Goal: Task Accomplishment & Management: Use online tool/utility

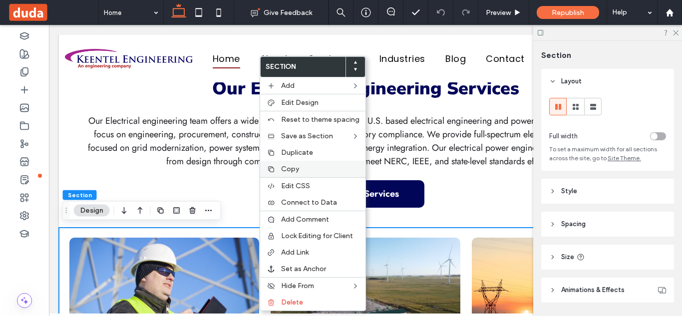
click at [308, 168] on label "Copy" at bounding box center [320, 169] width 78 height 8
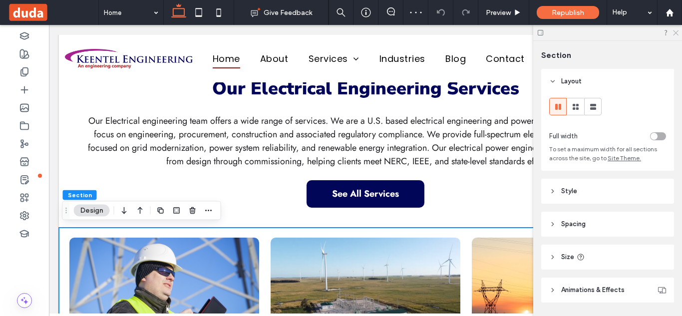
click at [677, 33] on icon at bounding box center [675, 32] width 6 height 6
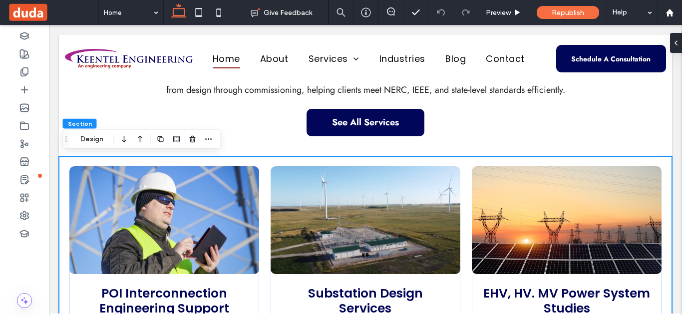
scroll to position [945, 0]
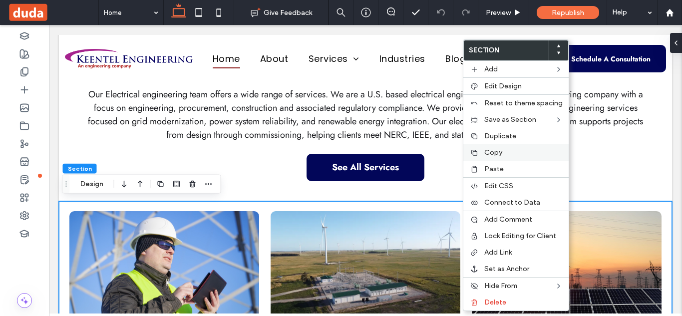
click at [490, 153] on span "Copy" at bounding box center [494, 152] width 18 height 8
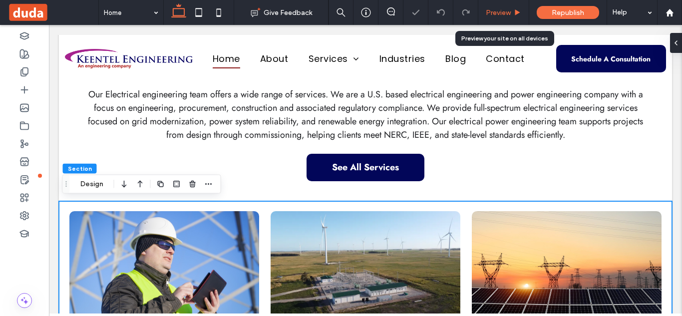
click at [504, 9] on span "Preview" at bounding box center [498, 12] width 25 height 8
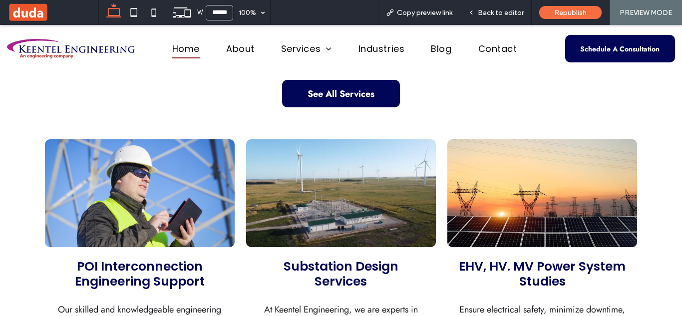
scroll to position [998, 0]
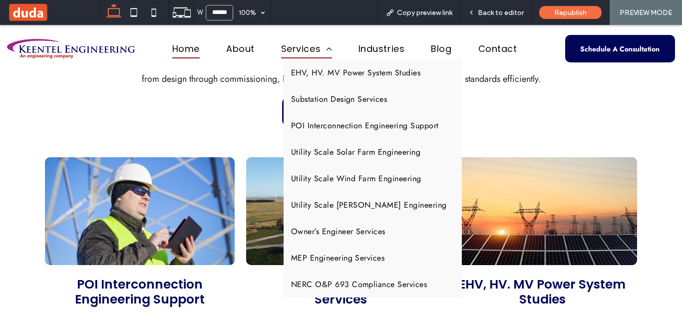
click at [312, 43] on span "Services" at bounding box center [306, 48] width 51 height 19
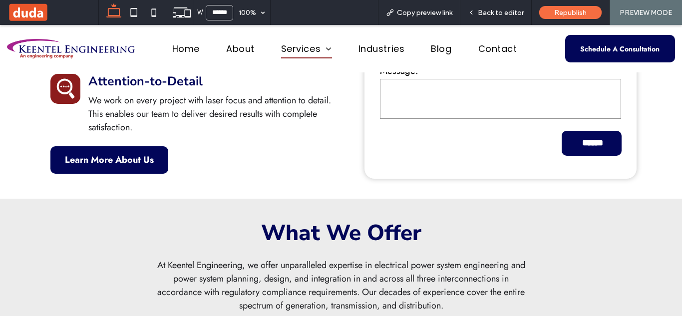
scroll to position [586, 0]
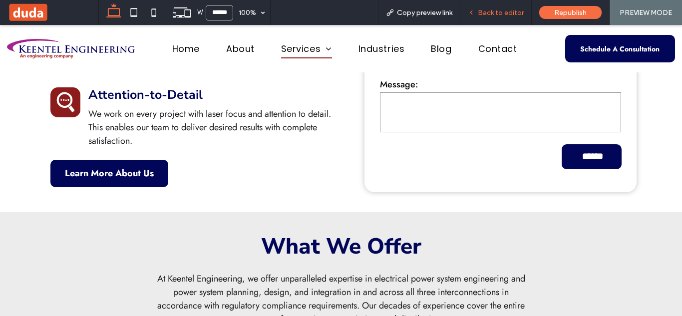
click at [507, 10] on span "Back to editor" at bounding box center [501, 12] width 46 height 8
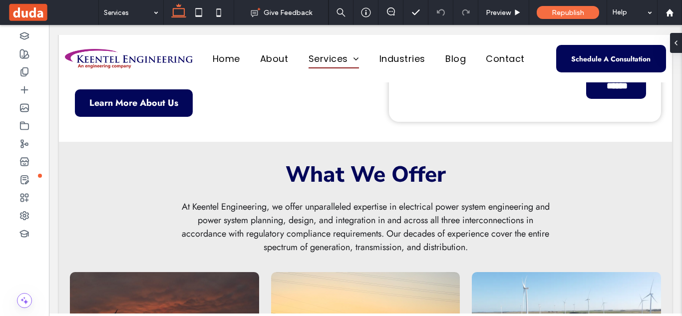
scroll to position [693, 0]
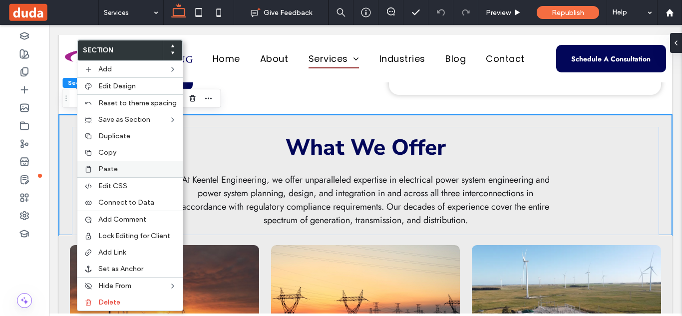
click at [112, 167] on span "Paste" at bounding box center [107, 169] width 19 height 8
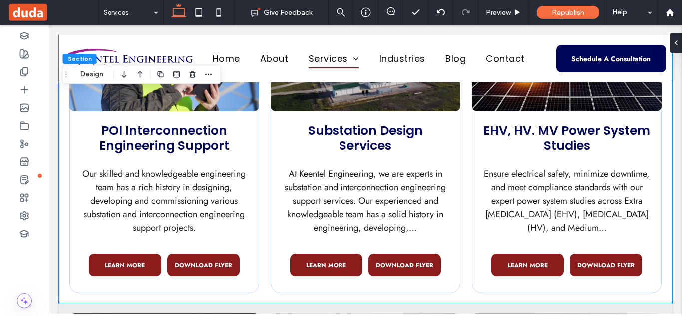
scroll to position [921, 0]
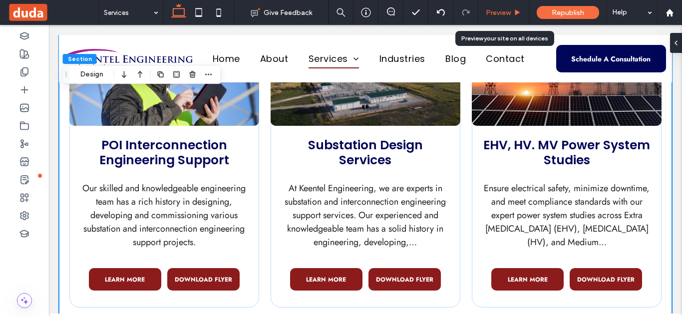
click at [509, 10] on span "Preview" at bounding box center [498, 12] width 25 height 8
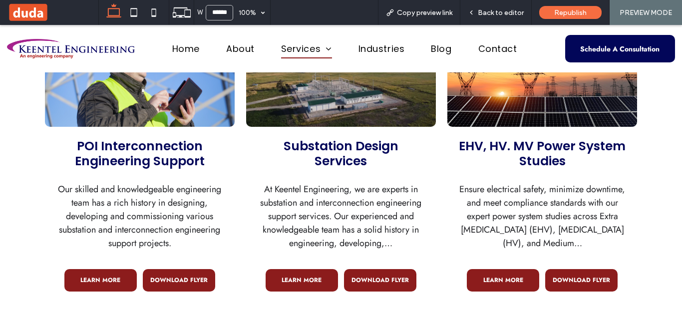
scroll to position [912, 0]
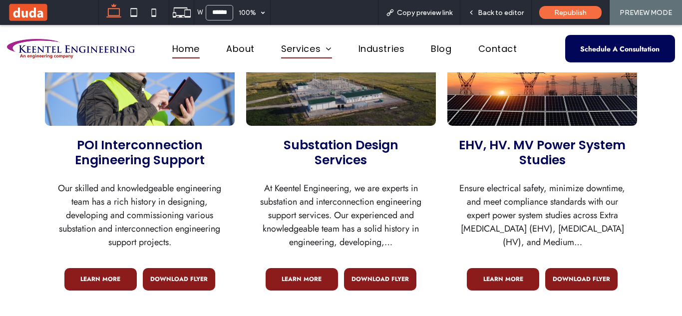
click at [189, 42] on span "Home" at bounding box center [185, 48] width 27 height 19
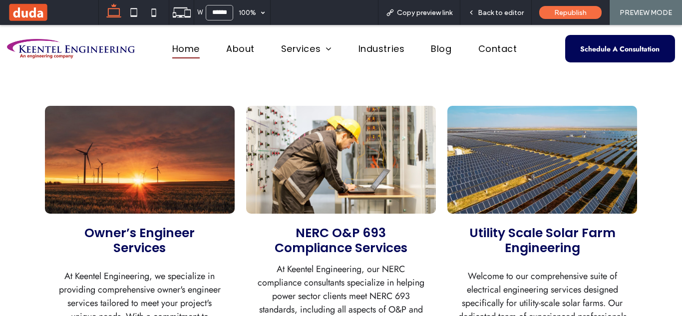
scroll to position [1332, 0]
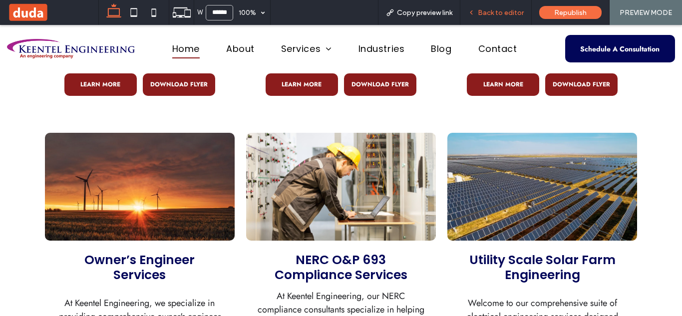
click at [500, 12] on span "Back to editor" at bounding box center [501, 12] width 46 height 8
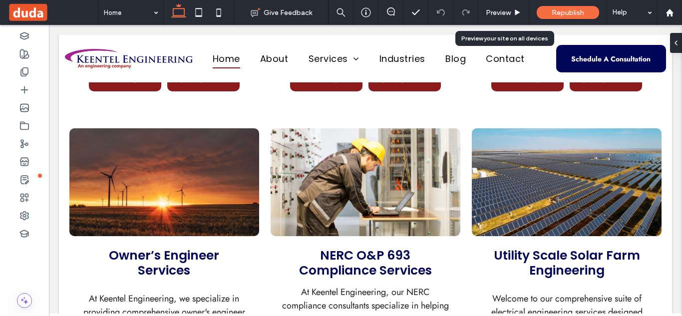
scroll to position [1334, 0]
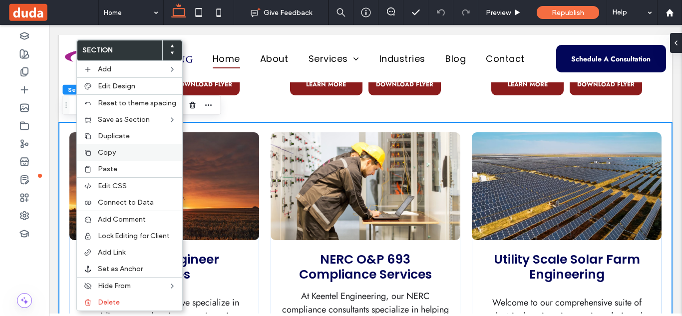
click at [106, 148] on span "Copy" at bounding box center [107, 152] width 18 height 8
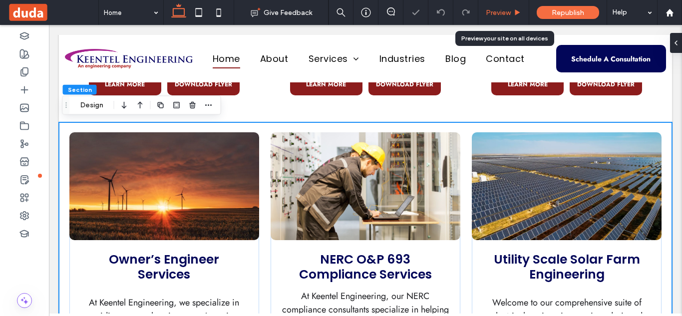
click at [508, 10] on span "Preview" at bounding box center [498, 12] width 25 height 8
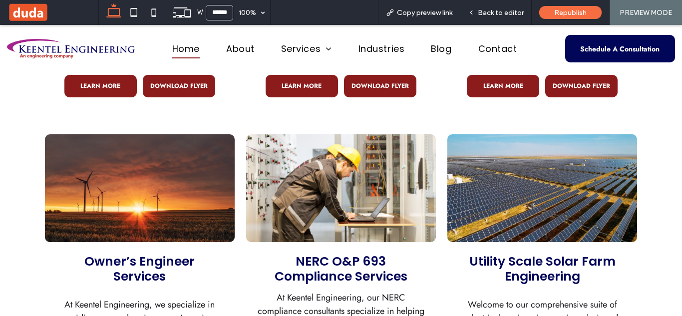
scroll to position [1332, 0]
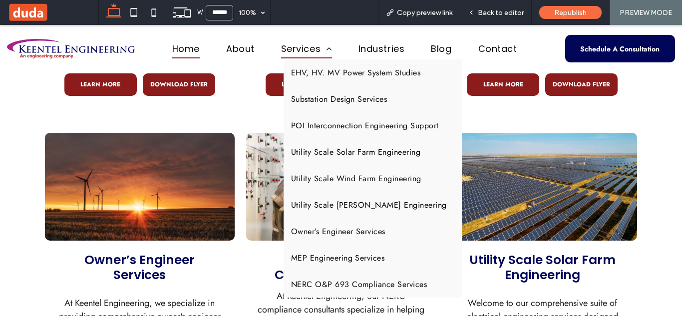
click at [306, 48] on span "Services" at bounding box center [306, 48] width 51 height 19
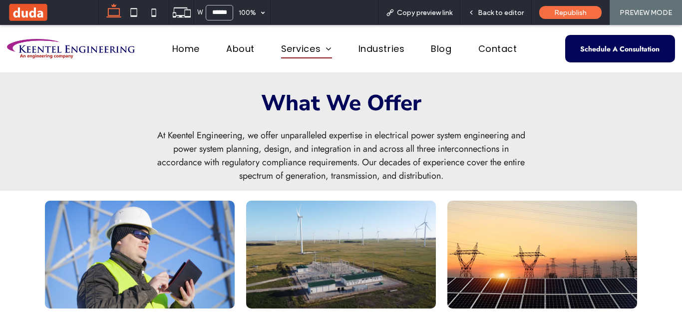
scroll to position [801, 0]
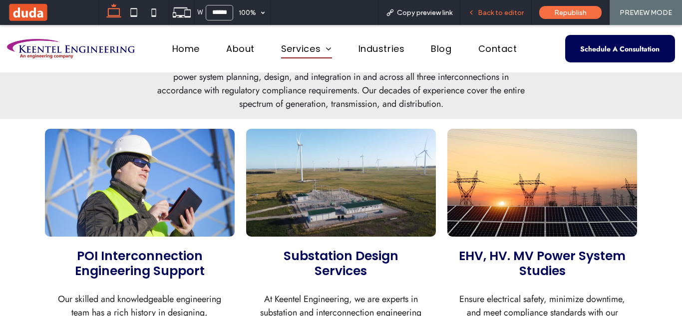
click at [494, 15] on span "Back to editor" at bounding box center [501, 12] width 46 height 8
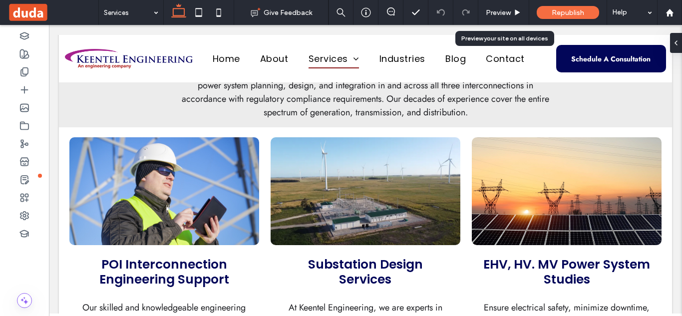
scroll to position [810, 0]
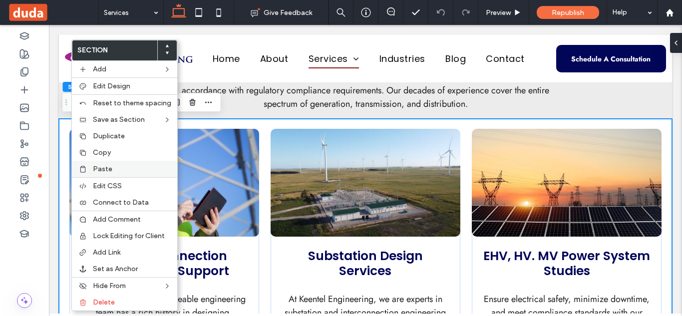
click at [109, 169] on span "Paste" at bounding box center [102, 169] width 19 height 8
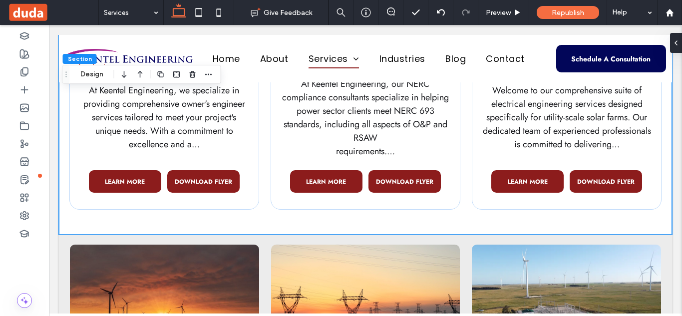
scroll to position [1344, 0]
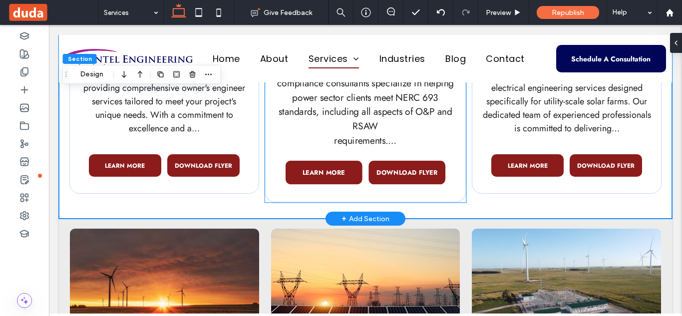
click at [362, 170] on div "LEARN MORE DOWNLOAD FLYER" at bounding box center [366, 173] width 180 height 36
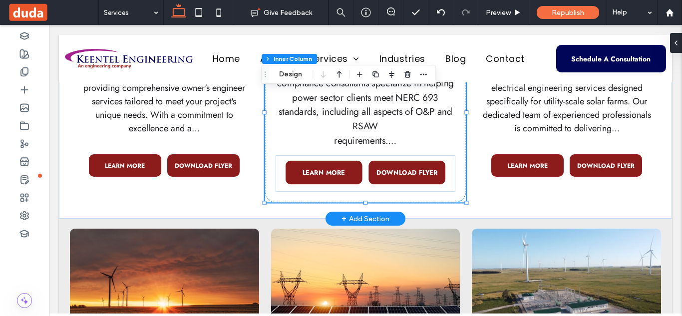
click at [362, 170] on div "LEARN MORE DOWNLOAD FLYER" at bounding box center [366, 173] width 180 height 36
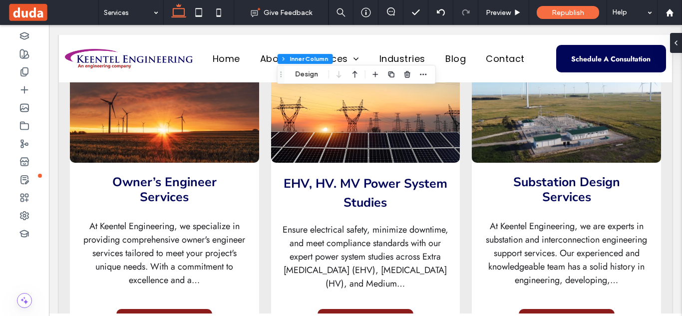
scroll to position [1526, 0]
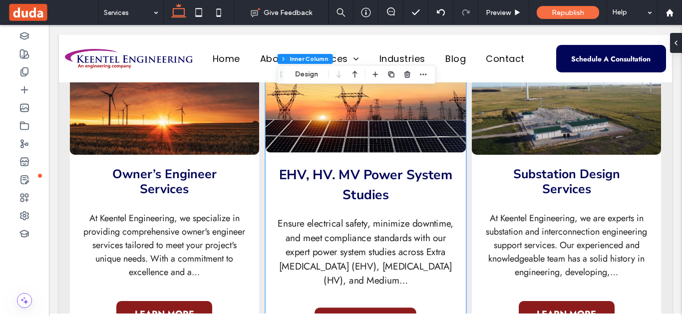
click at [410, 161] on div "EHV, HV. MV Power System Studies Ensure electrical safety, minimize downtime, a…" at bounding box center [365, 191] width 201 height 307
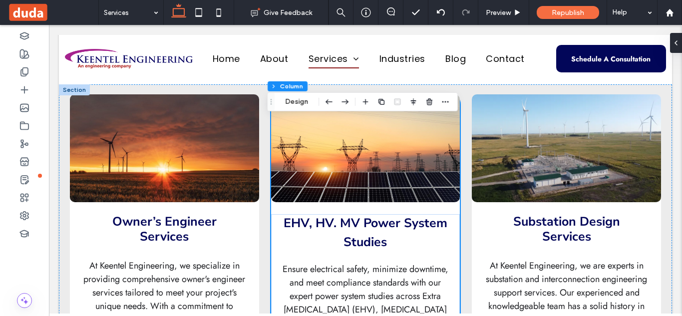
scroll to position [1455, 0]
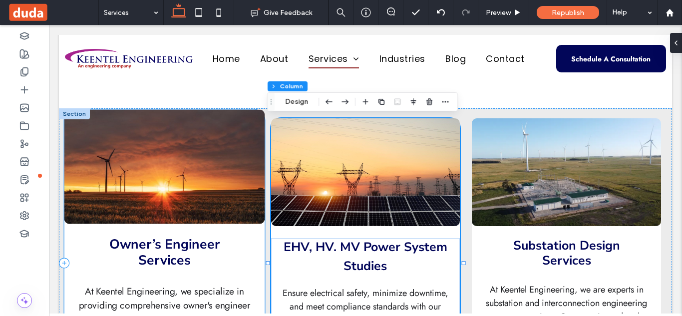
click at [222, 228] on div "Owner’s Engineer Services At [GEOGRAPHIC_DATA] Engineering, we specialize in pr…" at bounding box center [164, 263] width 201 height 307
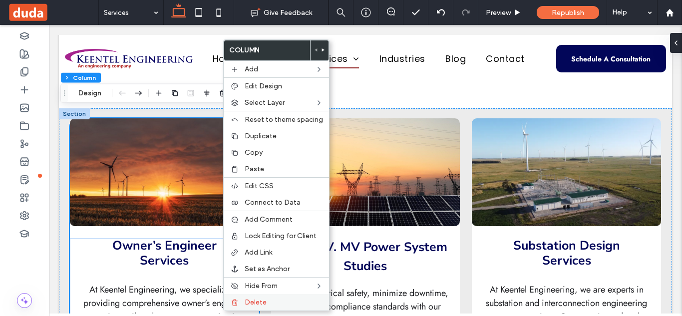
click at [280, 305] on label "Delete" at bounding box center [284, 302] width 78 height 8
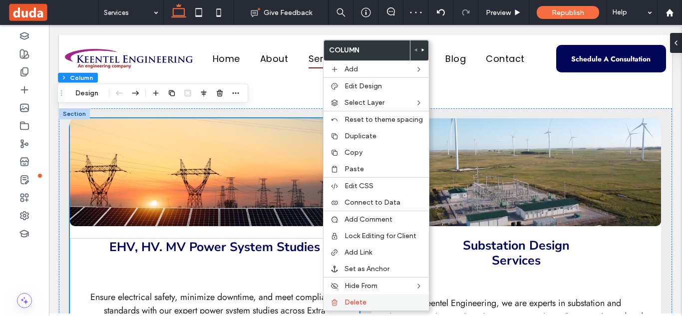
click at [381, 300] on label "Delete" at bounding box center [384, 302] width 78 height 8
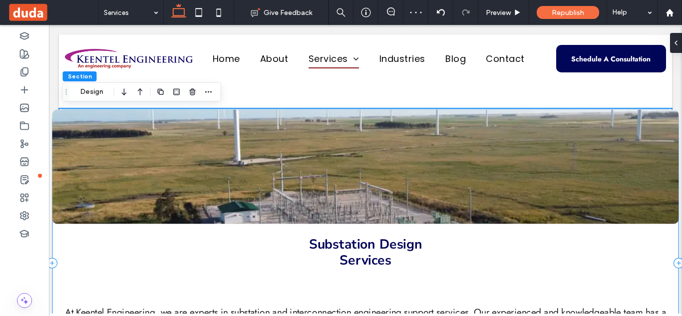
click at [350, 229] on div "Substation Design Services At [GEOGRAPHIC_DATA], we are experts in substation a…" at bounding box center [365, 263] width 627 height 307
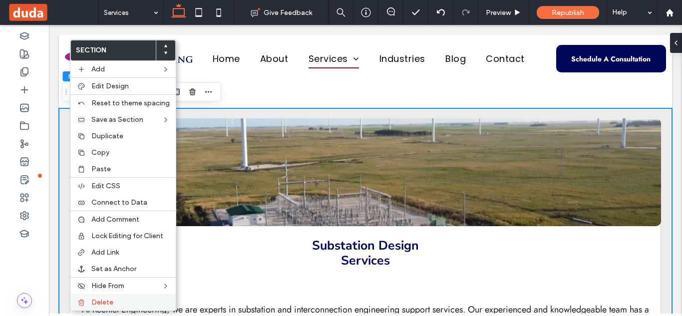
click at [113, 300] on label "Delete" at bounding box center [130, 302] width 78 height 8
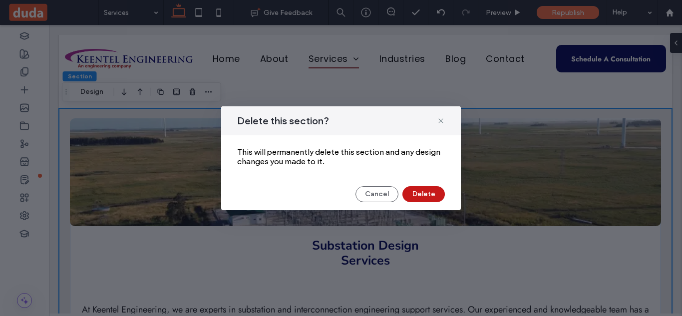
click at [437, 195] on button "Delete" at bounding box center [424, 194] width 42 height 16
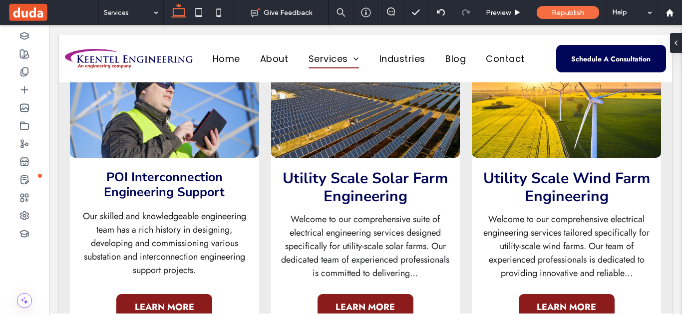
scroll to position [1552, 0]
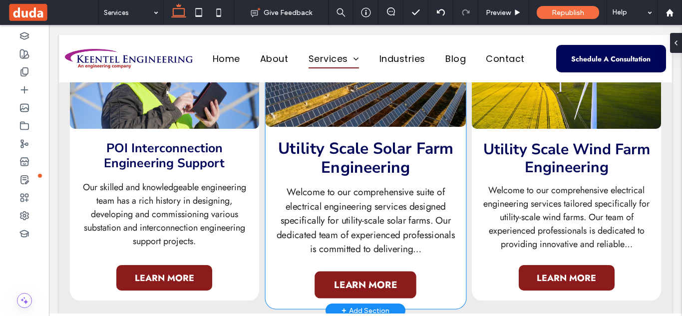
click at [422, 131] on div "Utility Scale Solar Farm Engineering Welcome to our comprehensive suite of elec…" at bounding box center [365, 160] width 201 height 297
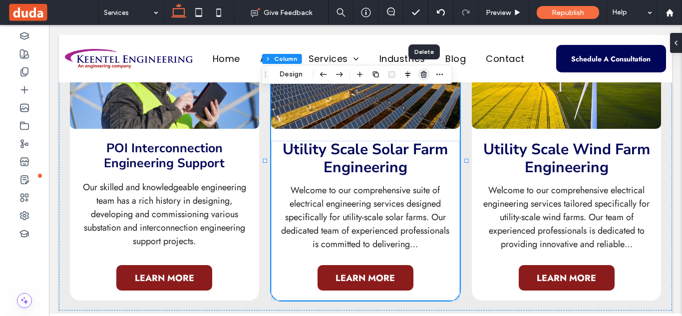
click at [424, 71] on use "button" at bounding box center [424, 74] width 6 height 6
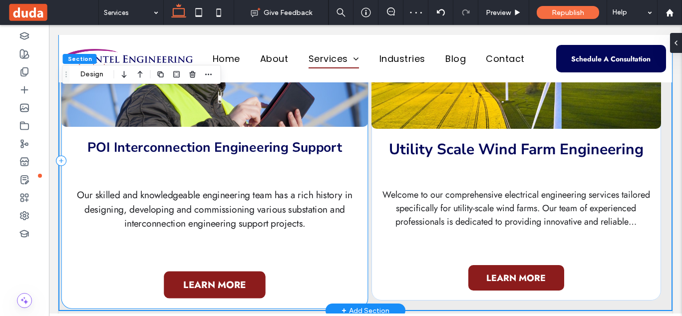
click at [337, 131] on div "POI Interconnection Engineering Support Our skilled and knowledgeable engineeri…" at bounding box center [214, 160] width 307 height 297
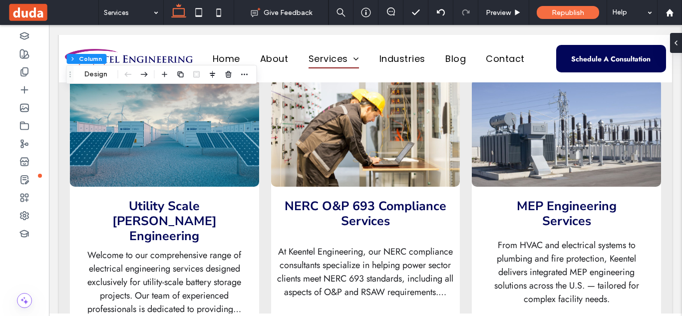
scroll to position [1809, 0]
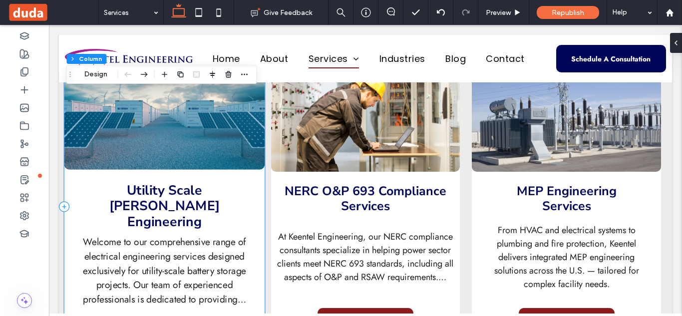
click at [210, 175] on div "Utility Scale [PERSON_NAME] Engineering Welcome to our comprehensive range of e…" at bounding box center [164, 206] width 201 height 302
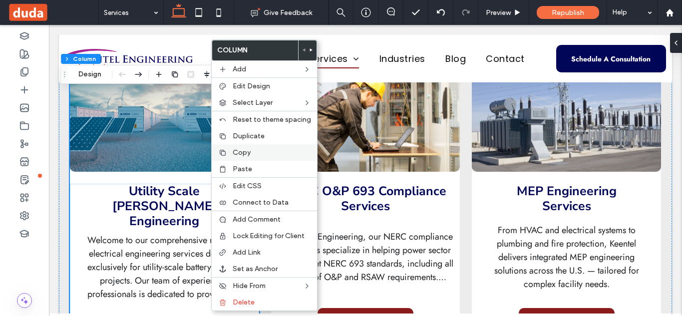
click at [254, 153] on label "Copy" at bounding box center [272, 152] width 78 height 8
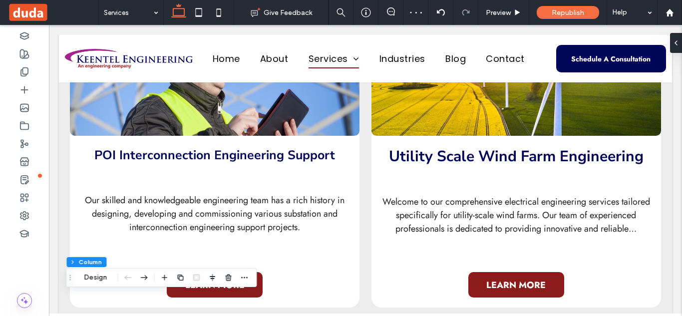
scroll to position [1516, 0]
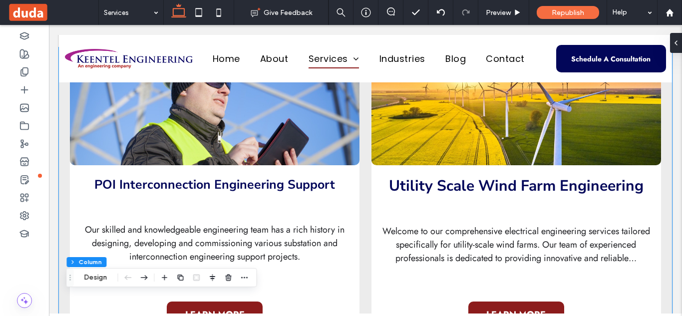
click at [359, 173] on div "POI Interconnection Engineering Support Our skilled and knowledgeable engineeri…" at bounding box center [365, 197] width 599 height 300
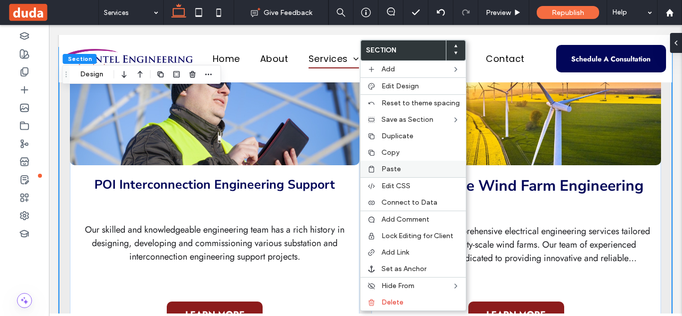
click at [387, 169] on span "Paste" at bounding box center [391, 169] width 19 height 8
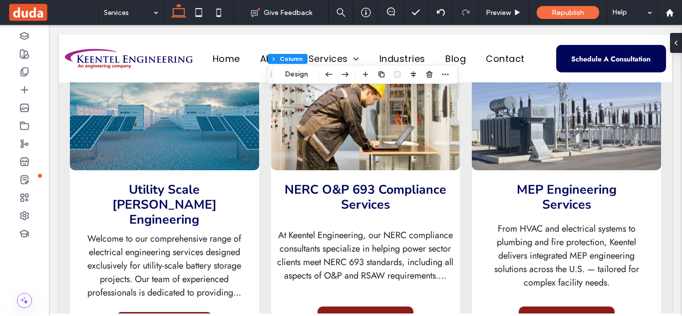
scroll to position [1816, 0]
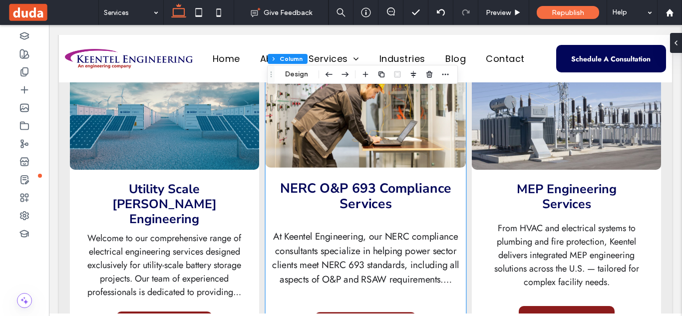
click at [397, 168] on div "NERC O&P 693 Compliance Services At Keentel Engineering, our NERC compliance co…" at bounding box center [365, 204] width 201 height 302
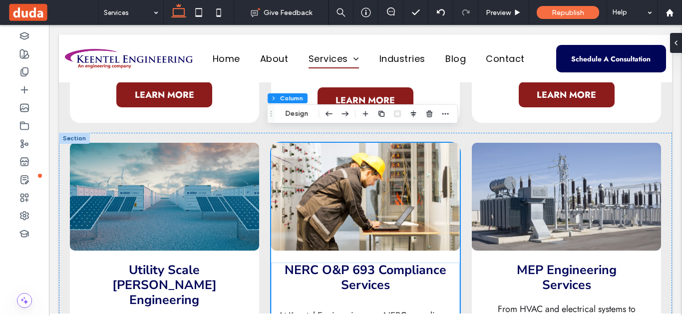
scroll to position [1772, 0]
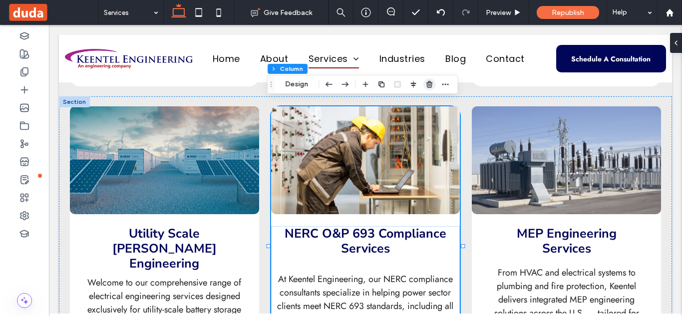
click at [430, 82] on use "button" at bounding box center [430, 84] width 6 height 6
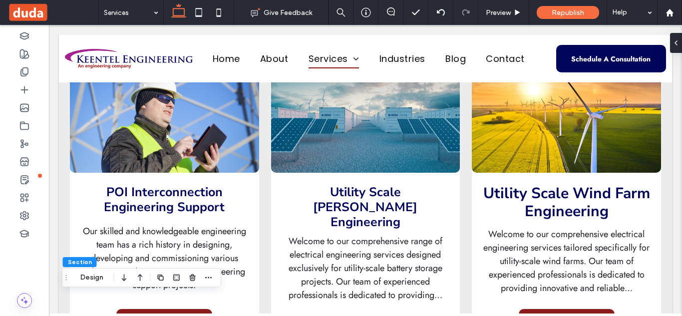
scroll to position [1531, 0]
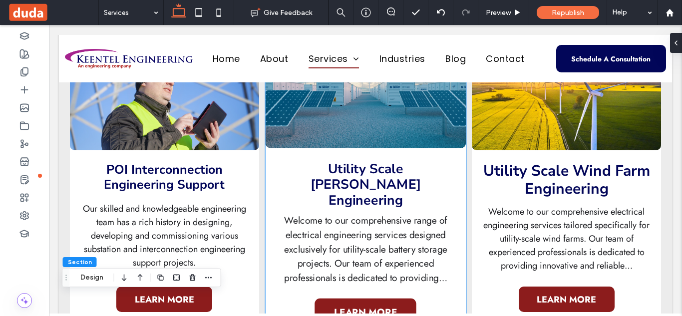
click at [393, 153] on div "Utility Scale [PERSON_NAME] Engineering Welcome to our comprehensive range of e…" at bounding box center [365, 185] width 201 height 302
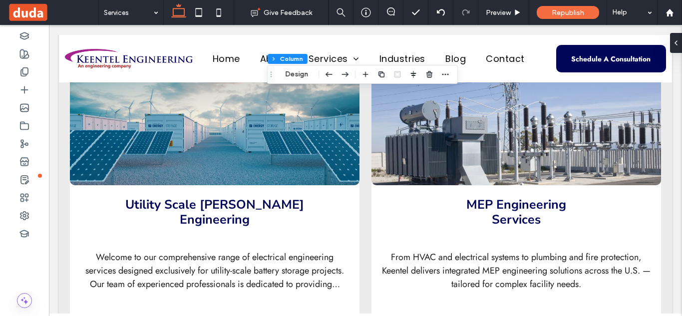
scroll to position [1794, 0]
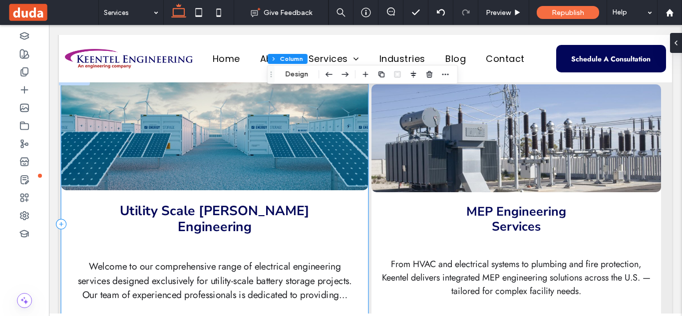
click at [315, 191] on div "Utility Scale [PERSON_NAME] Engineering Welcome to our comprehensive range of e…" at bounding box center [214, 224] width 307 height 297
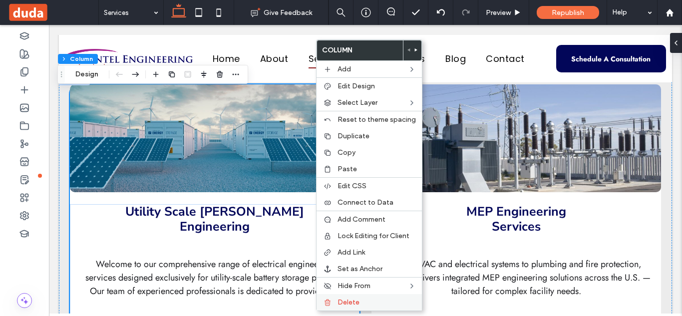
click at [362, 298] on div "Delete" at bounding box center [369, 302] width 105 height 16
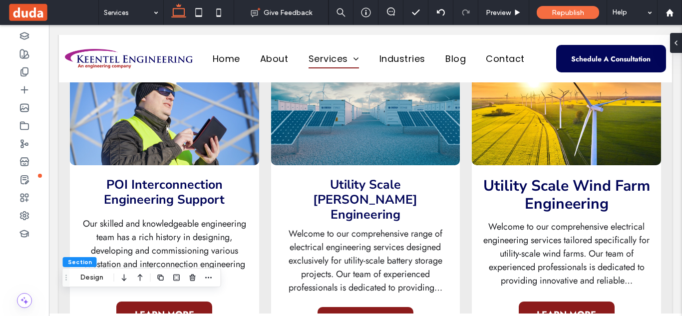
scroll to position [1494, 0]
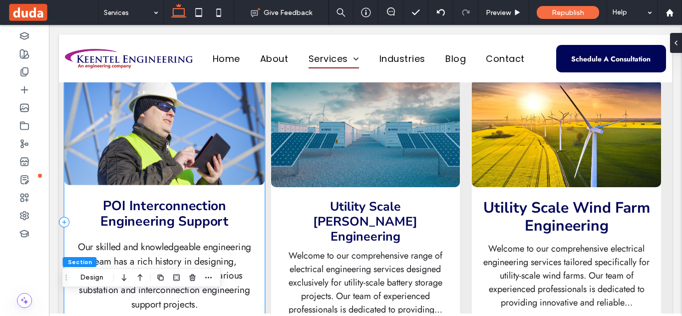
click at [228, 189] on div "POI Interconnection Engineering Support Our skilled and knowledgeable engineeri…" at bounding box center [164, 222] width 201 height 302
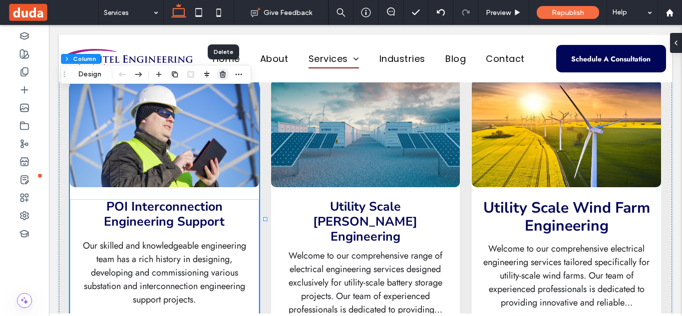
click at [224, 78] on span "button" at bounding box center [223, 74] width 12 height 12
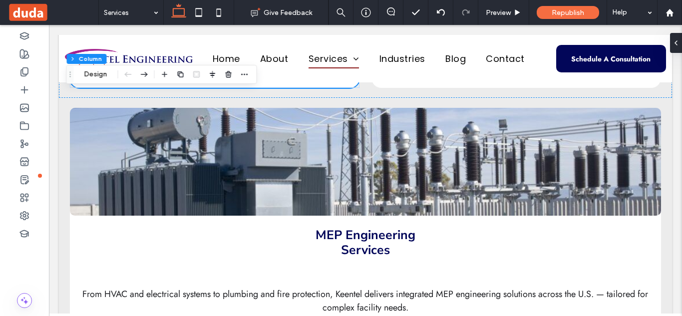
scroll to position [1720, 0]
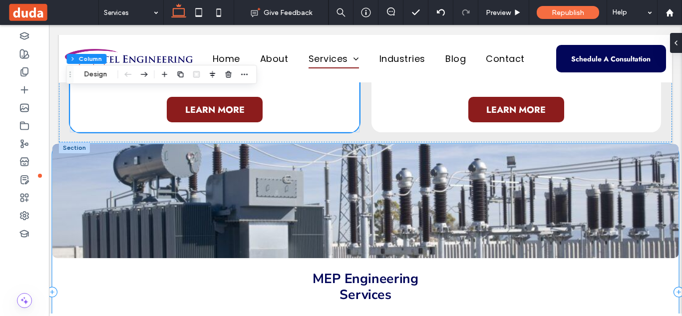
click at [343, 263] on div "MEP Engineering Services From HVAC and electrical systems to plumbing and fire …" at bounding box center [365, 292] width 627 height 297
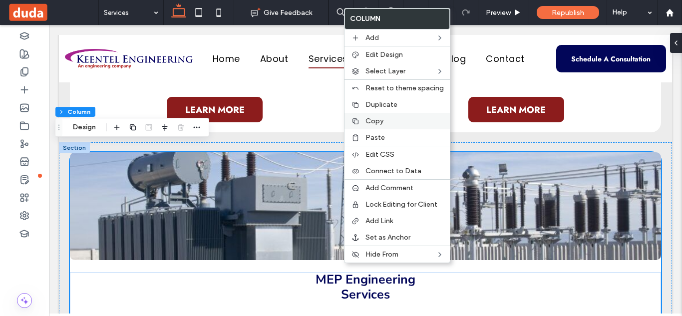
click at [377, 122] on span "Copy" at bounding box center [375, 121] width 18 height 8
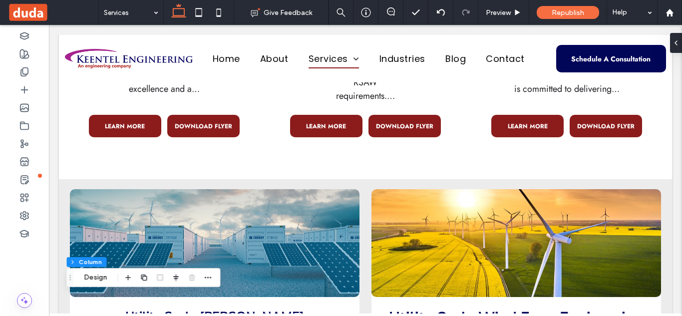
scroll to position [1391, 0]
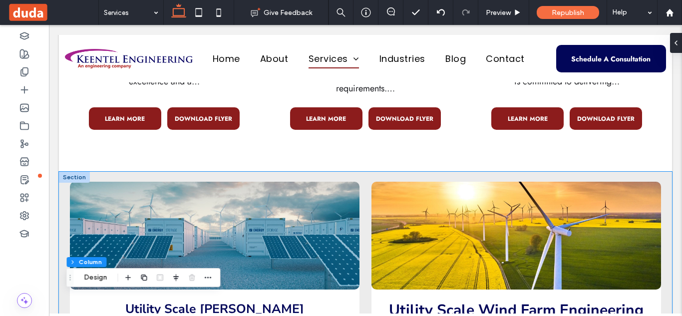
click at [363, 200] on div "Utility Scale [PERSON_NAME] Engineering Welcome to our comprehensive range of e…" at bounding box center [365, 322] width 599 height 300
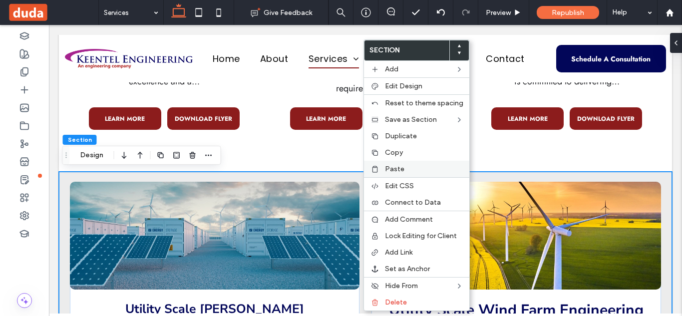
click at [411, 171] on label "Paste" at bounding box center [424, 169] width 78 height 8
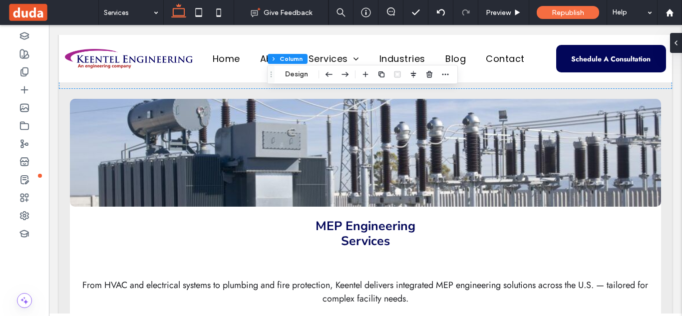
scroll to position [1713, 0]
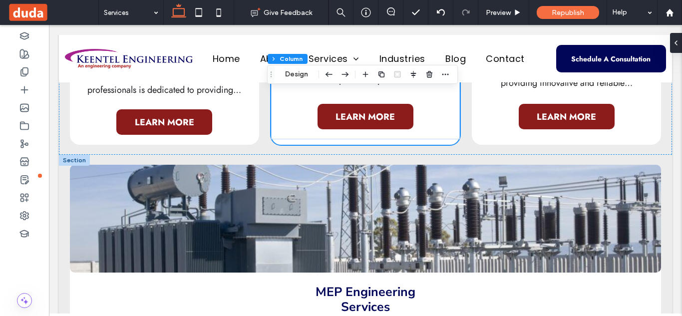
click at [79, 156] on div at bounding box center [74, 160] width 31 height 11
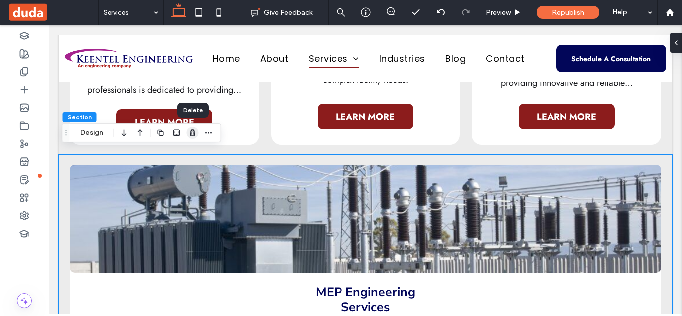
click at [189, 134] on icon "button" at bounding box center [193, 133] width 8 height 8
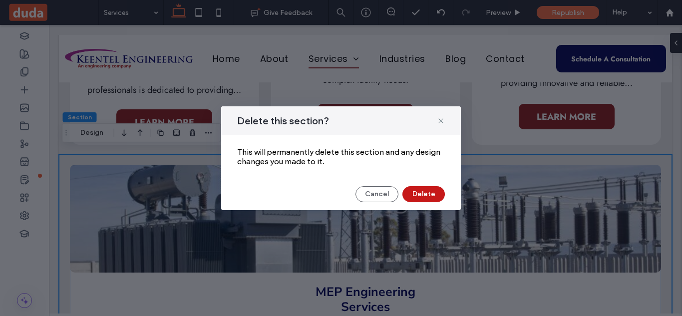
click at [432, 195] on button "Delete" at bounding box center [424, 194] width 42 height 16
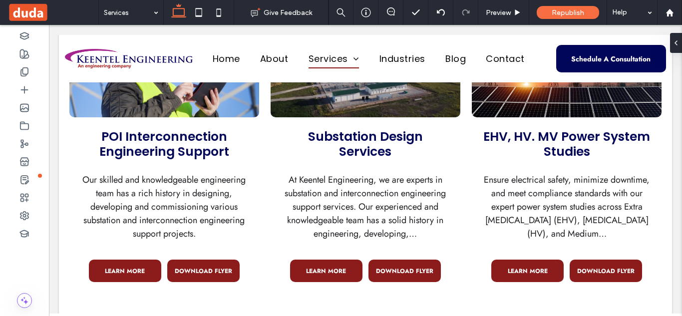
scroll to position [936, 0]
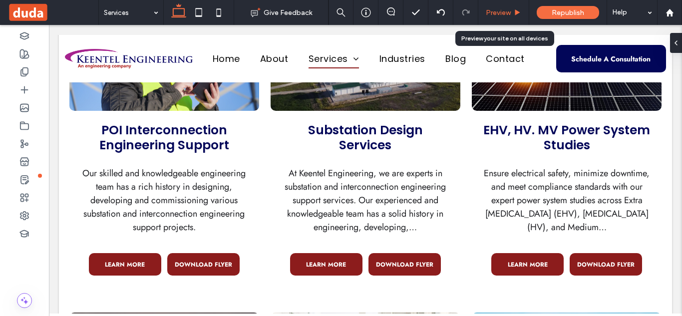
click at [510, 11] on span "Preview" at bounding box center [498, 12] width 25 height 8
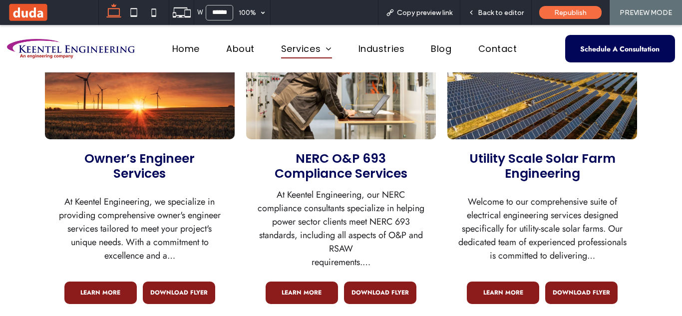
scroll to position [1202, 0]
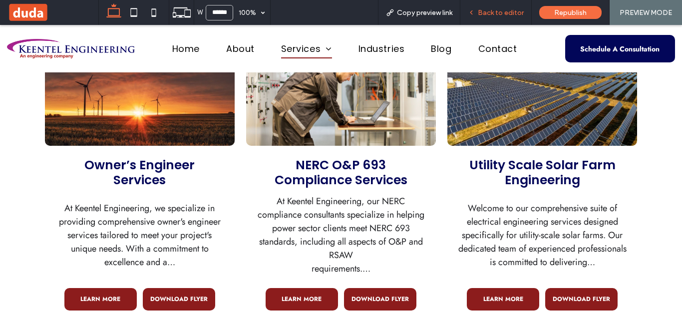
click at [491, 15] on span "Back to editor" at bounding box center [501, 12] width 46 height 8
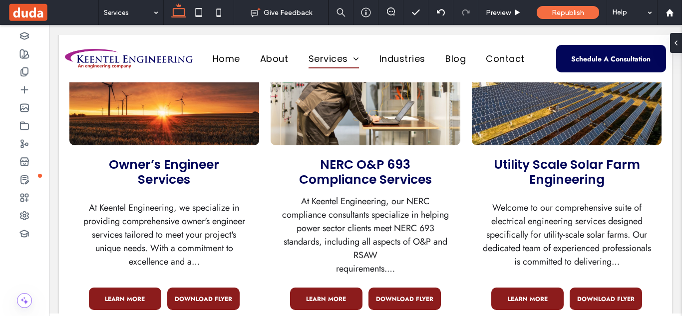
scroll to position [1210, 0]
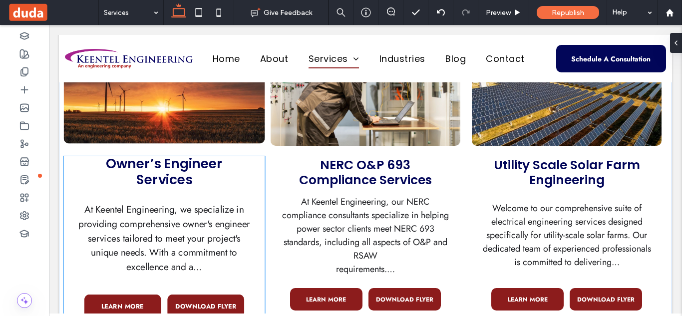
click at [202, 176] on h3 "Owner’s Engineer Services" at bounding box center [164, 172] width 180 height 32
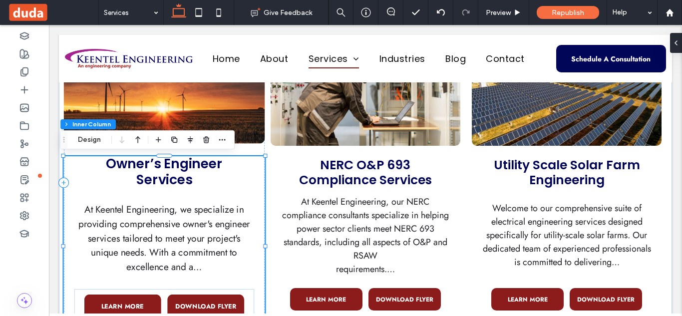
click at [202, 176] on h3 "Owner’s Engineer Services" at bounding box center [164, 172] width 180 height 32
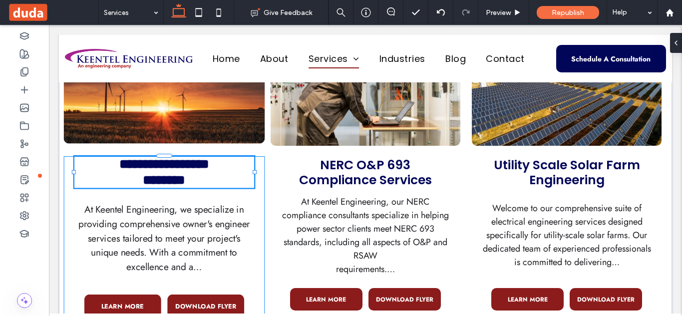
type input "*******"
type input "**"
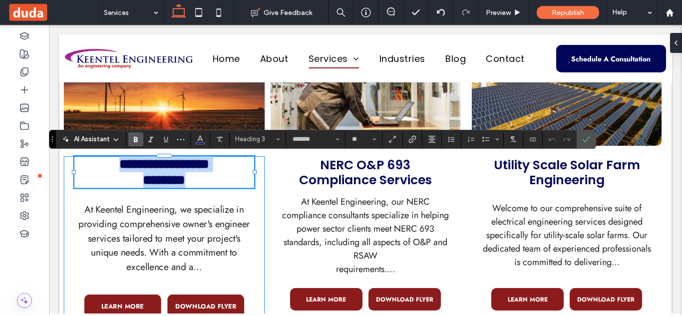
click at [202, 176] on h3 "**********" at bounding box center [164, 172] width 180 height 32
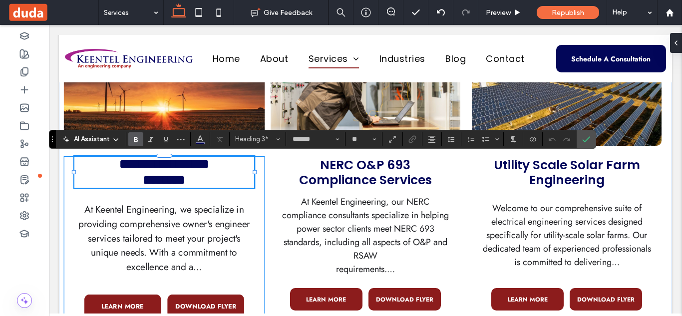
click at [202, 176] on h3 "**********" at bounding box center [164, 172] width 180 height 32
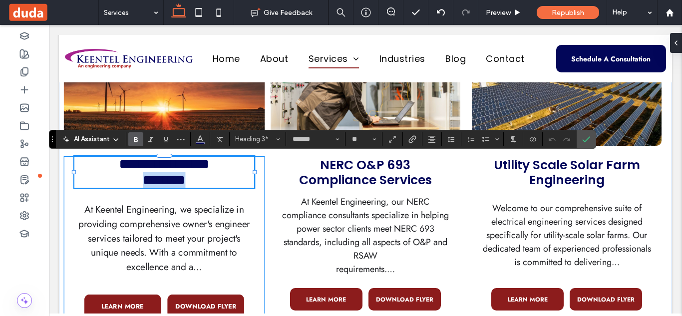
click at [202, 176] on h3 "**********" at bounding box center [164, 172] width 180 height 32
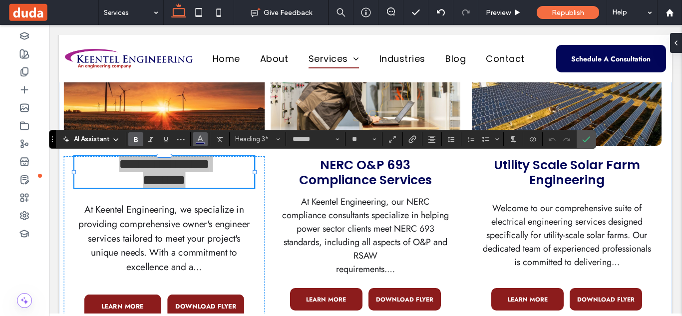
click at [203, 139] on icon "Color" at bounding box center [200, 138] width 8 height 8
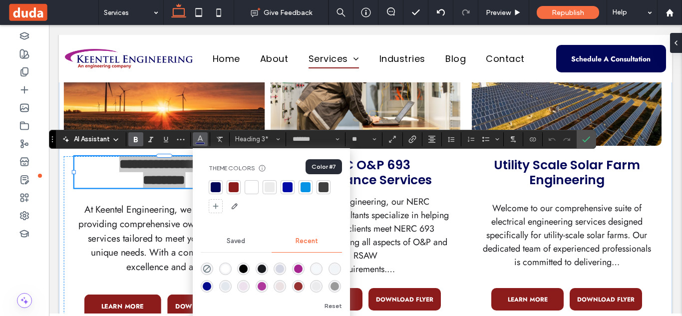
click at [325, 187] on div at bounding box center [324, 187] width 10 height 10
click at [327, 187] on div at bounding box center [324, 187] width 10 height 10
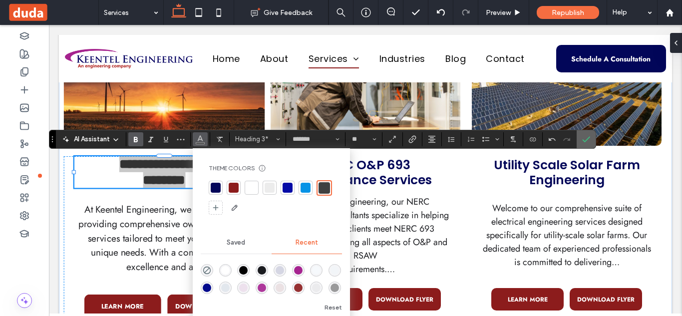
click at [592, 143] on label "Confirm" at bounding box center [586, 139] width 15 height 18
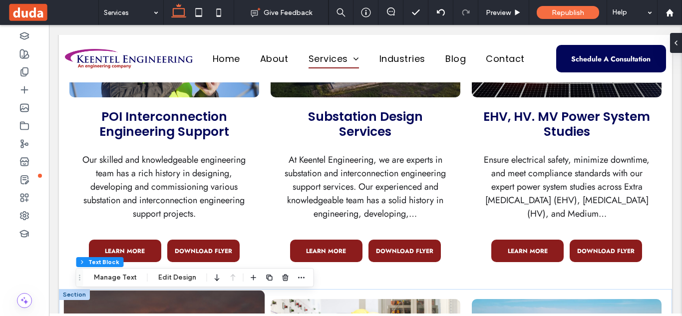
scroll to position [915, 0]
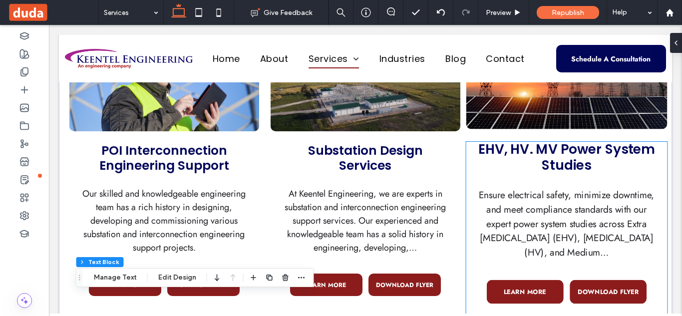
click at [558, 153] on span "EHV, HV. MV Power System Studies" at bounding box center [567, 157] width 177 height 34
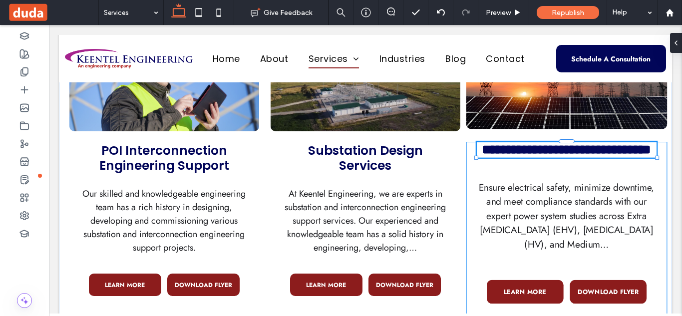
click at [558, 153] on span "**********" at bounding box center [567, 149] width 169 height 13
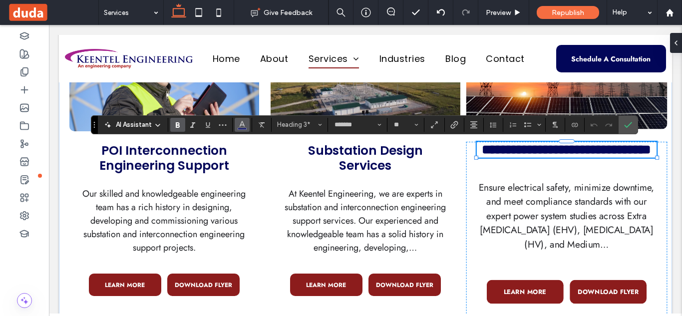
click at [243, 125] on use "Color" at bounding box center [241, 123] width 5 height 5
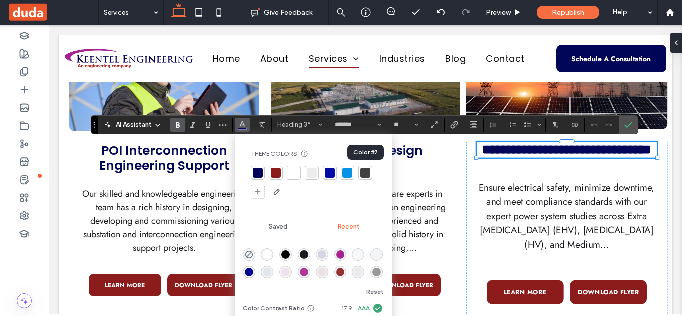
click at [369, 172] on div at bounding box center [366, 173] width 10 height 10
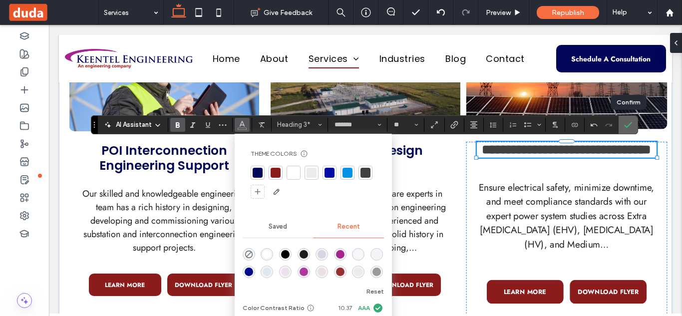
click at [631, 131] on span "Confirm" at bounding box center [628, 124] width 8 height 17
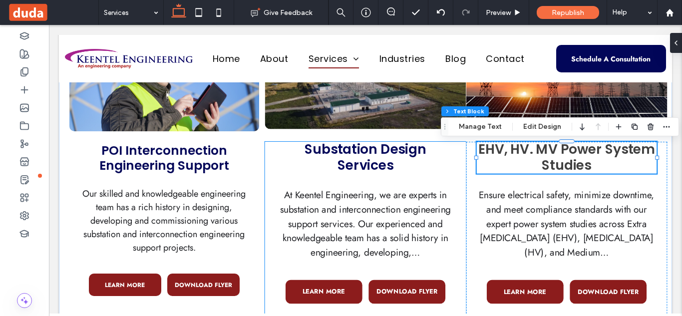
click at [382, 156] on span "Substation Design Services" at bounding box center [366, 157] width 122 height 34
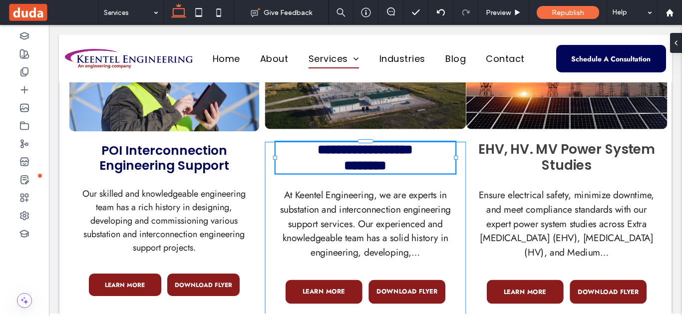
click at [382, 156] on span "**********" at bounding box center [365, 157] width 95 height 29
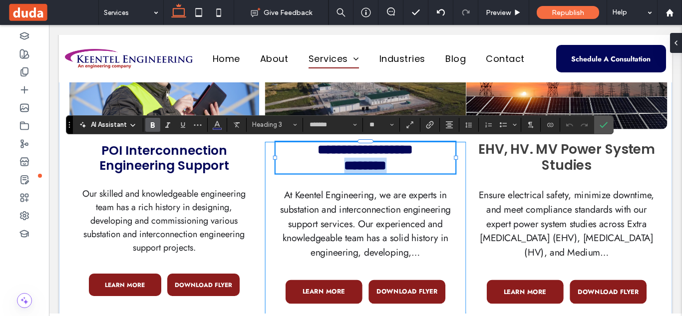
scroll to position [1, 0]
click at [382, 156] on span "**********" at bounding box center [365, 157] width 95 height 29
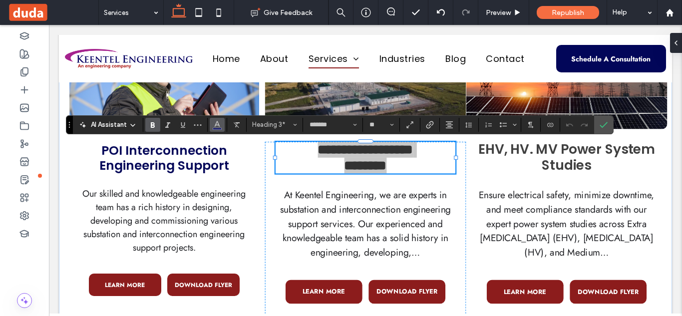
click at [217, 125] on use "Color" at bounding box center [217, 123] width 5 height 5
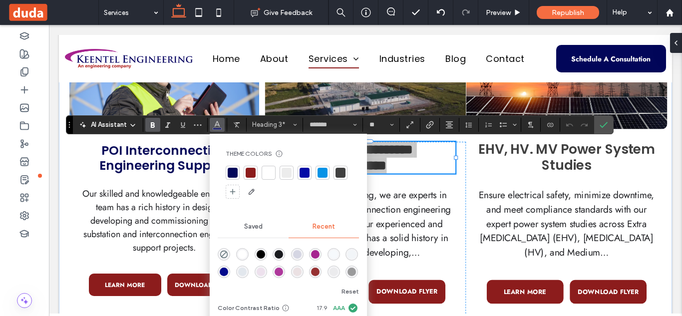
click at [340, 174] on div at bounding box center [341, 173] width 10 height 10
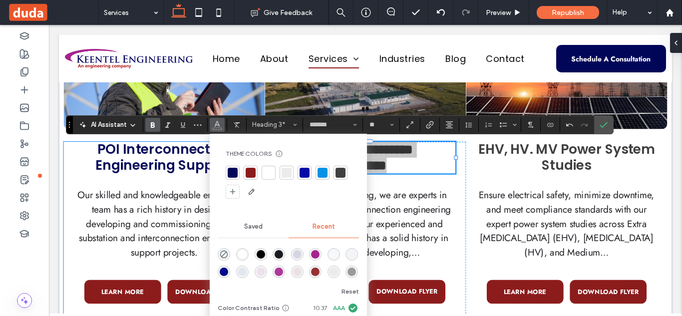
click at [141, 155] on span "POI Interconnection Engineering Support" at bounding box center [164, 157] width 138 height 34
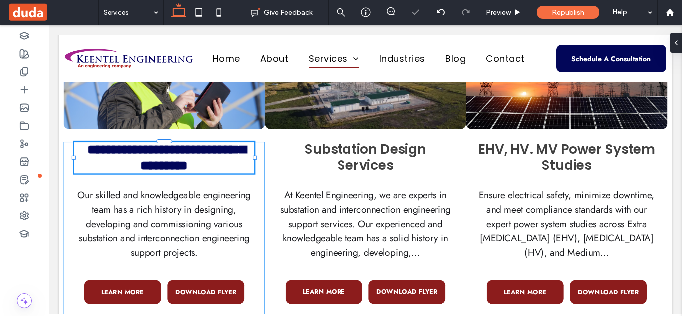
click at [141, 155] on span "**********" at bounding box center [166, 157] width 159 height 29
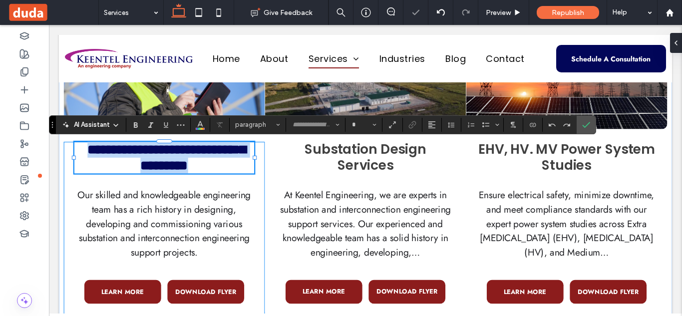
type input "*******"
type input "**"
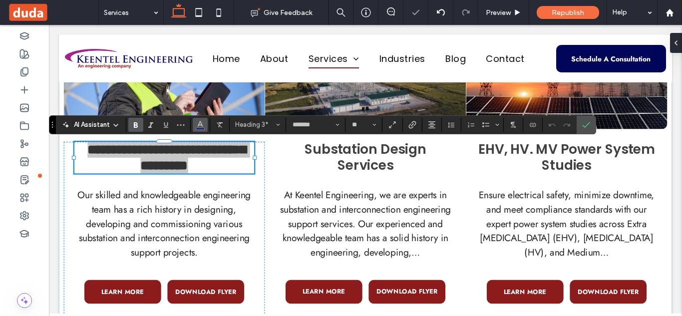
click at [201, 123] on use "Color" at bounding box center [200, 123] width 5 height 5
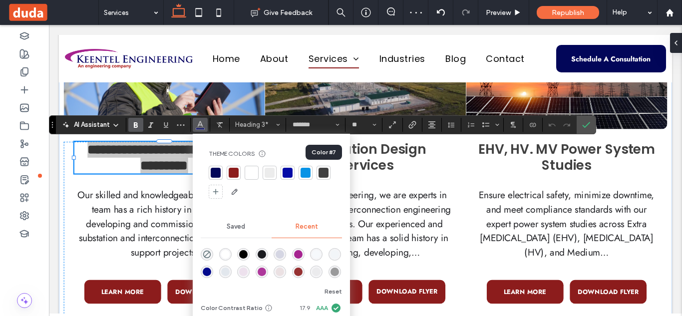
click at [320, 170] on div at bounding box center [324, 173] width 10 height 10
click at [593, 124] on label "Confirm" at bounding box center [586, 125] width 15 height 18
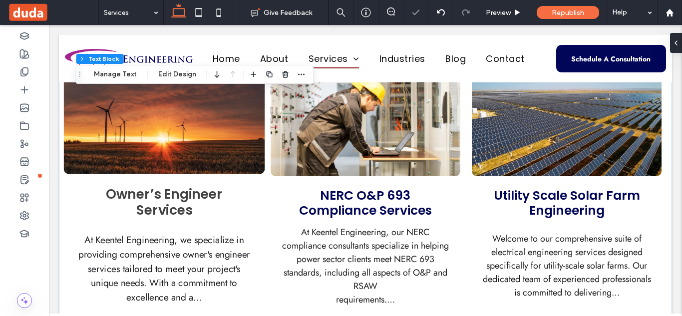
scroll to position [1187, 0]
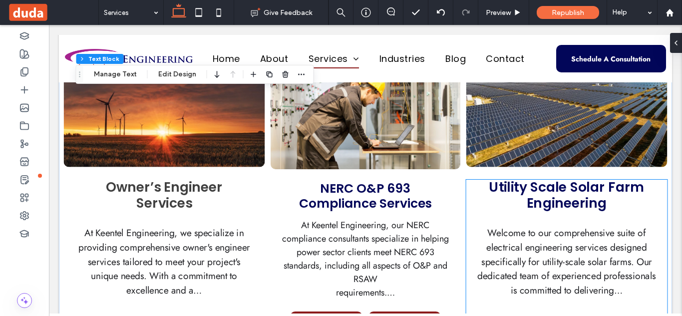
click at [564, 201] on span "Utility Scale Solar Farm Engineering" at bounding box center [567, 195] width 155 height 34
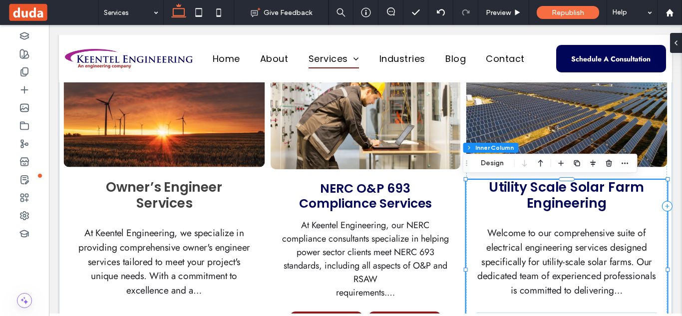
click at [564, 201] on span "Utility Scale Solar Farm Engineering" at bounding box center [567, 195] width 155 height 34
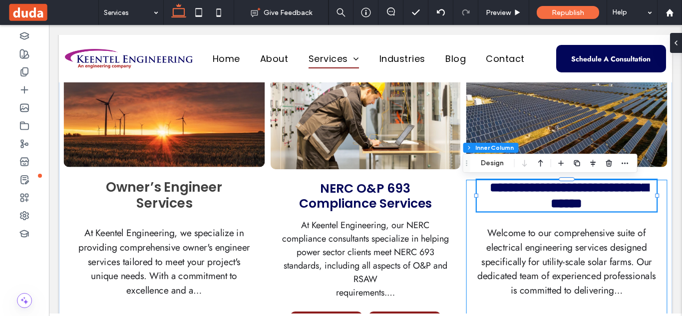
click at [564, 201] on span "**********" at bounding box center [570, 195] width 159 height 29
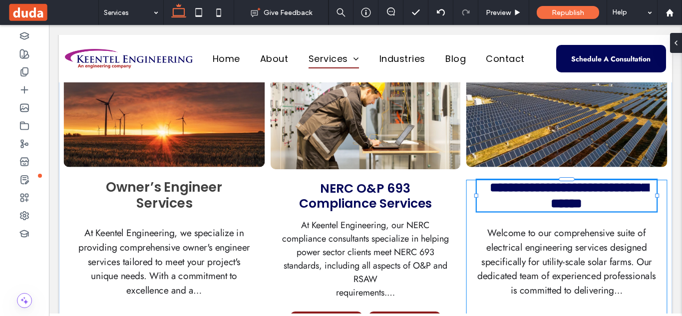
type input "*******"
type input "**"
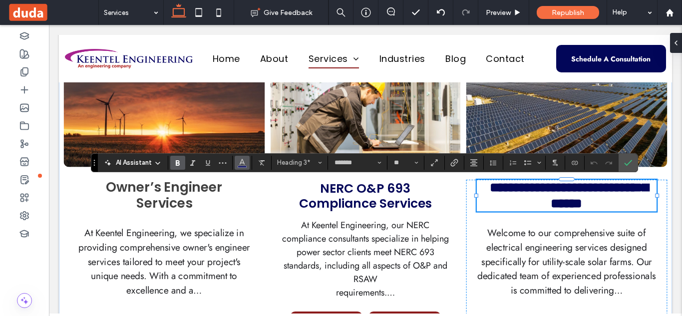
click at [241, 161] on use "Color" at bounding box center [241, 161] width 5 height 5
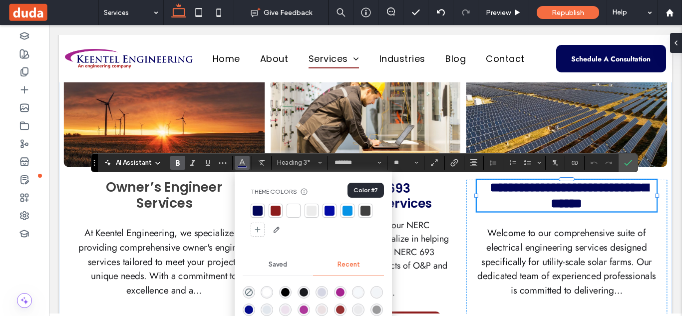
click at [368, 210] on div at bounding box center [366, 211] width 10 height 10
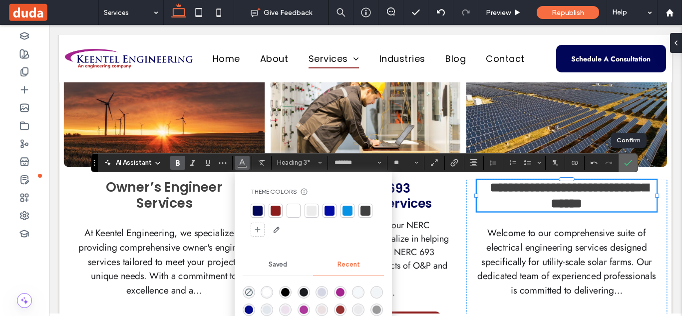
click at [633, 163] on label "Confirm" at bounding box center [628, 163] width 15 height 18
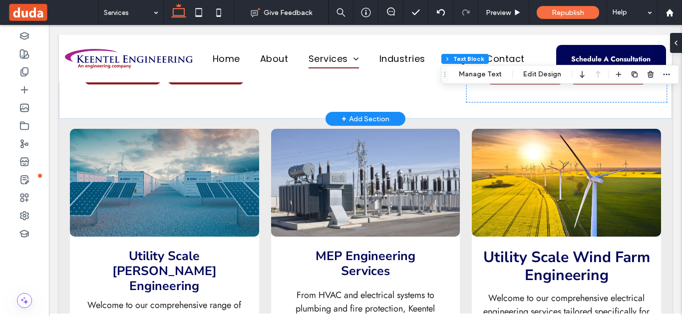
scroll to position [1431, 0]
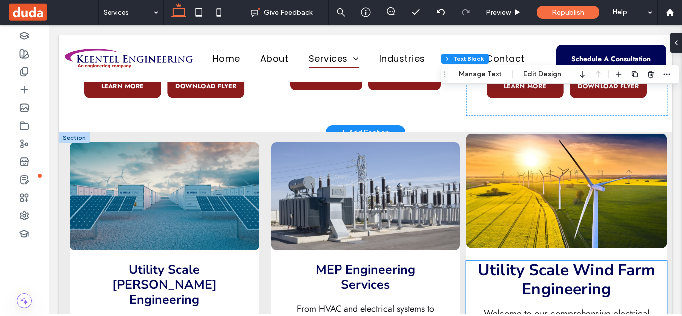
click at [563, 292] on strong "Utility Scale Wind Farm Engineering" at bounding box center [566, 279] width 177 height 41
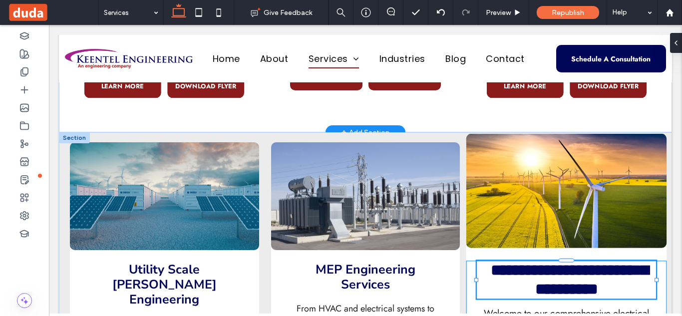
click at [563, 292] on strong "**********" at bounding box center [570, 280] width 158 height 34
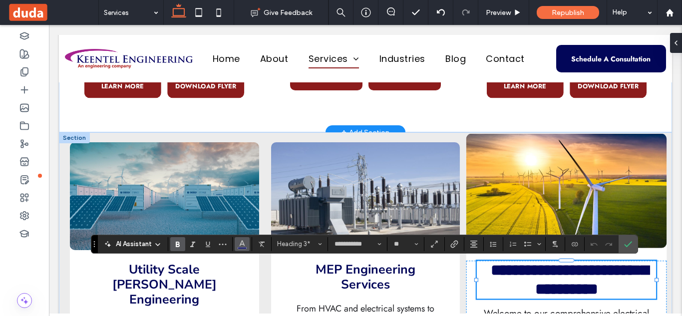
click at [242, 243] on icon "Color" at bounding box center [242, 243] width 8 height 8
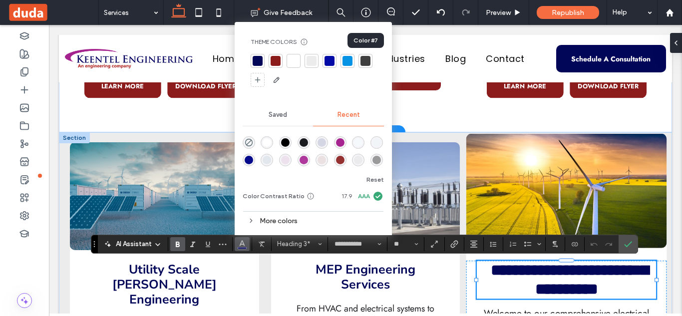
click at [367, 60] on div at bounding box center [366, 61] width 10 height 10
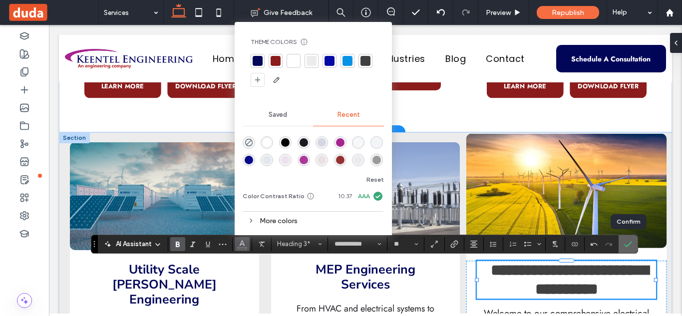
click at [628, 246] on icon "Confirm" at bounding box center [628, 244] width 8 height 8
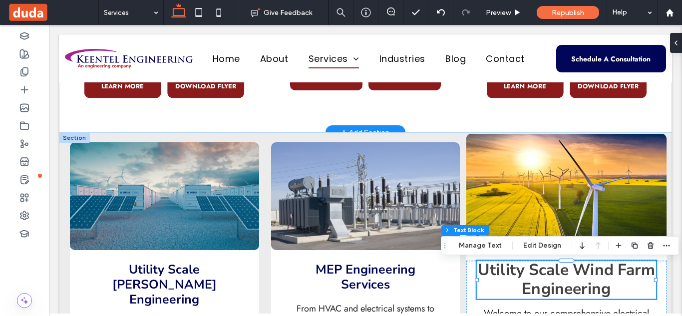
scroll to position [1444, 0]
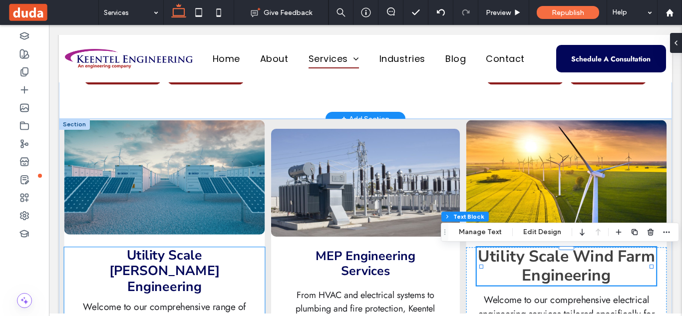
click at [153, 254] on strong "Utility Scale [PERSON_NAME] Engineering" at bounding box center [164, 271] width 111 height 50
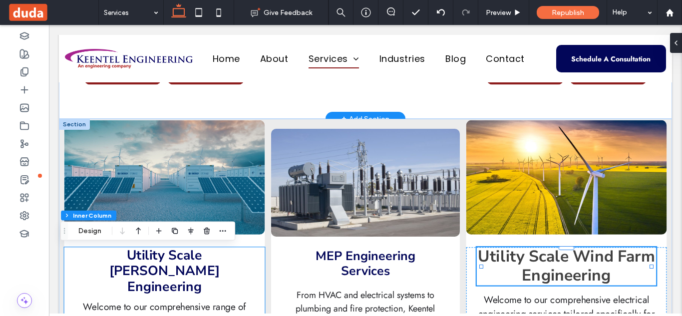
click at [153, 254] on strong "Utility Scale [PERSON_NAME] Engineering" at bounding box center [164, 271] width 111 height 50
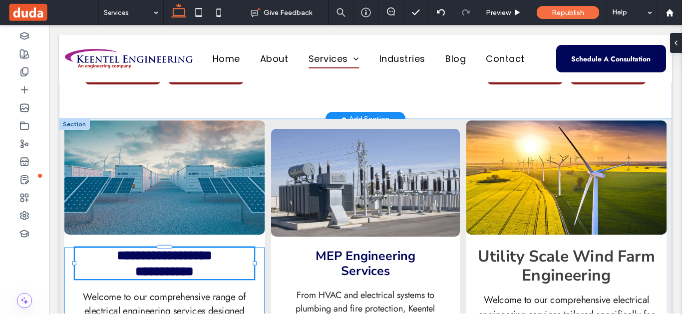
click at [153, 254] on strong "**********" at bounding box center [164, 263] width 95 height 29
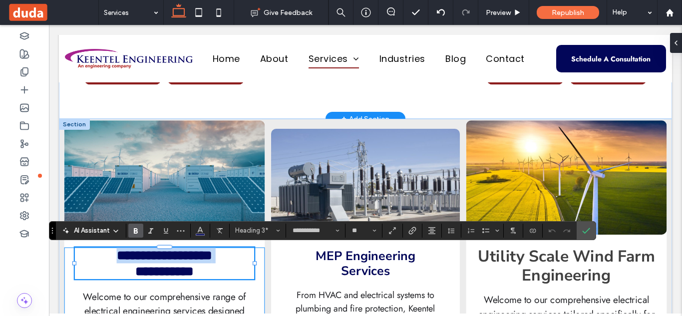
click at [165, 258] on strong "**********" at bounding box center [164, 263] width 95 height 29
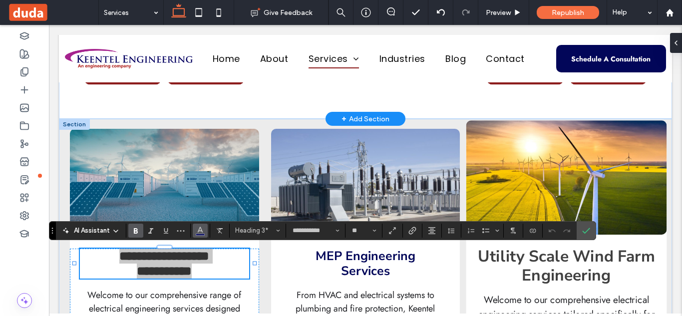
click at [198, 232] on use "Color" at bounding box center [200, 229] width 5 height 5
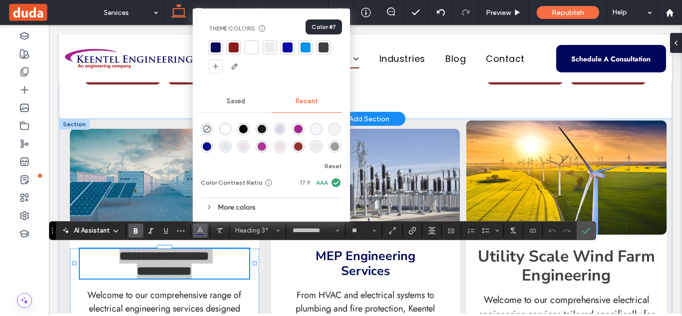
click at [325, 49] on div at bounding box center [324, 47] width 10 height 10
click at [592, 231] on label "Confirm" at bounding box center [586, 231] width 15 height 18
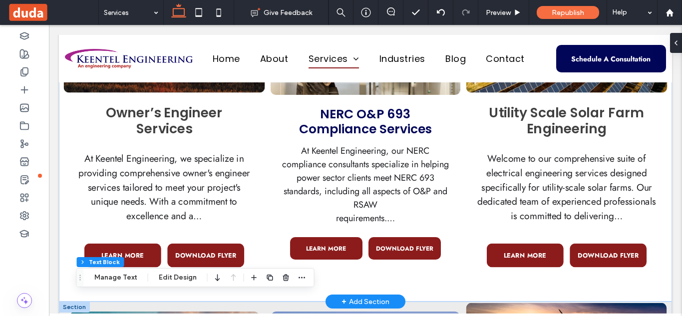
scroll to position [1220, 0]
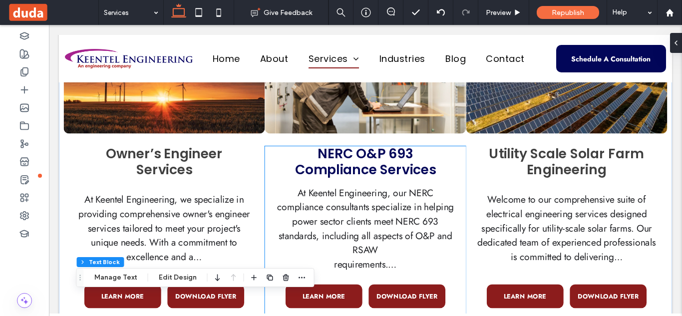
click at [394, 163] on span "NERC O&P 693 Compliance Services" at bounding box center [365, 162] width 141 height 34
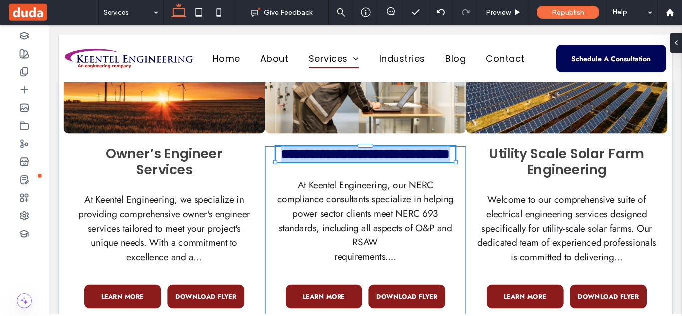
type input "*******"
type input "**"
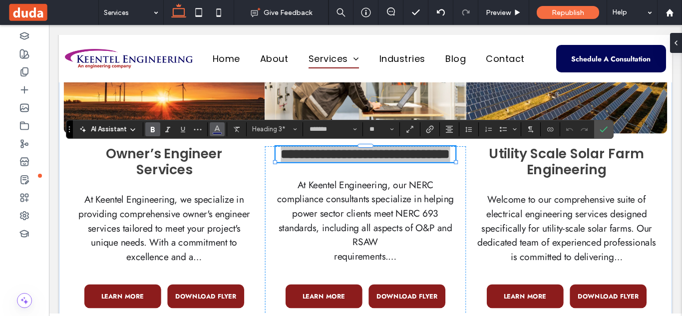
click at [216, 128] on use "Color" at bounding box center [217, 127] width 5 height 5
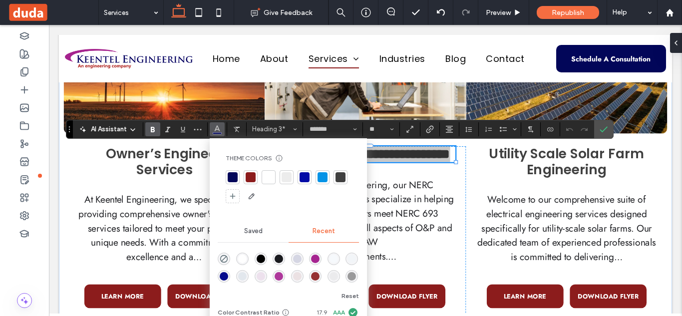
click at [343, 176] on div at bounding box center [341, 177] width 10 height 10
click at [606, 132] on icon "Confirm" at bounding box center [604, 129] width 8 height 8
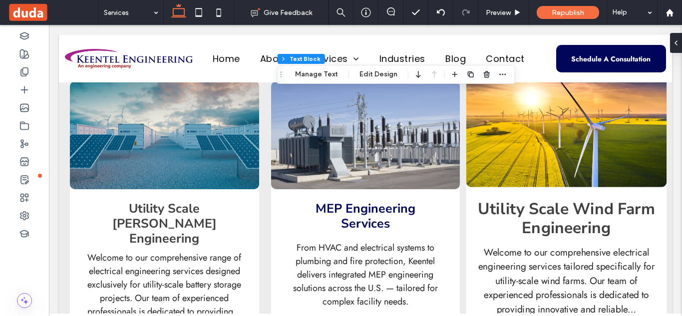
scroll to position [1492, 0]
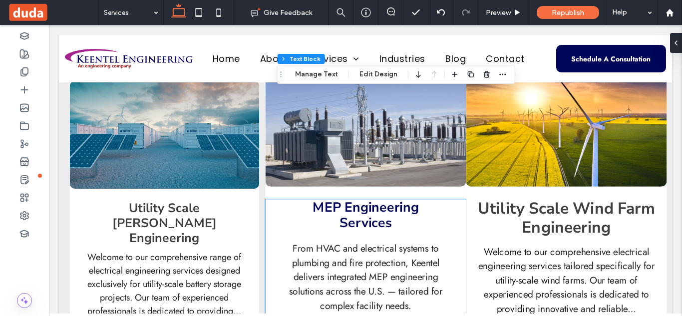
click at [380, 213] on strong "MEP Engineering Services" at bounding box center [366, 215] width 106 height 34
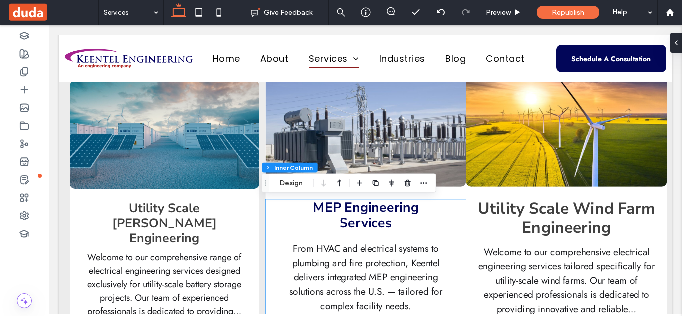
click at [380, 213] on strong "MEP Engineering Services" at bounding box center [366, 215] width 106 height 34
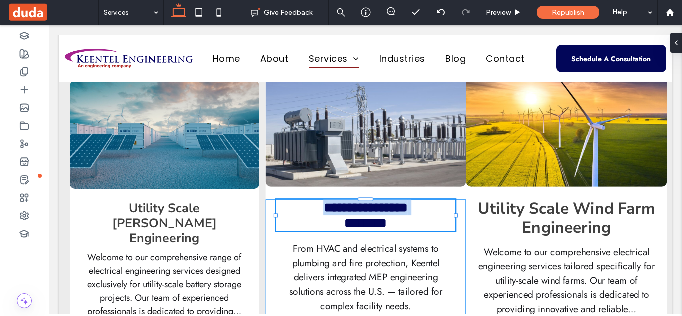
click at [380, 213] on strong "**********" at bounding box center [365, 215] width 85 height 29
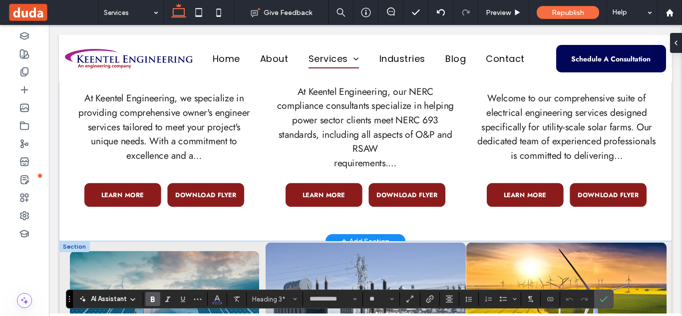
scroll to position [1302, 0]
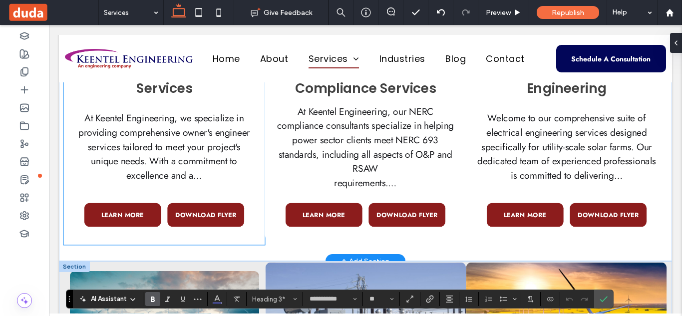
click at [160, 214] on div "LEARN MORE DOWNLOAD FLYER" at bounding box center [164, 216] width 180 height 36
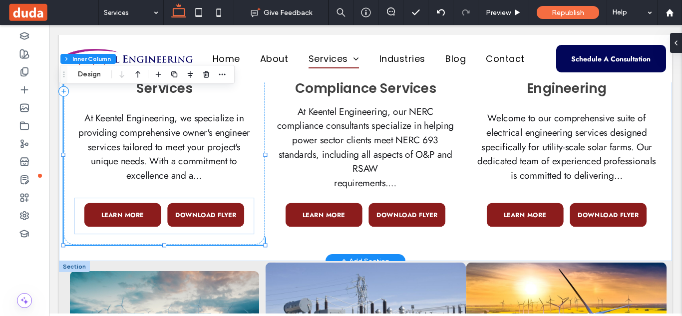
click at [160, 214] on div "LEARN MORE DOWNLOAD FLYER" at bounding box center [164, 216] width 180 height 36
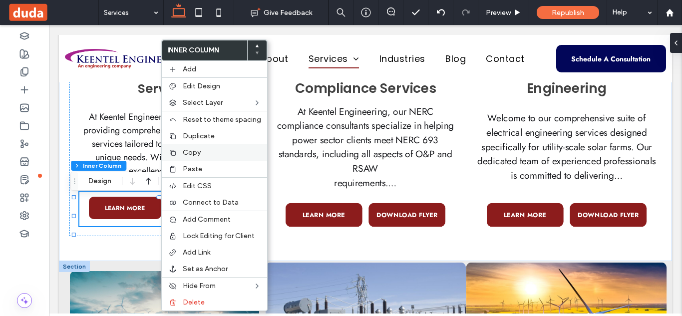
click at [208, 155] on label "Copy" at bounding box center [222, 152] width 78 height 8
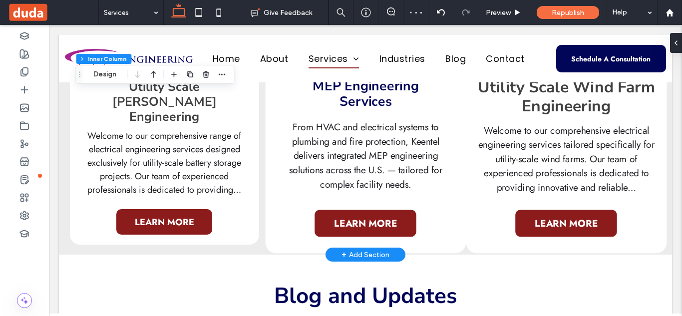
scroll to position [1627, 0]
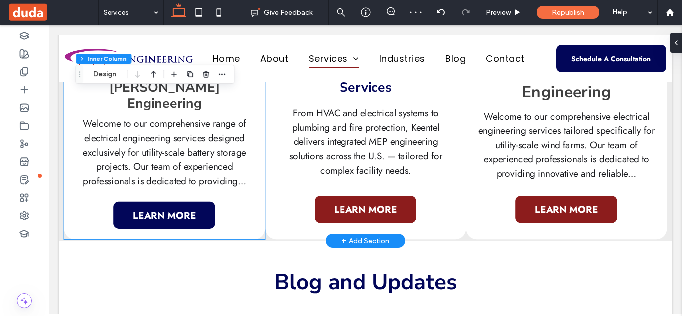
click at [197, 203] on link "LEARN MORE" at bounding box center [165, 215] width 102 height 27
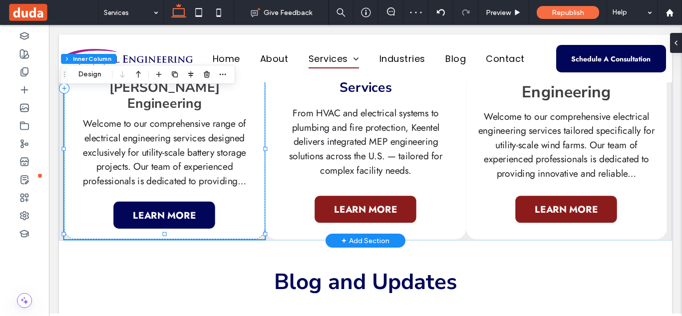
click at [197, 203] on link "LEARN MORE" at bounding box center [165, 215] width 102 height 27
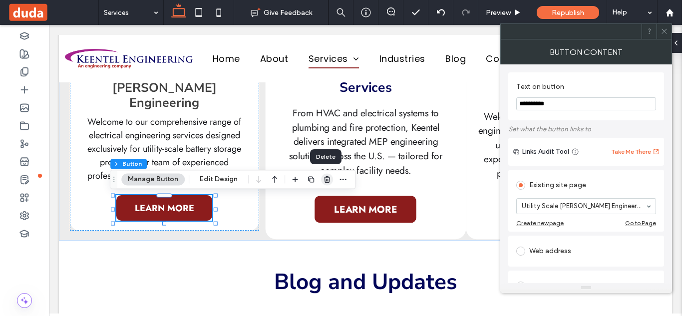
click at [327, 179] on icon "button" at bounding box center [327, 179] width 8 height 8
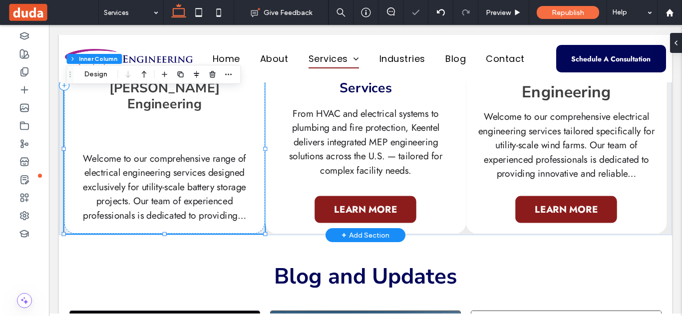
click at [185, 119] on div "Utility Scale [PERSON_NAME] Engineering Welcome to our comprehensive range of e…" at bounding box center [164, 148] width 201 height 169
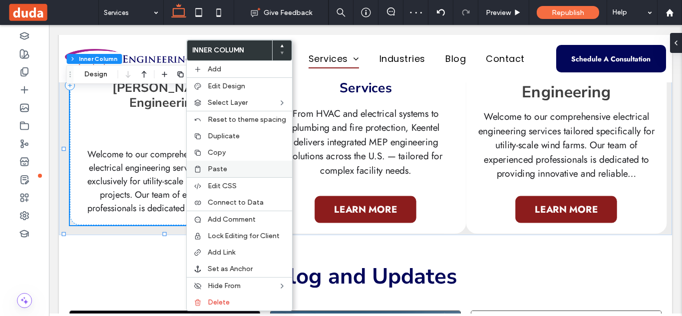
click at [231, 170] on label "Paste" at bounding box center [247, 169] width 78 height 8
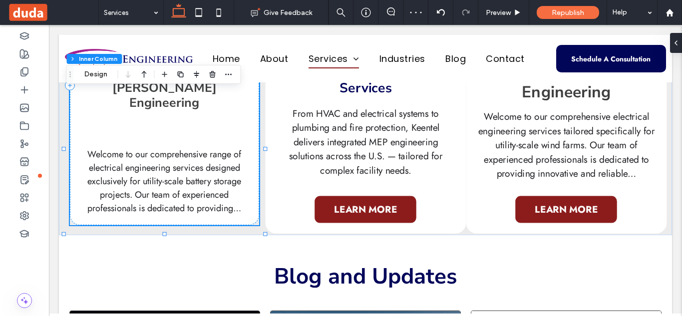
scroll to position [1624, 0]
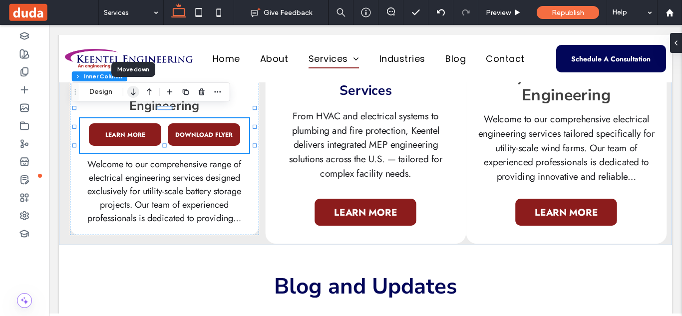
click at [135, 93] on icon "button" at bounding box center [133, 92] width 12 height 18
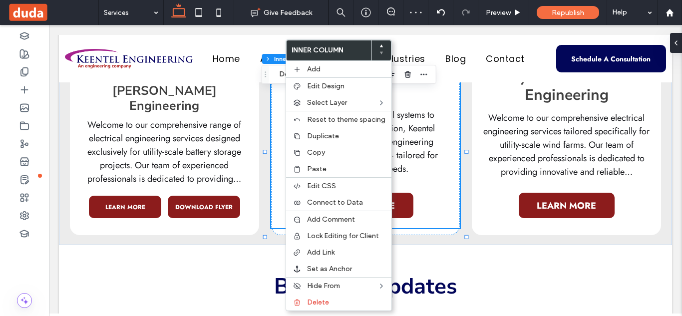
scroll to position [1624, 0]
click at [311, 164] on div "Paste" at bounding box center [338, 169] width 105 height 16
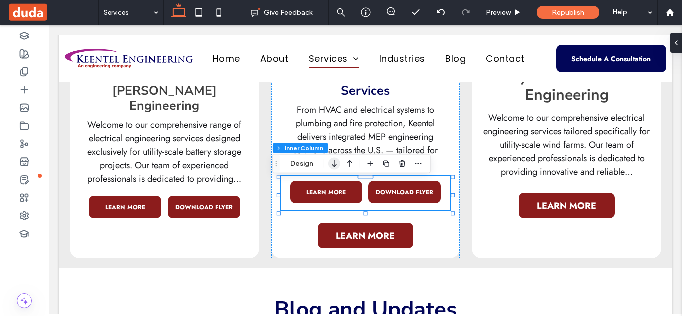
click at [339, 165] on icon "button" at bounding box center [334, 164] width 12 height 18
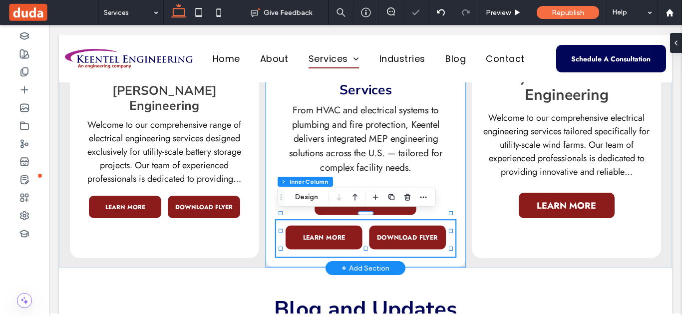
click at [436, 212] on div "MEP Engineering Services From HVAC and electrical systems to plumbing and fire …" at bounding box center [365, 166] width 201 height 201
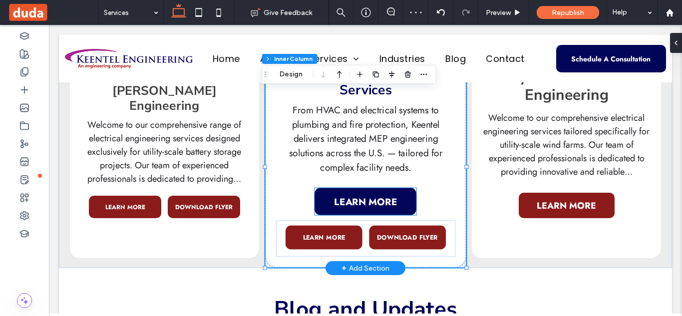
click at [405, 209] on link "LEARN MORE" at bounding box center [366, 201] width 102 height 27
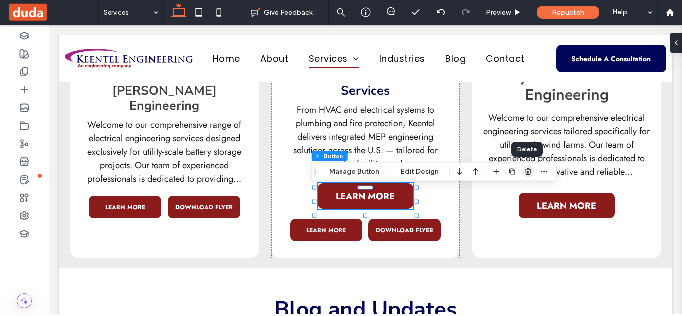
click at [524, 172] on icon "button" at bounding box center [528, 172] width 8 height 8
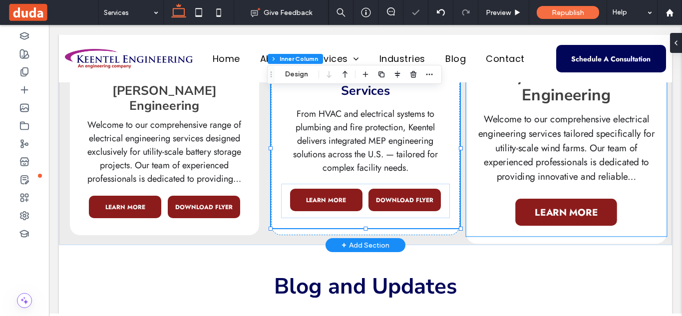
click at [487, 195] on div "Utility Scale Wind Farm Engineering Welcome to our comprehensive electrical eng…" at bounding box center [567, 151] width 201 height 169
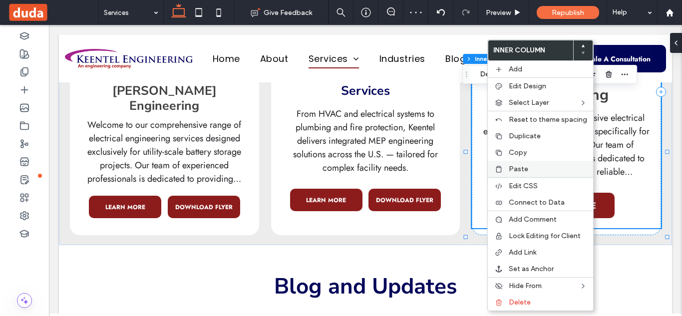
click at [511, 171] on span "Paste" at bounding box center [518, 169] width 19 height 8
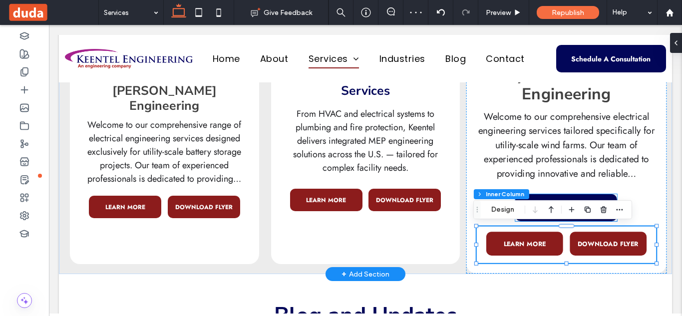
click at [570, 196] on link "LEARN MORE" at bounding box center [567, 207] width 102 height 27
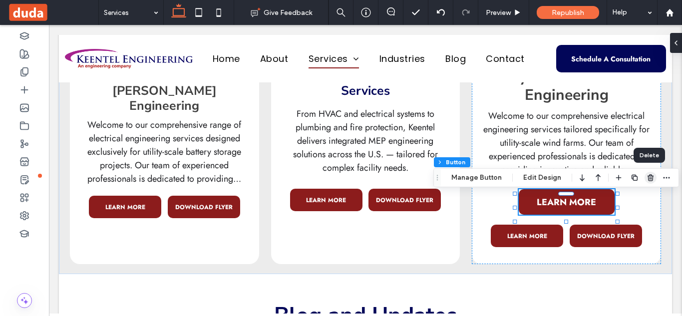
click at [648, 176] on use "button" at bounding box center [651, 177] width 6 height 6
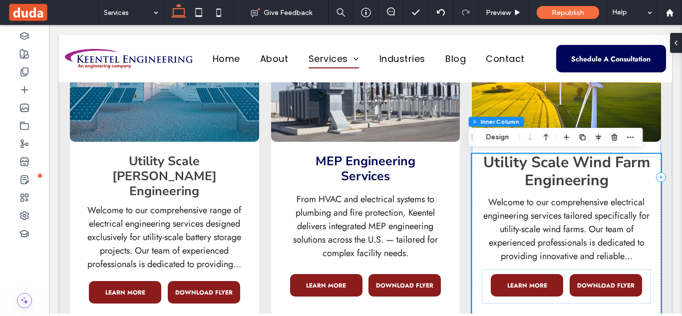
scroll to position [1526, 0]
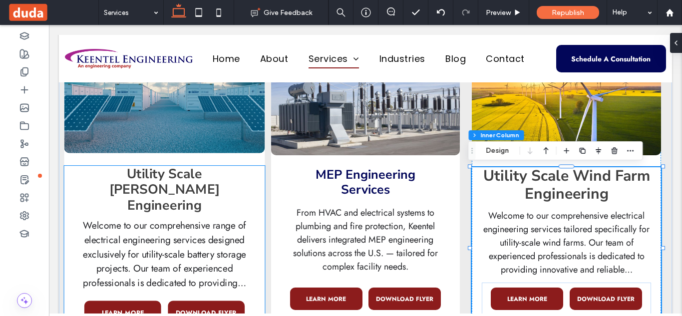
click at [179, 178] on strong "Utility Scale [PERSON_NAME] Engineering" at bounding box center [164, 190] width 111 height 50
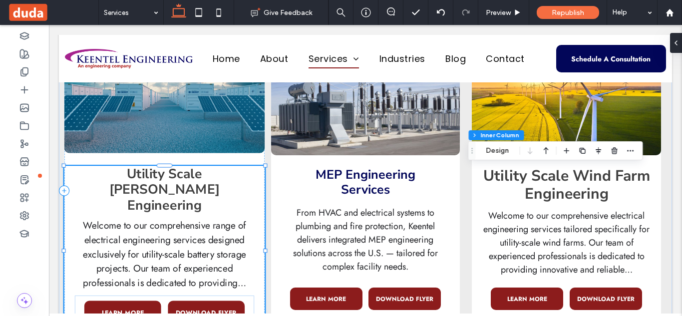
click at [179, 178] on strong "Utility Scale [PERSON_NAME] Engineering" at bounding box center [164, 190] width 111 height 50
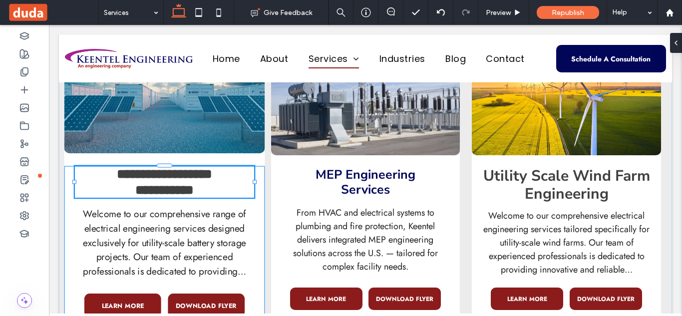
click at [179, 178] on strong "**********" at bounding box center [164, 181] width 95 height 29
type input "**********"
type input "**"
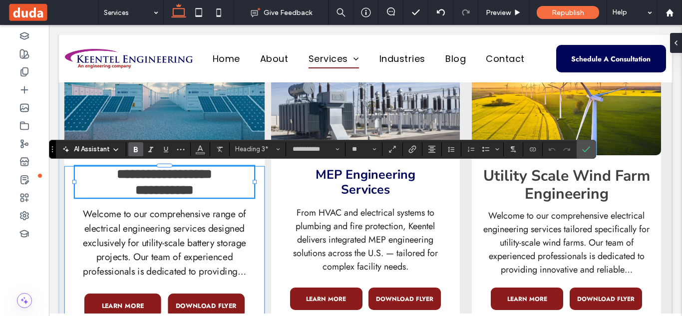
scroll to position [1, 0]
click at [181, 181] on strong "**********" at bounding box center [164, 181] width 95 height 29
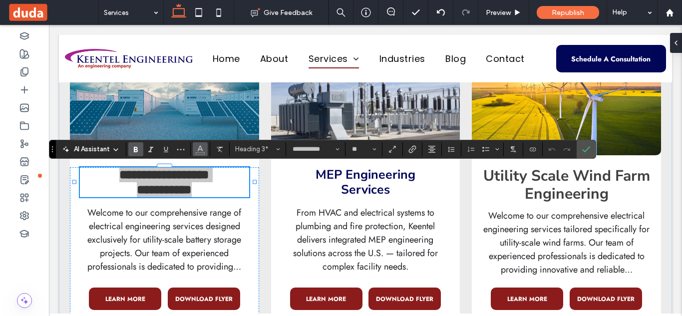
click at [198, 146] on icon "Color" at bounding box center [200, 148] width 8 height 8
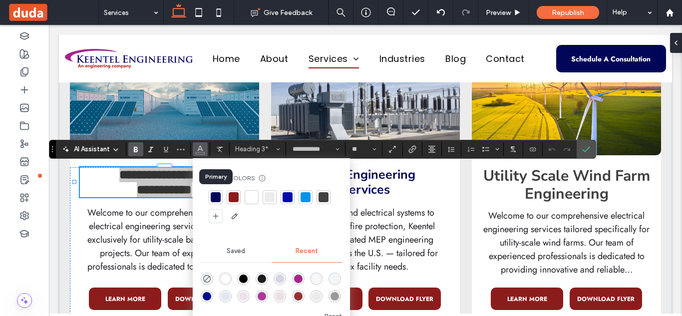
click at [214, 198] on div at bounding box center [216, 197] width 10 height 10
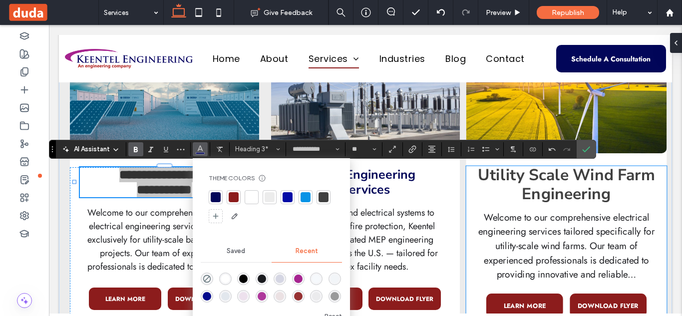
click at [552, 182] on strong "Utility Scale Wind Farm Engineering" at bounding box center [566, 185] width 177 height 41
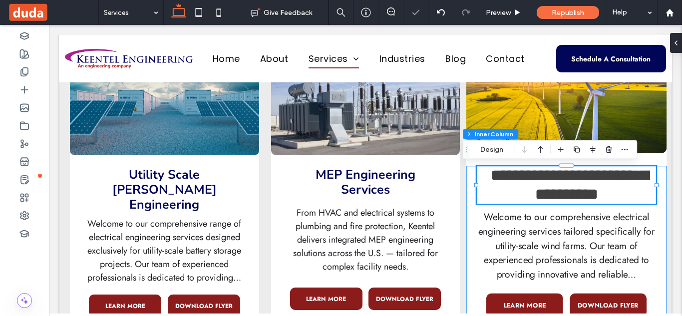
click at [552, 182] on strong "**********" at bounding box center [570, 185] width 158 height 34
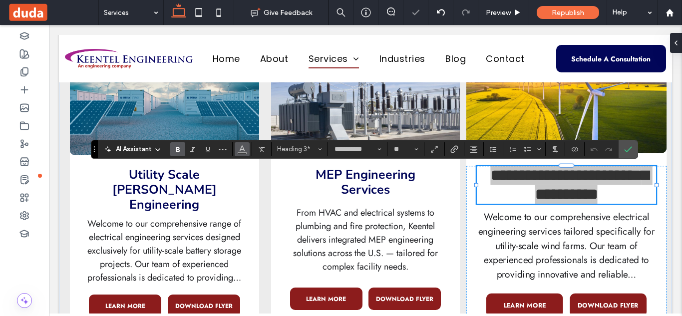
click at [238, 146] on icon "Color" at bounding box center [242, 148] width 8 height 8
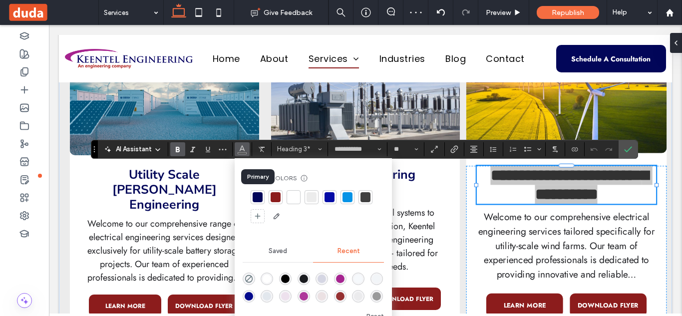
click at [259, 198] on div at bounding box center [258, 197] width 10 height 10
click at [259, 199] on div at bounding box center [258, 197] width 10 height 10
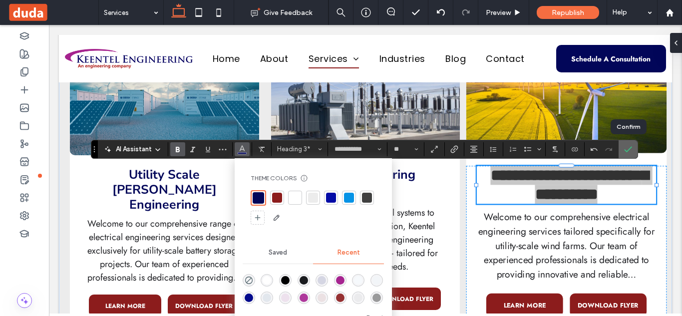
click at [629, 152] on icon "Confirm" at bounding box center [628, 149] width 8 height 8
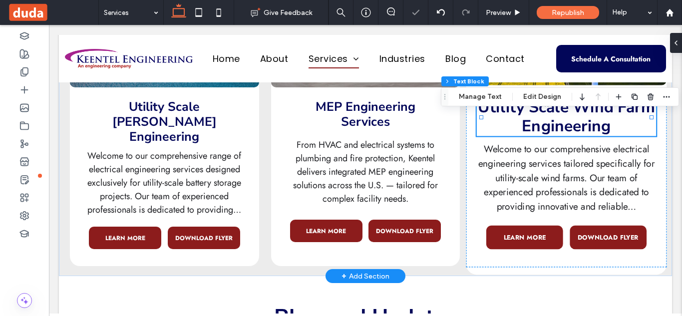
scroll to position [1579, 0]
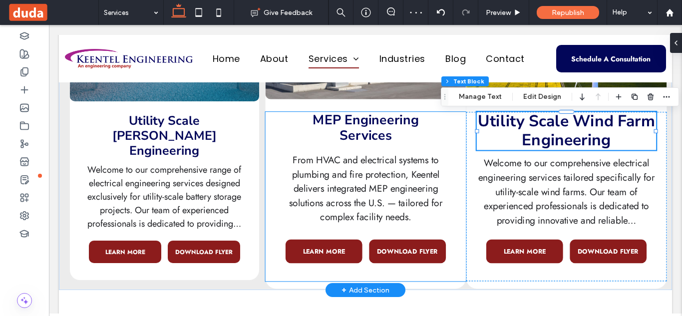
click at [372, 129] on strong "MEP Engineering Services" at bounding box center [366, 128] width 106 height 34
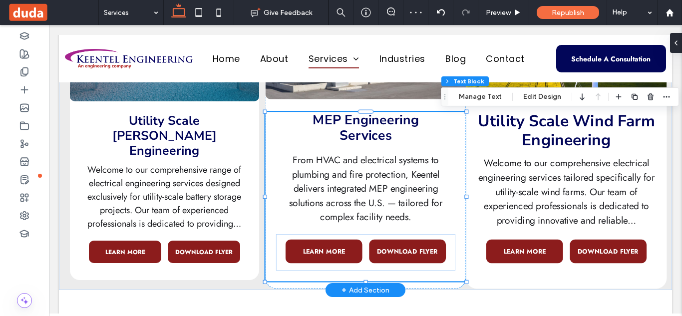
click at [372, 129] on strong "MEP Engineering Services" at bounding box center [366, 128] width 106 height 34
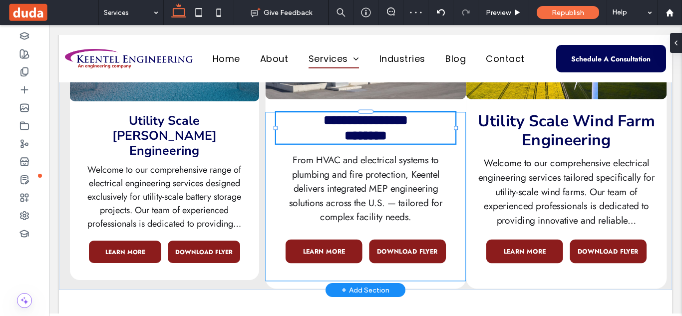
click at [372, 129] on strong "**********" at bounding box center [365, 127] width 85 height 29
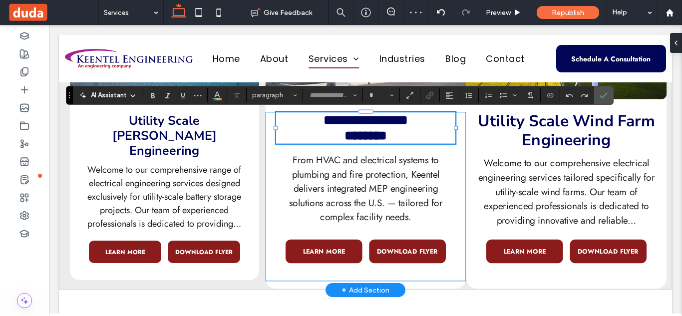
type input "**********"
type input "**"
click at [372, 129] on strong "**********" at bounding box center [365, 127] width 85 height 29
click at [605, 94] on icon "Confirm" at bounding box center [604, 95] width 8 height 8
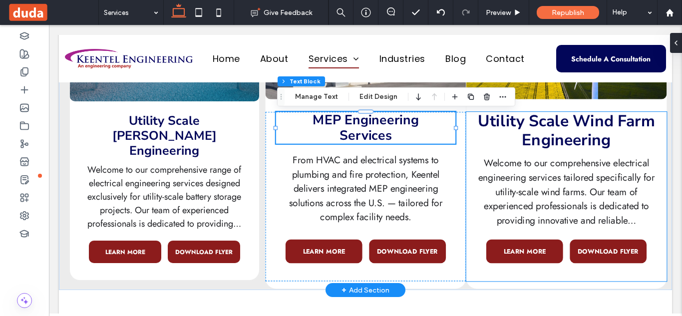
click at [565, 127] on strong "Utility Scale Wind Farm Engineering" at bounding box center [566, 130] width 177 height 41
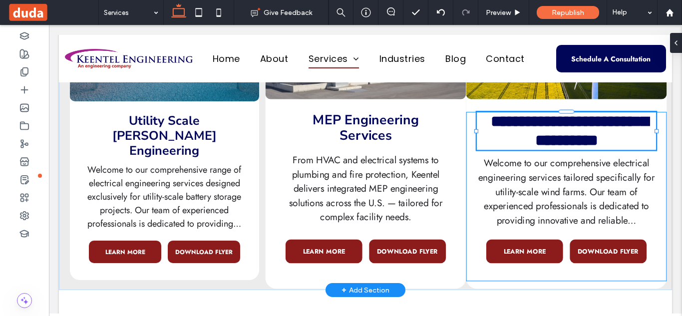
click at [565, 127] on strong "**********" at bounding box center [570, 131] width 158 height 34
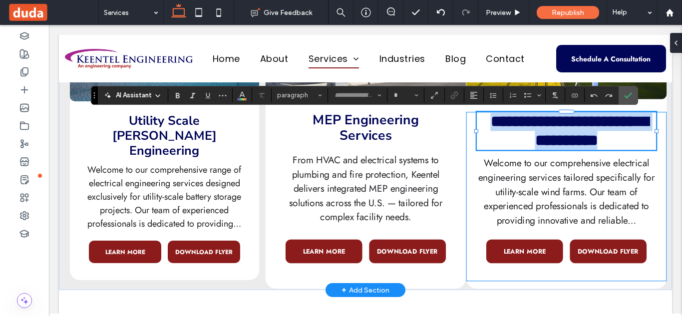
type input "**********"
type input "**"
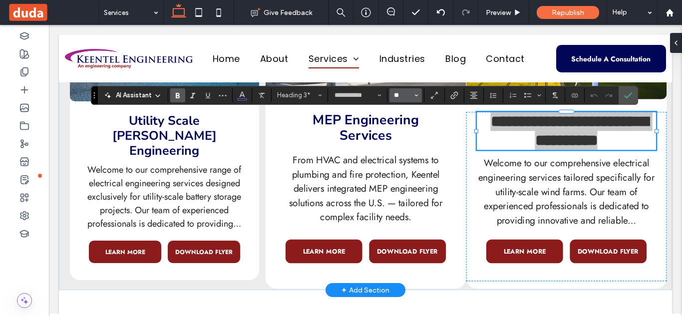
click at [408, 94] on input "**" at bounding box center [402, 95] width 19 height 8
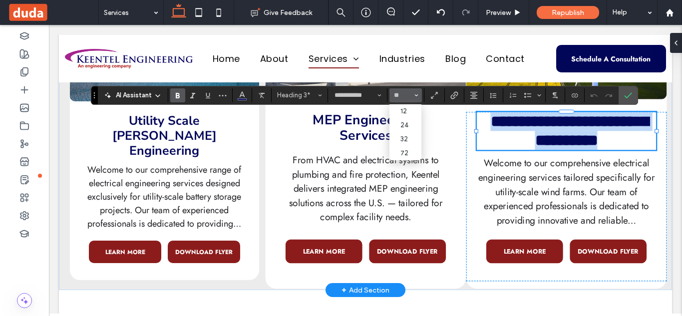
type input "**"
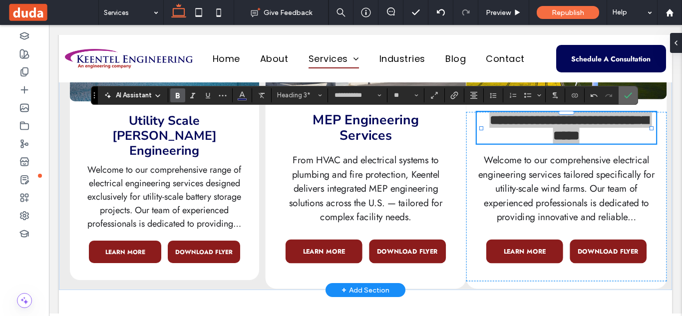
click at [629, 98] on icon "Confirm" at bounding box center [628, 95] width 8 height 8
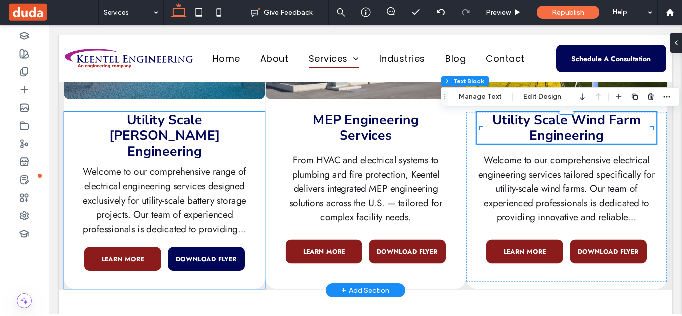
click at [187, 254] on span "DOWNLOAD FLYER" at bounding box center [206, 258] width 61 height 9
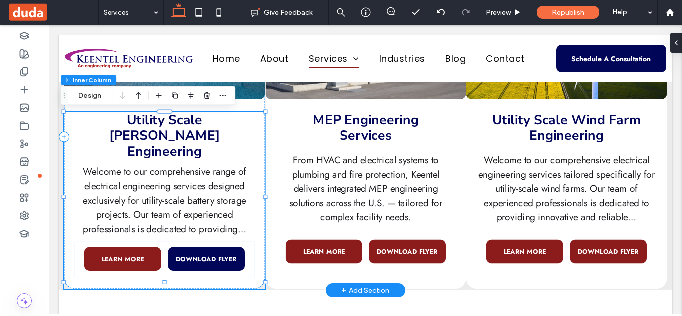
click at [187, 254] on span "DOWNLOAD FLYER" at bounding box center [206, 258] width 61 height 9
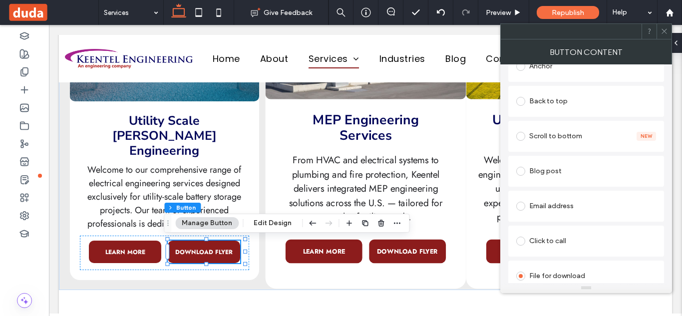
scroll to position [264, 0]
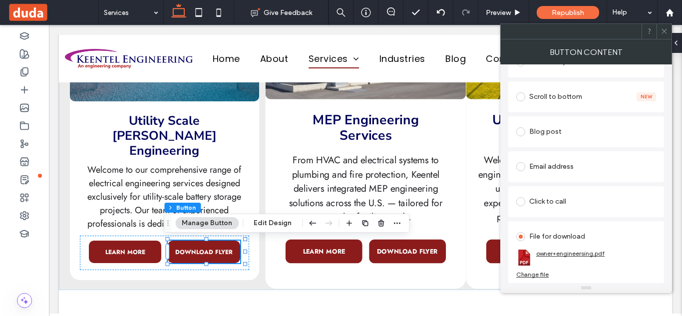
click at [562, 256] on link "owner+engineersing.pdf" at bounding box center [570, 253] width 68 height 7
click at [534, 275] on div "Change file" at bounding box center [532, 274] width 32 height 7
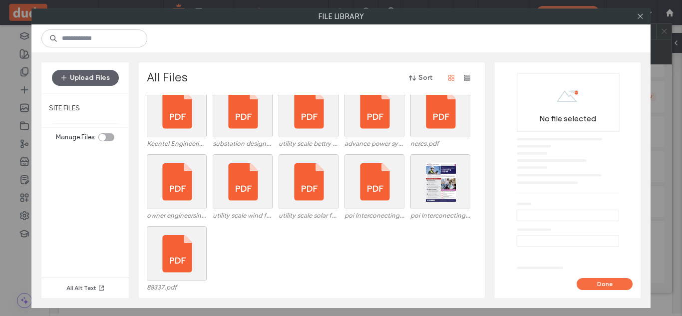
scroll to position [0, 0]
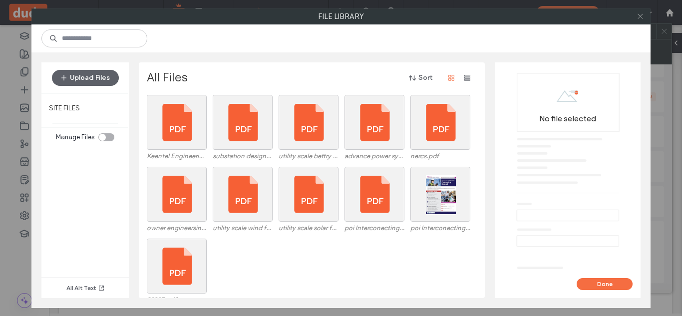
click at [644, 18] on icon at bounding box center [640, 15] width 7 height 7
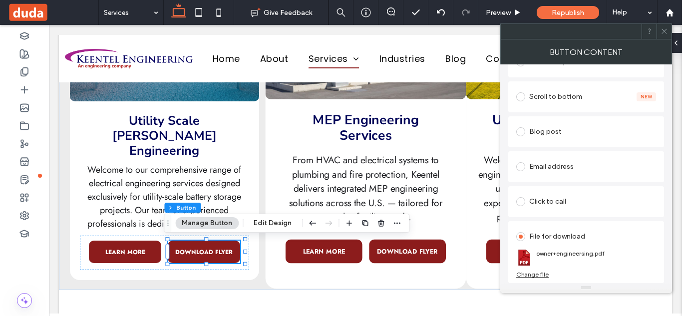
click at [667, 31] on icon at bounding box center [664, 30] width 7 height 7
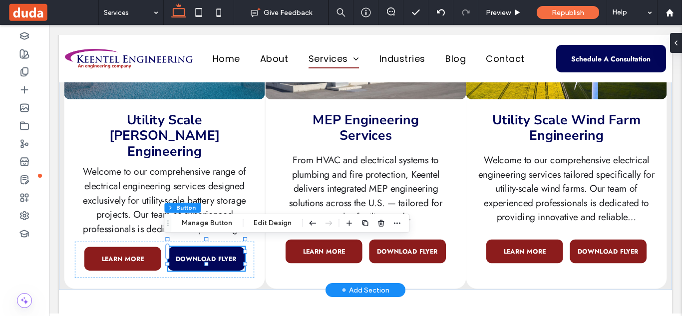
click at [195, 254] on span "DOWNLOAD FLYER" at bounding box center [206, 258] width 61 height 9
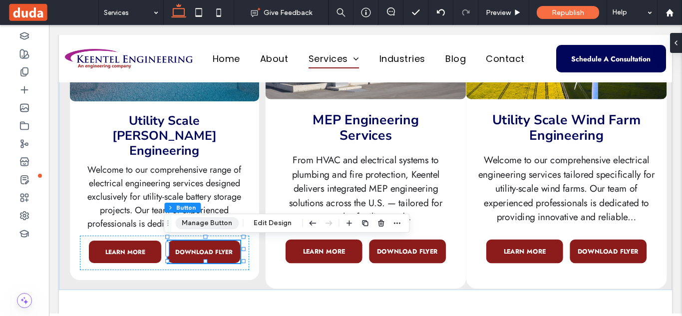
click at [209, 228] on button "Manage Button" at bounding box center [206, 223] width 63 height 12
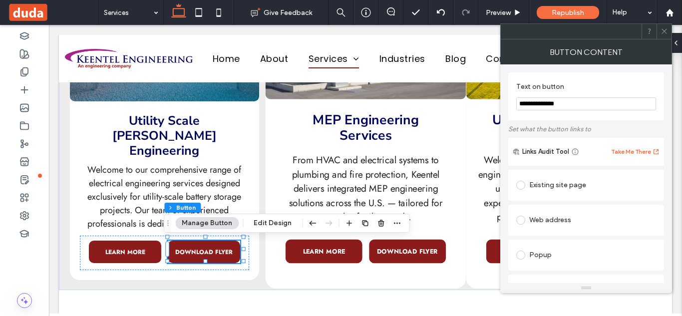
scroll to position [264, 0]
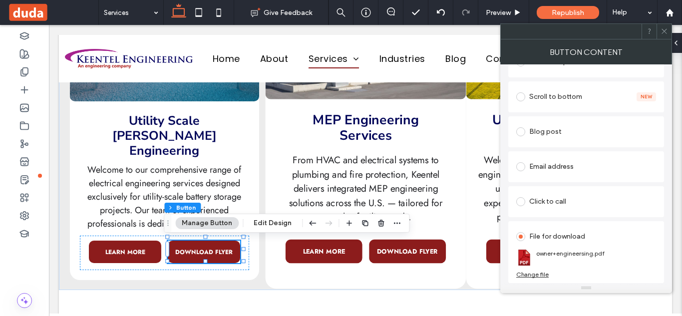
click at [535, 276] on div "Change file" at bounding box center [532, 274] width 32 height 7
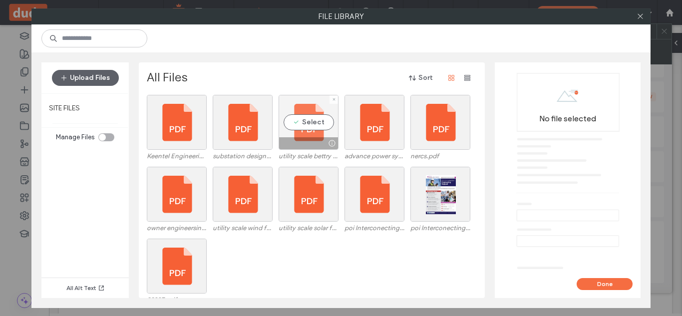
click at [304, 134] on div "Select" at bounding box center [309, 122] width 60 height 55
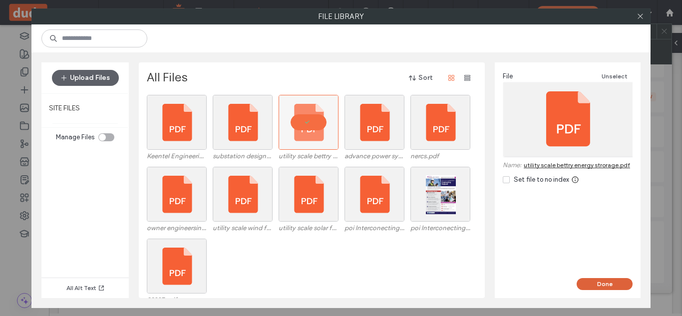
click at [614, 281] on button "Done" at bounding box center [605, 284] width 56 height 12
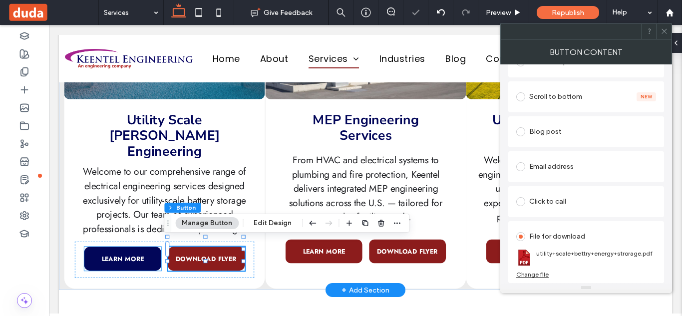
click at [131, 254] on span "LEARN MORE" at bounding box center [123, 258] width 42 height 9
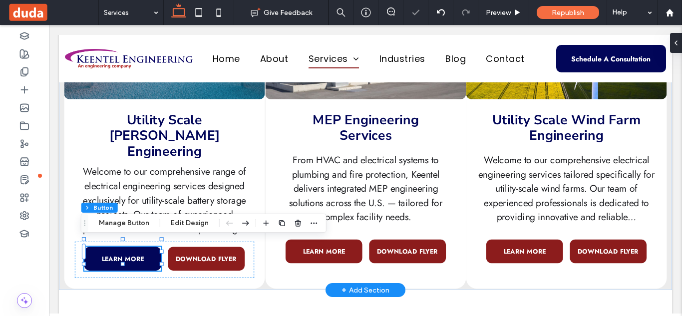
click at [131, 254] on span "LEARN MORE" at bounding box center [123, 258] width 42 height 9
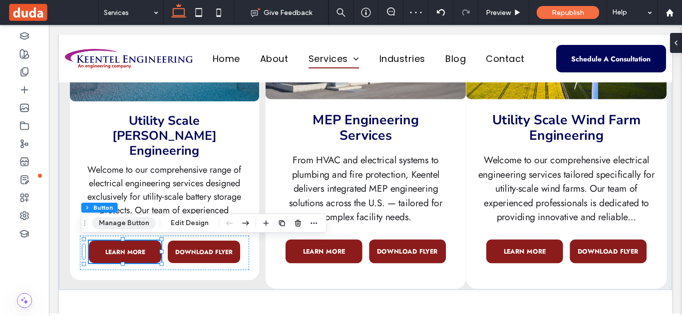
click at [150, 223] on button "Manage Button" at bounding box center [123, 223] width 63 height 12
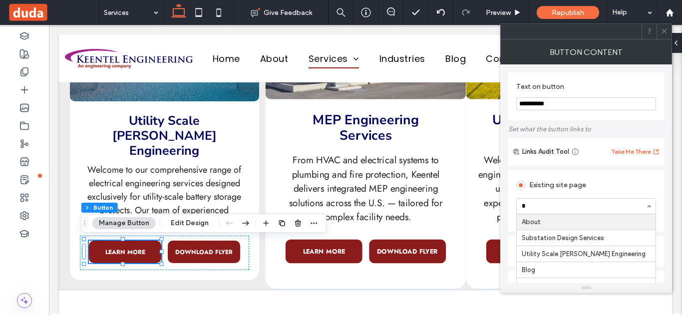
scroll to position [0, 0]
type input "**"
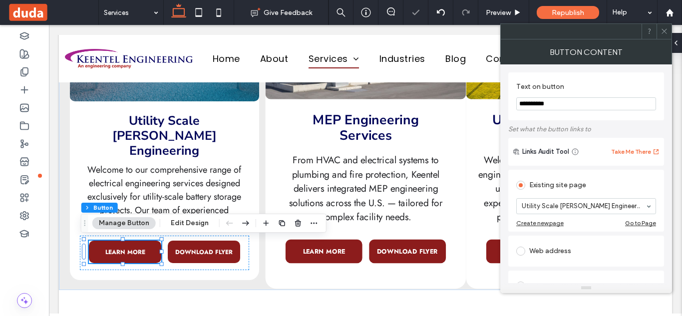
click at [663, 34] on icon at bounding box center [664, 30] width 7 height 7
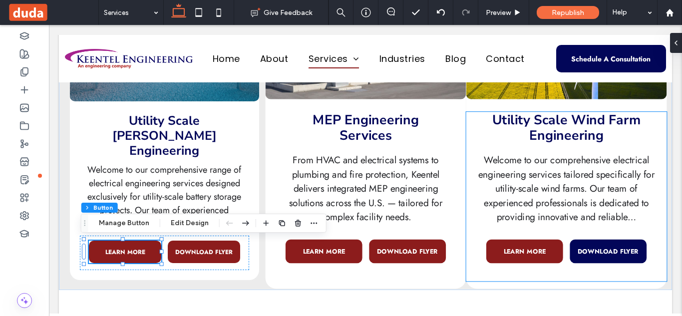
click at [602, 254] on span "DOWNLOAD FLYER" at bounding box center [608, 251] width 61 height 9
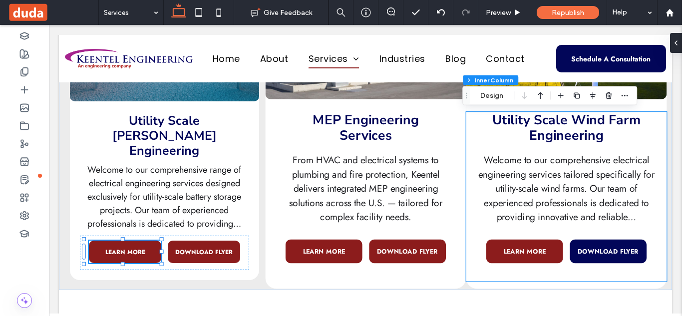
click at [602, 254] on span "DOWNLOAD FLYER" at bounding box center [608, 251] width 61 height 9
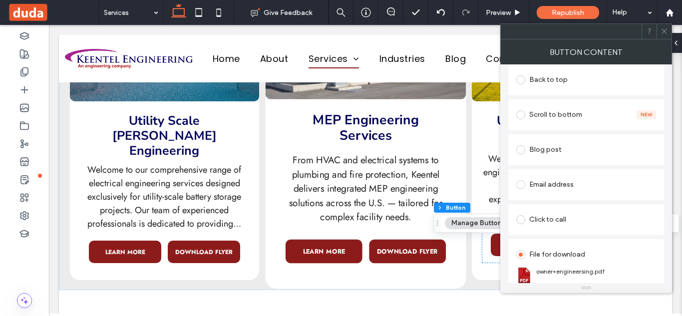
scroll to position [264, 0]
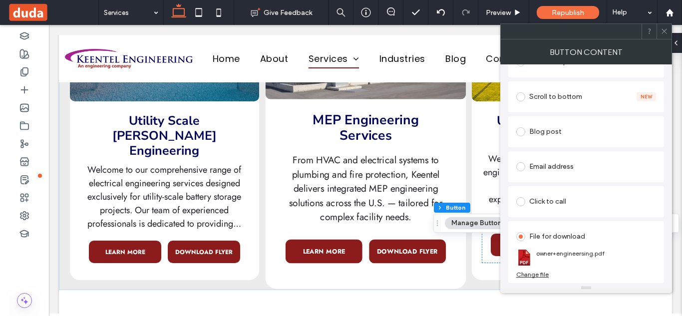
click at [545, 274] on div "Change file" at bounding box center [532, 274] width 32 height 7
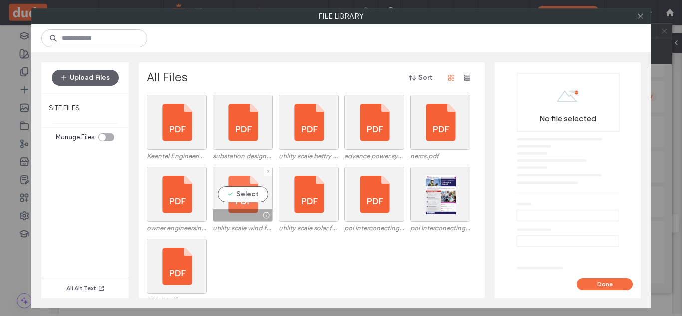
click at [240, 183] on div "Select" at bounding box center [243, 194] width 60 height 55
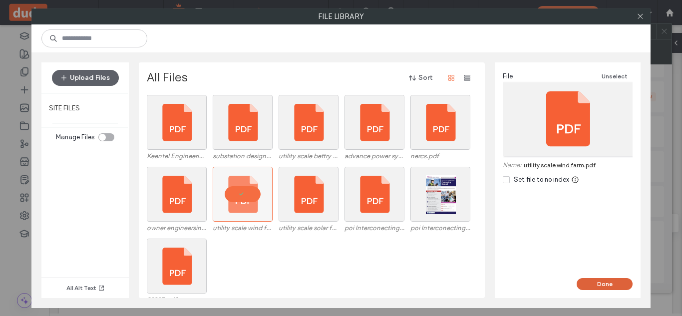
click at [597, 282] on button "Done" at bounding box center [605, 284] width 56 height 12
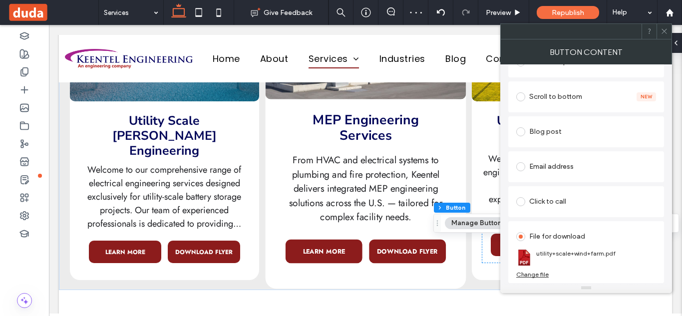
click at [666, 30] on use at bounding box center [664, 31] width 5 height 5
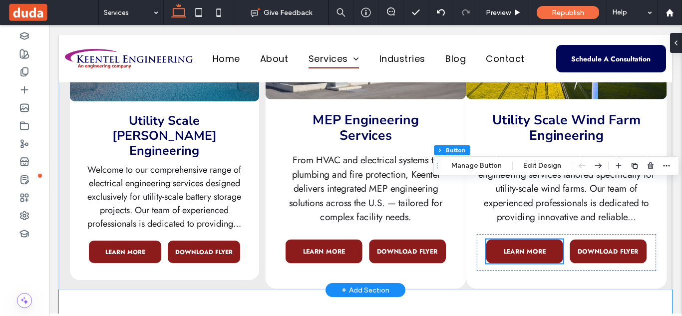
type input "**"
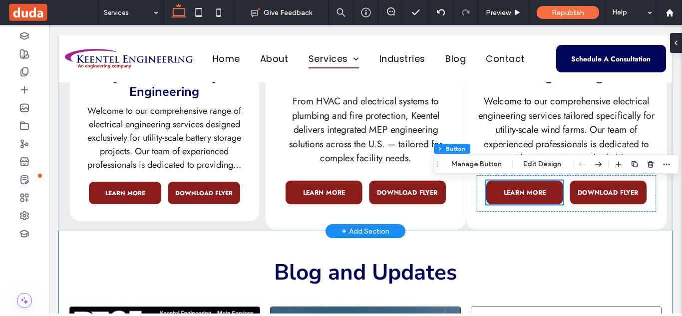
scroll to position [16, 0]
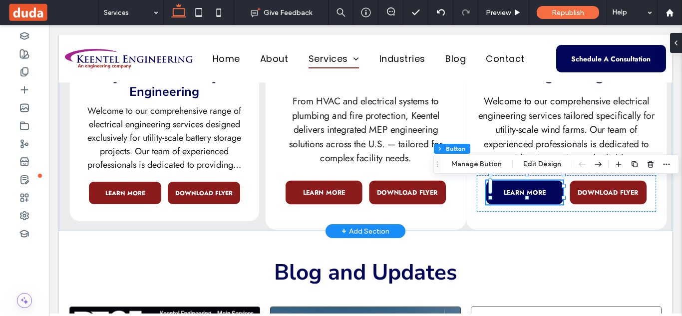
click at [532, 183] on link "LEARN MORE" at bounding box center [525, 193] width 77 height 24
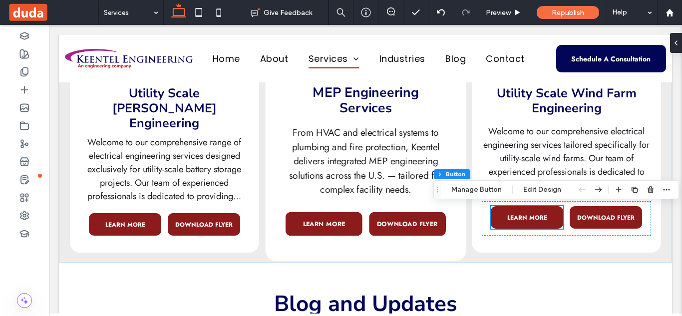
scroll to position [1600, 0]
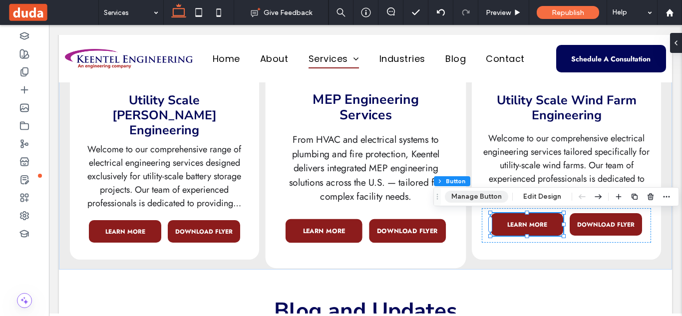
click at [482, 200] on button "Manage Button" at bounding box center [476, 197] width 63 height 12
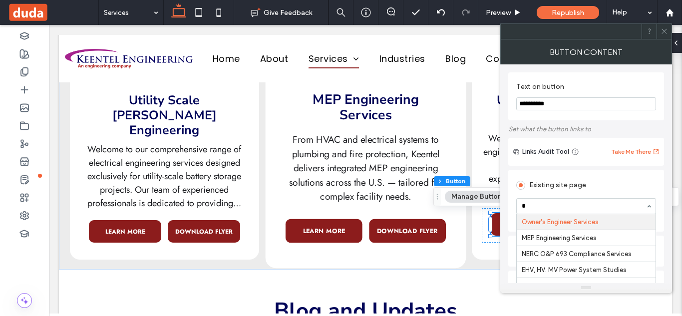
scroll to position [0, 0]
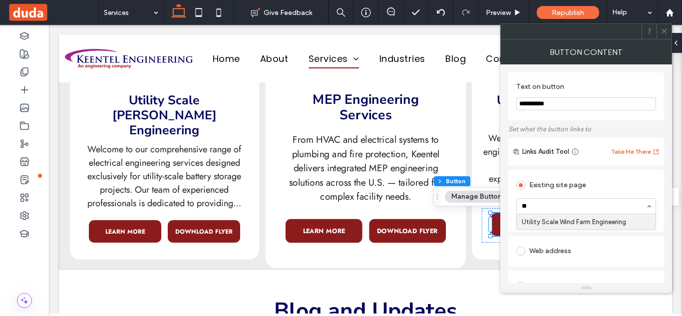
type input "***"
click at [663, 29] on use at bounding box center [664, 31] width 5 height 5
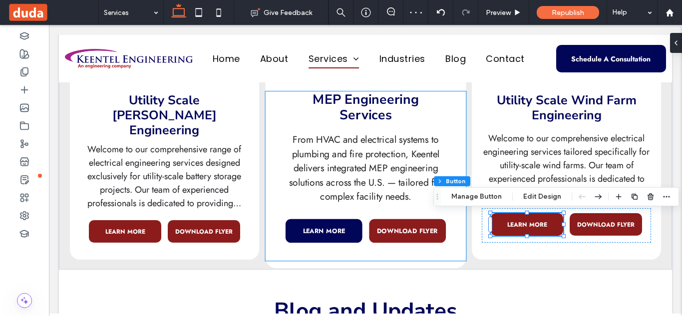
click at [326, 232] on span "LEARN MORE" at bounding box center [324, 230] width 42 height 9
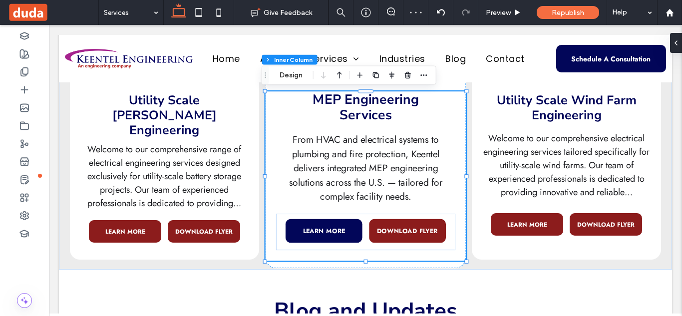
click at [326, 232] on span "LEARN MORE" at bounding box center [324, 230] width 42 height 9
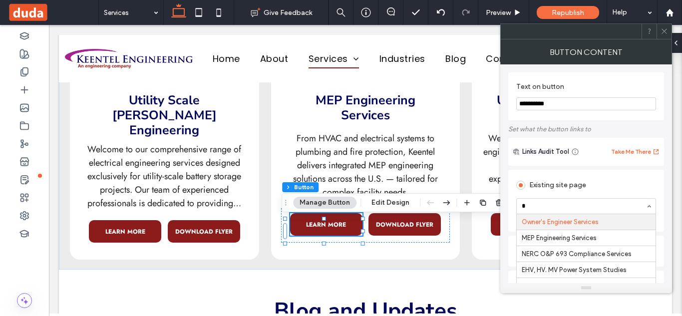
scroll to position [28, 0]
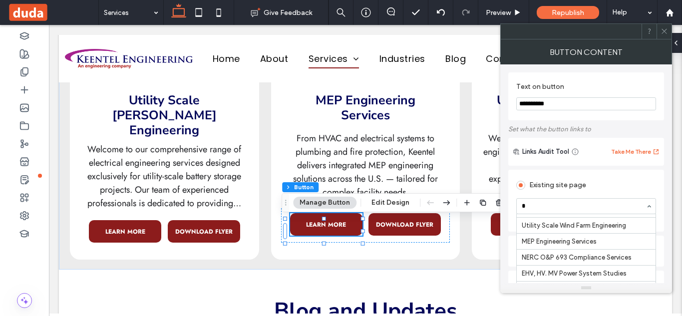
type input "**"
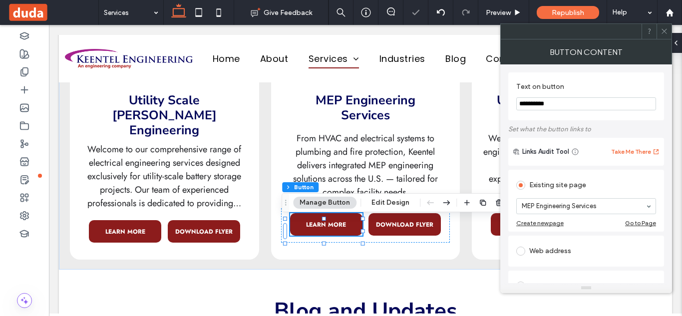
click at [665, 27] on icon at bounding box center [664, 30] width 7 height 7
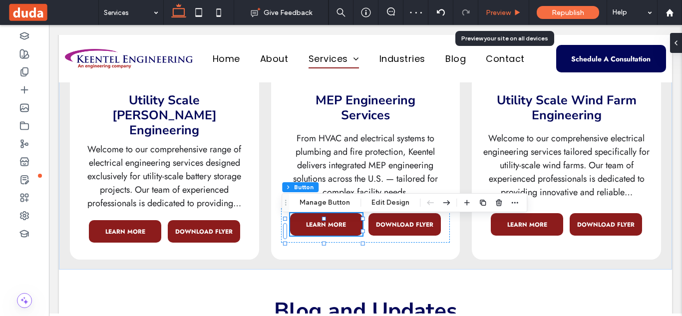
click at [507, 10] on span "Preview" at bounding box center [498, 12] width 25 height 8
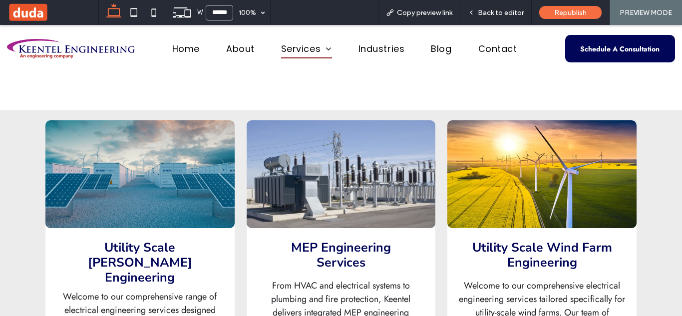
scroll to position [1471, 0]
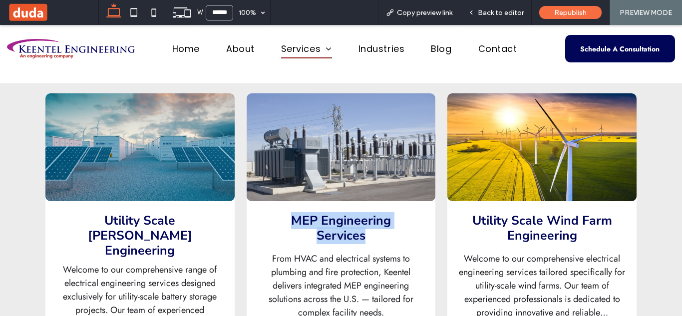
drag, startPoint x: 279, startPoint y: 219, endPoint x: 373, endPoint y: 232, distance: 94.9
click at [373, 232] on h3 "MEP Engineering Services" at bounding box center [341, 228] width 169 height 30
copy strong "MEP Engineering Services"
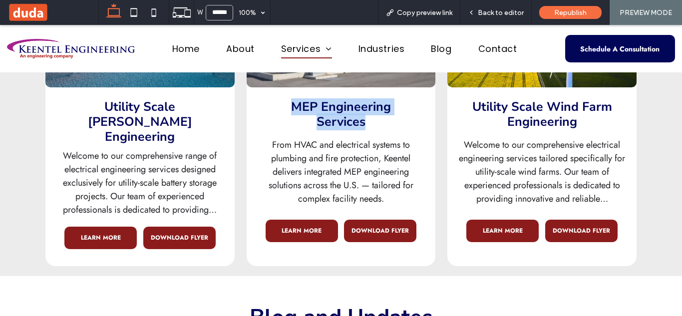
scroll to position [1571, 0]
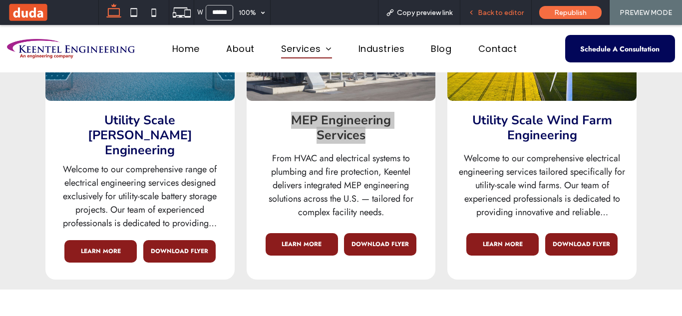
click at [492, 12] on span "Back to editor" at bounding box center [501, 12] width 46 height 8
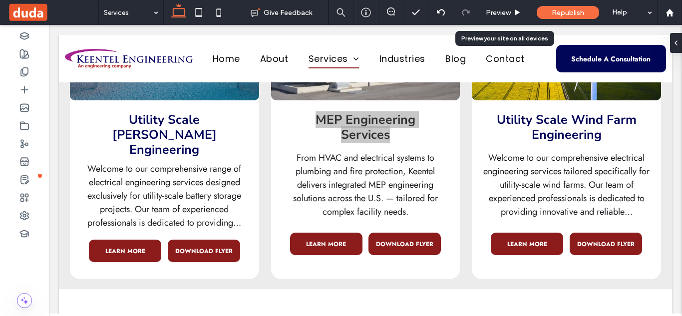
scroll to position [1580, 0]
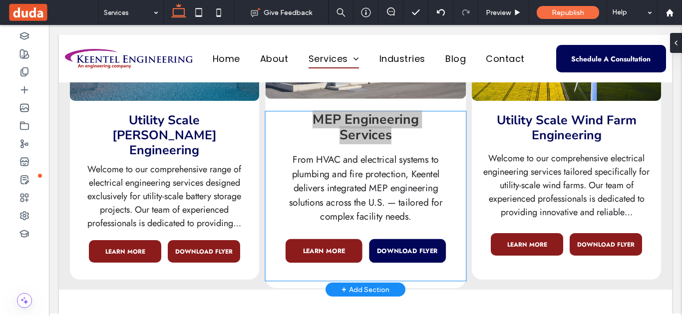
click at [399, 247] on span "DOWNLOAD FLYER" at bounding box center [407, 250] width 61 height 9
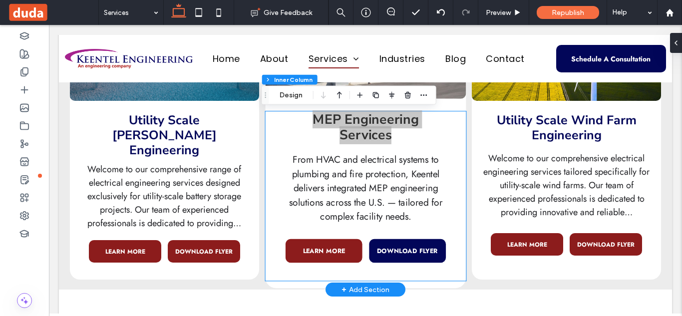
click at [399, 247] on span "DOWNLOAD FLYER" at bounding box center [407, 250] width 61 height 9
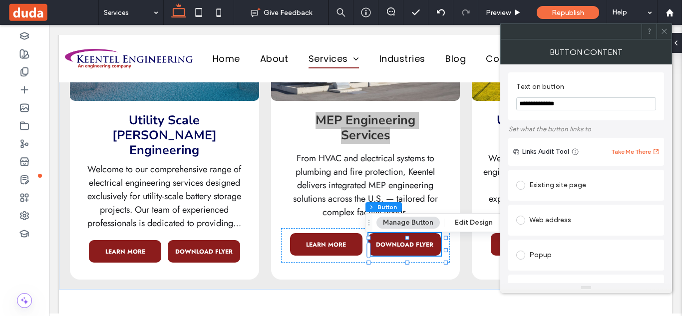
scroll to position [264, 0]
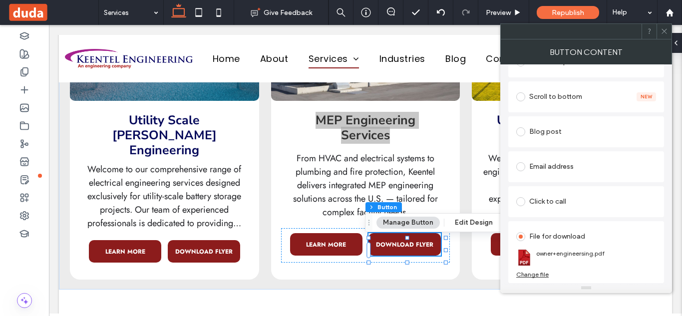
drag, startPoint x: 668, startPoint y: 138, endPoint x: 616, endPoint y: 269, distance: 141.5
click at [542, 273] on div "Change file" at bounding box center [532, 274] width 32 height 7
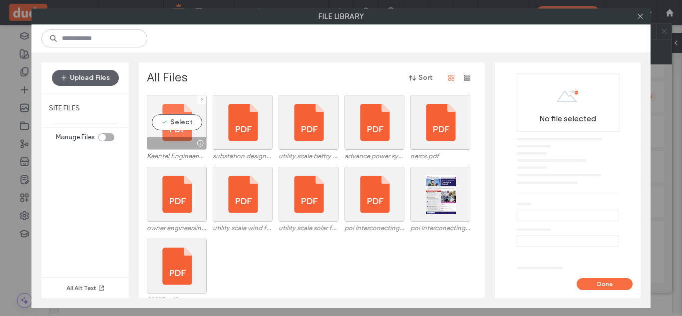
click at [166, 123] on div "Select" at bounding box center [177, 122] width 60 height 55
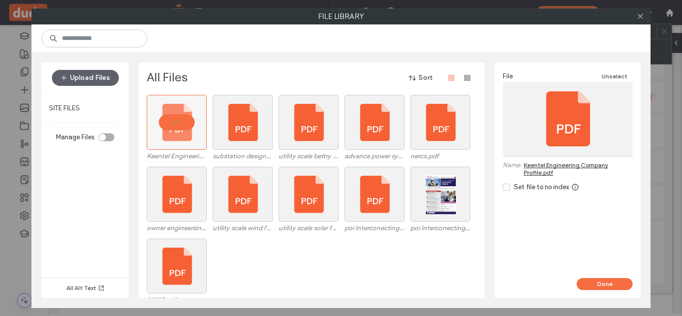
click at [594, 291] on div "Done" at bounding box center [568, 288] width 146 height 20
click at [596, 287] on button "Done" at bounding box center [605, 284] width 56 height 12
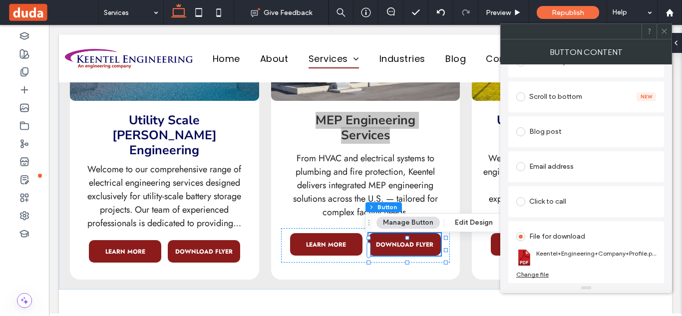
click at [662, 27] on icon at bounding box center [664, 30] width 7 height 7
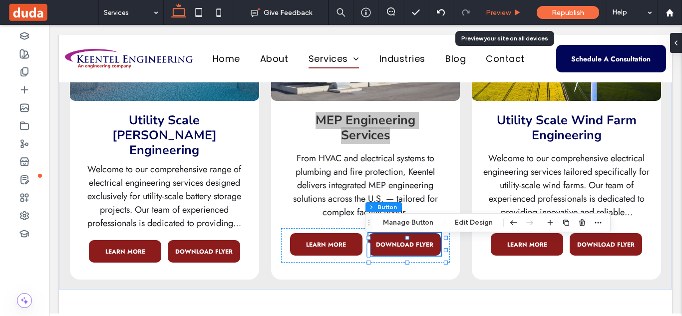
click at [498, 11] on span "Preview" at bounding box center [498, 12] width 25 height 8
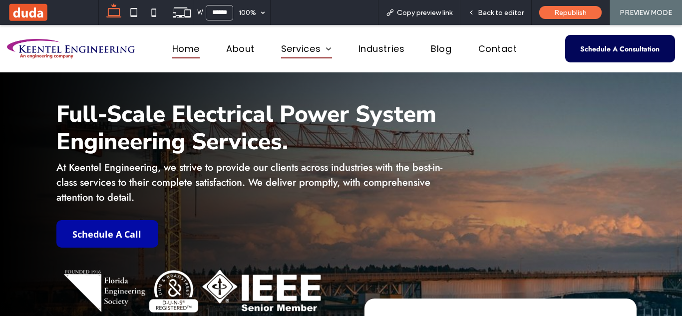
click at [181, 48] on span "Home" at bounding box center [185, 48] width 27 height 19
click at [485, 10] on span "Back to editor" at bounding box center [501, 12] width 46 height 8
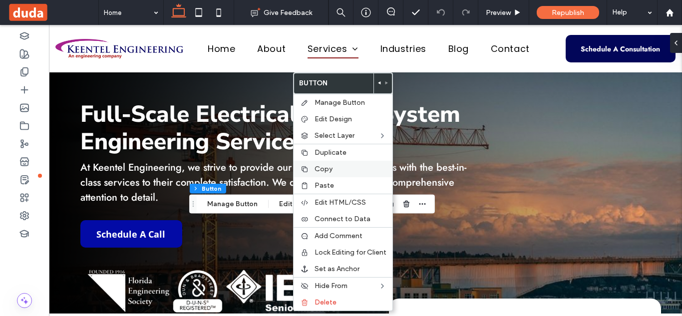
click at [322, 169] on span "Copy" at bounding box center [324, 169] width 18 height 8
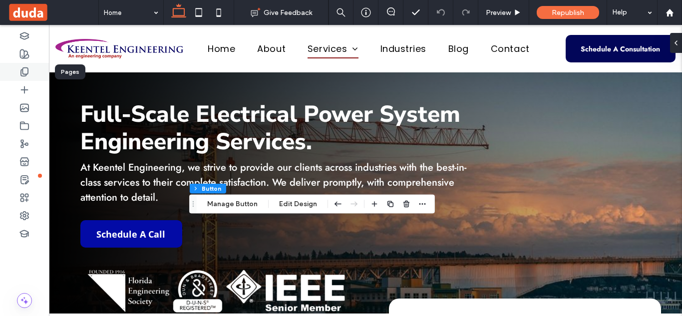
click at [28, 74] on icon at bounding box center [24, 72] width 10 height 10
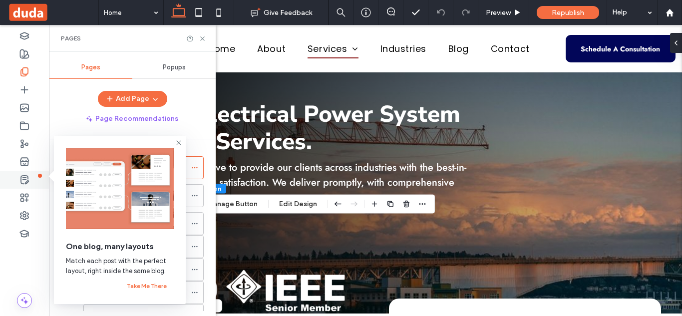
click at [30, 181] on div at bounding box center [24, 180] width 49 height 18
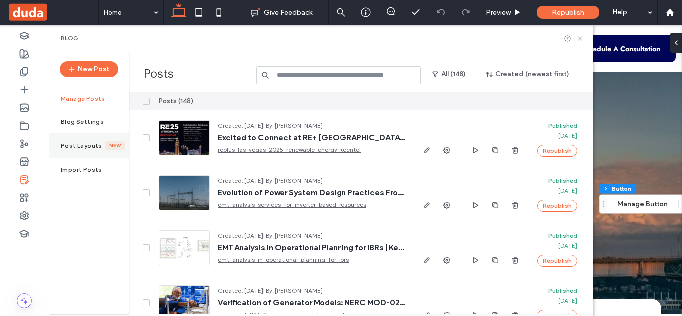
click at [92, 146] on label "Post Layouts" at bounding box center [83, 145] width 44 height 7
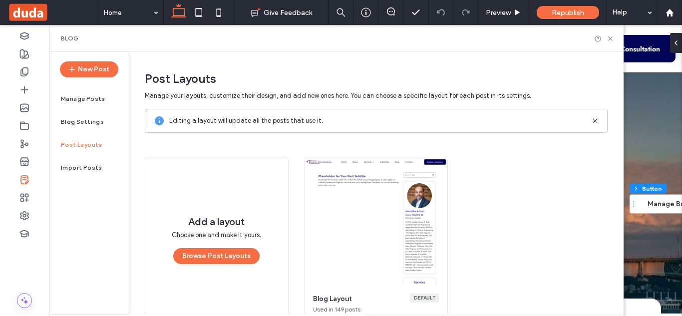
scroll to position [31, 0]
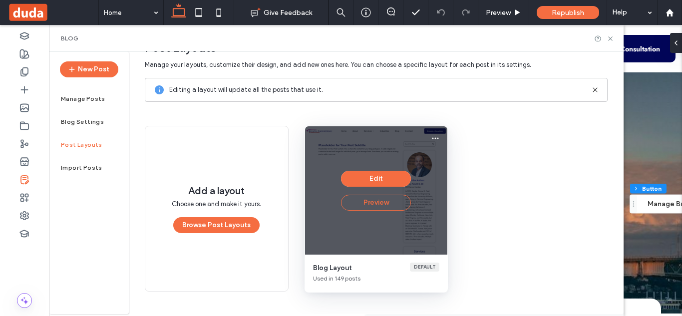
click at [381, 200] on button "Preview" at bounding box center [376, 203] width 70 height 16
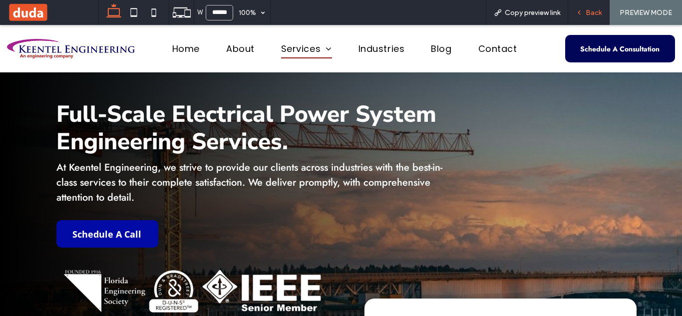
click at [580, 11] on use at bounding box center [579, 12] width 2 height 3
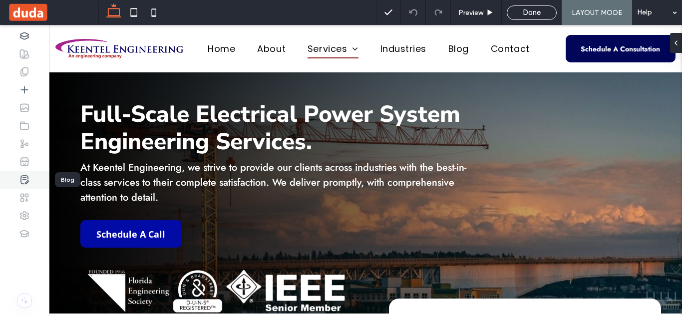
click at [28, 180] on icon at bounding box center [24, 180] width 10 height 10
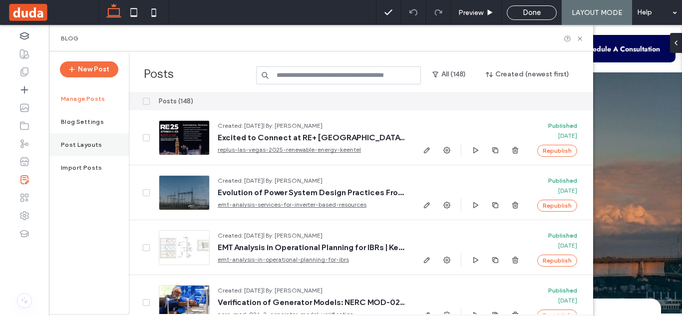
click at [90, 144] on label "Post Layouts" at bounding box center [81, 144] width 41 height 7
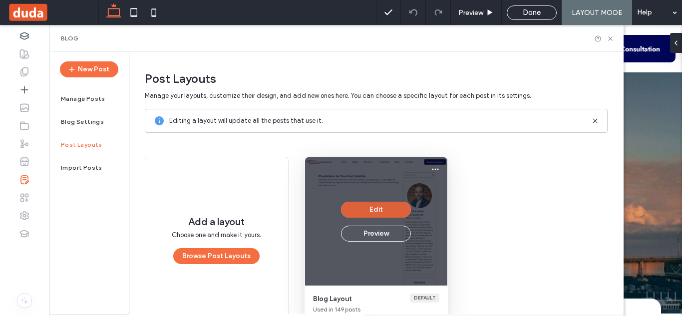
click at [394, 211] on button "Edit" at bounding box center [376, 210] width 70 height 16
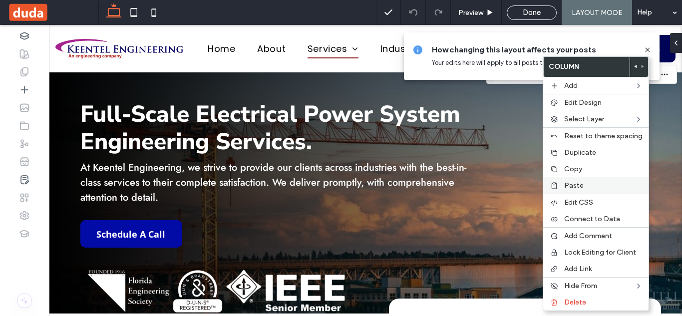
click at [564, 188] on span "Paste" at bounding box center [573, 185] width 19 height 8
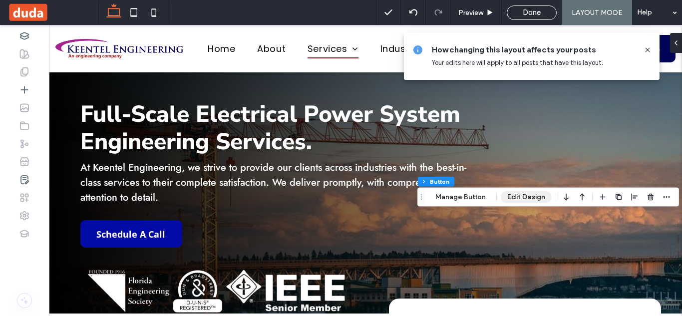
click at [531, 196] on button "Edit Design" at bounding box center [526, 197] width 51 height 12
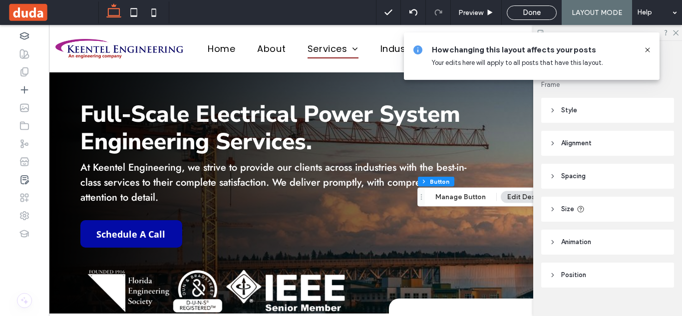
click at [574, 113] on span "Style" at bounding box center [569, 110] width 16 height 10
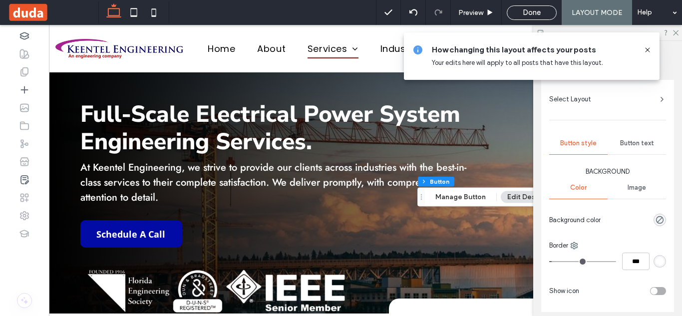
scroll to position [82, 0]
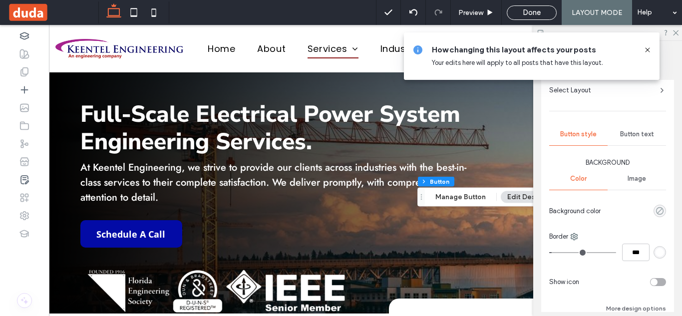
click at [659, 211] on use "rgba(2, 6, 89, 0)" at bounding box center [659, 210] width 7 height 7
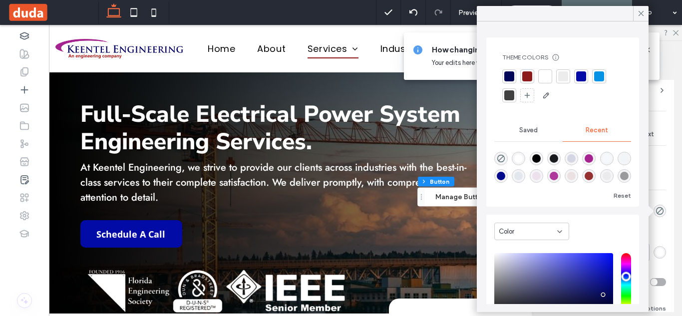
click at [525, 81] on div at bounding box center [527, 76] width 14 height 14
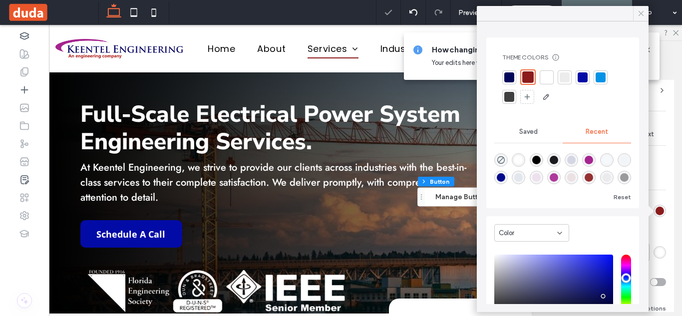
click at [644, 15] on icon at bounding box center [641, 13] width 9 height 9
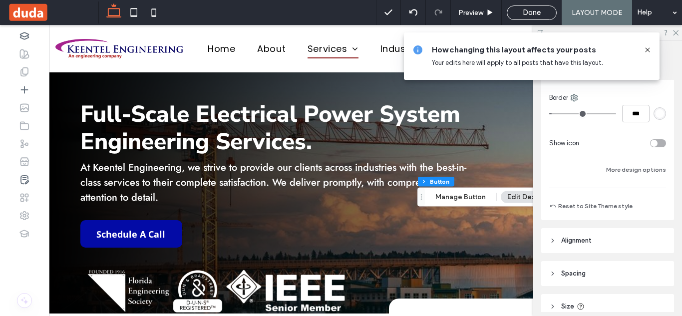
scroll to position [222, 0]
click at [646, 167] on button "More design options" at bounding box center [636, 169] width 60 height 12
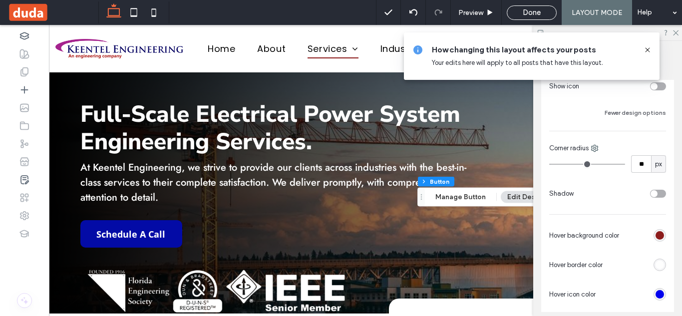
scroll to position [284, 0]
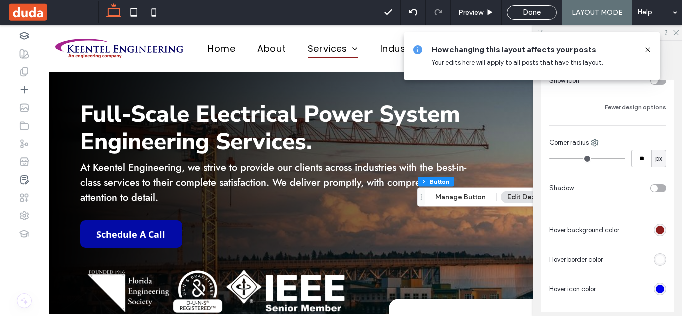
click at [657, 232] on div "rgb(140, 28, 28)" at bounding box center [660, 230] width 8 height 8
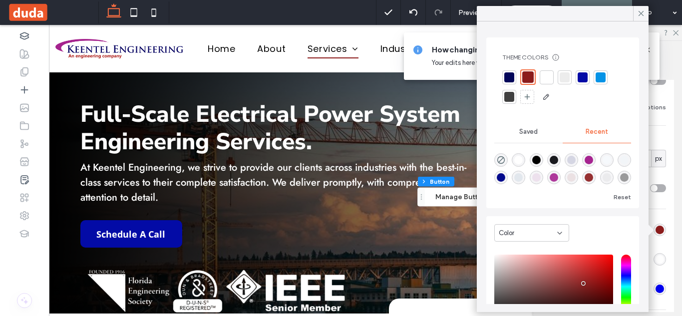
click at [510, 76] on div at bounding box center [510, 77] width 10 height 10
click at [640, 18] on span at bounding box center [641, 13] width 9 height 15
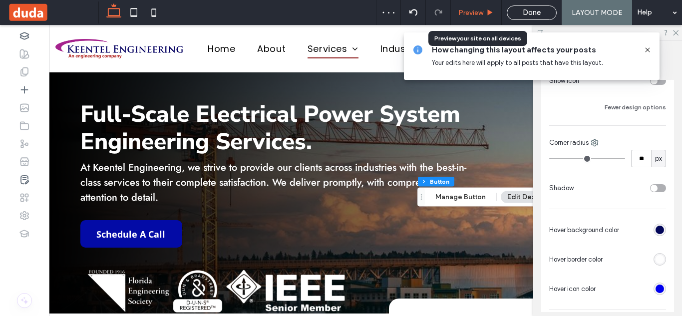
click at [482, 14] on span "Preview" at bounding box center [471, 12] width 25 height 8
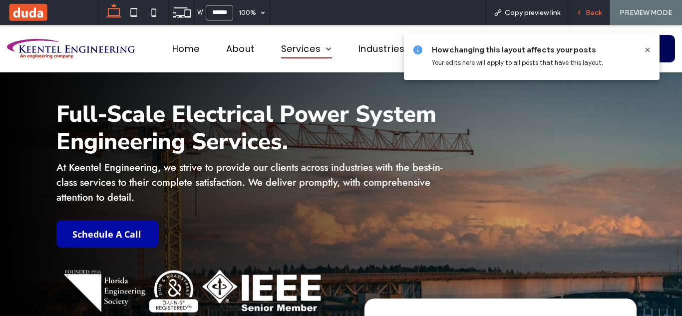
click at [586, 12] on span "Back" at bounding box center [594, 12] width 16 height 8
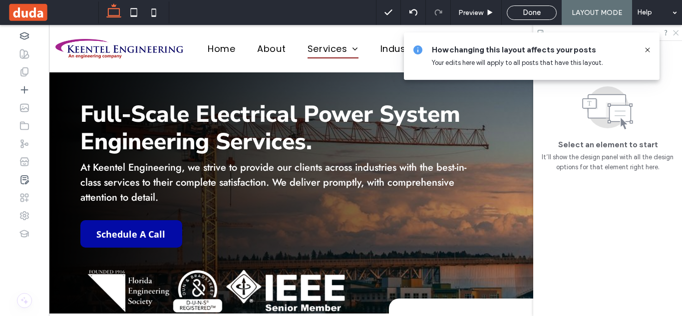
click at [676, 32] on use at bounding box center [675, 32] width 5 height 5
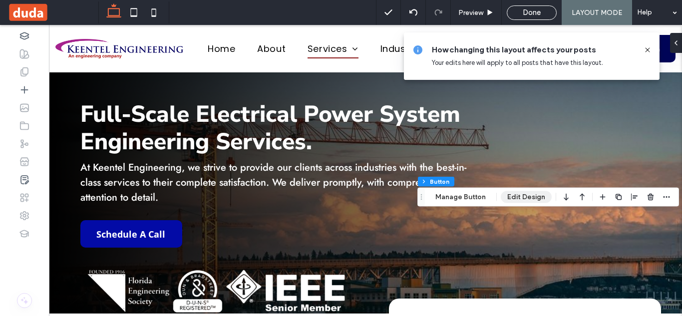
click at [515, 196] on button "Edit Design" at bounding box center [526, 197] width 51 height 12
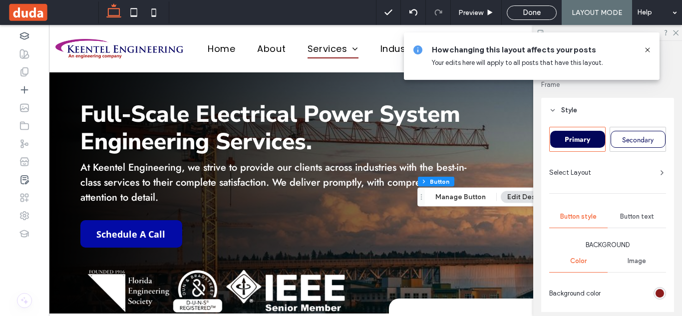
click at [649, 51] on icon at bounding box center [648, 50] width 8 height 8
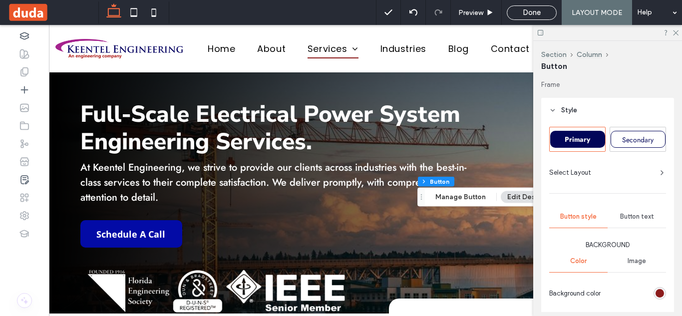
click at [565, 111] on span "Style" at bounding box center [569, 110] width 16 height 10
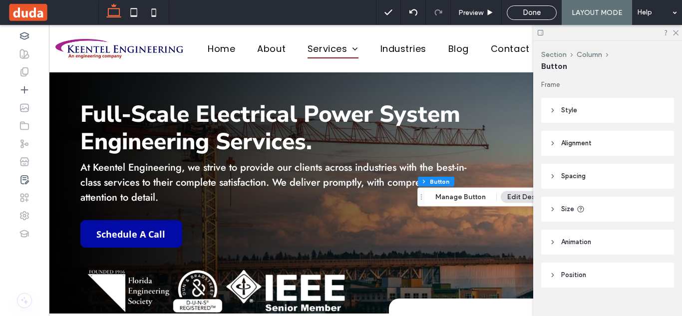
click at [565, 111] on span "Style" at bounding box center [569, 110] width 16 height 10
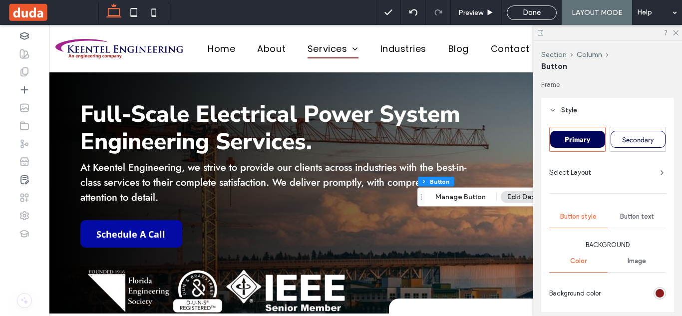
click at [661, 174] on use at bounding box center [662, 173] width 2 height 4
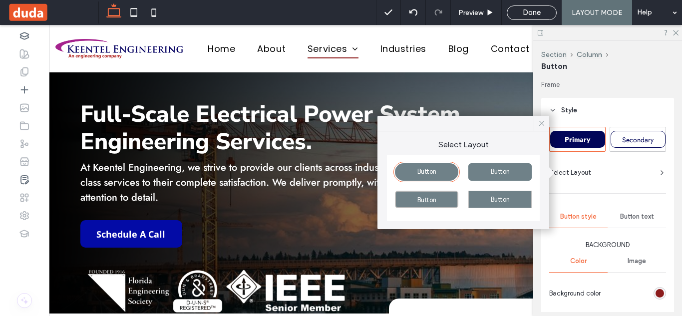
click at [541, 125] on icon at bounding box center [541, 123] width 9 height 9
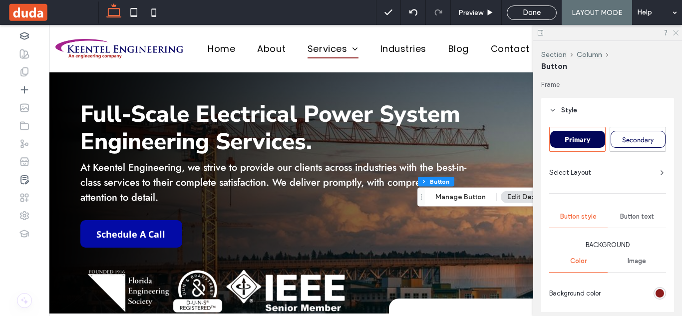
click at [676, 34] on icon at bounding box center [675, 32] width 6 height 6
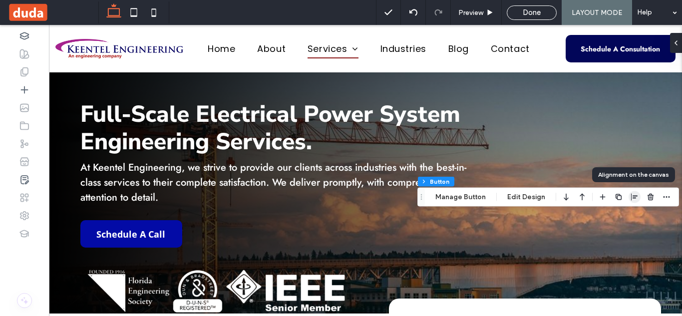
click at [634, 196] on use "button" at bounding box center [634, 197] width 6 height 7
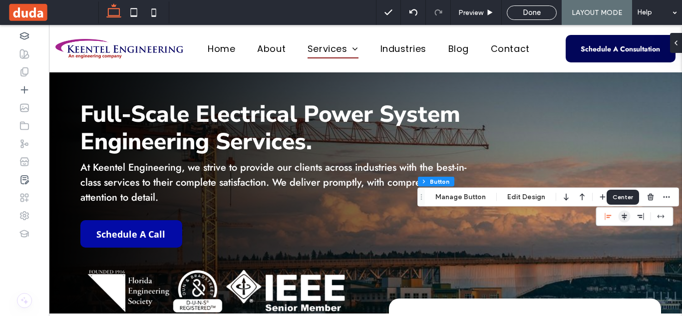
click at [623, 220] on icon "center" at bounding box center [625, 217] width 8 height 8
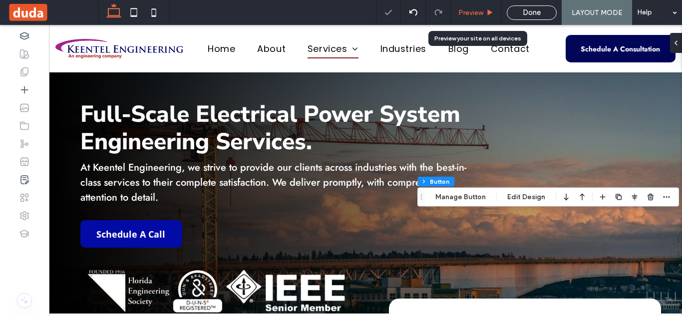
click at [476, 15] on span "Preview" at bounding box center [471, 12] width 25 height 8
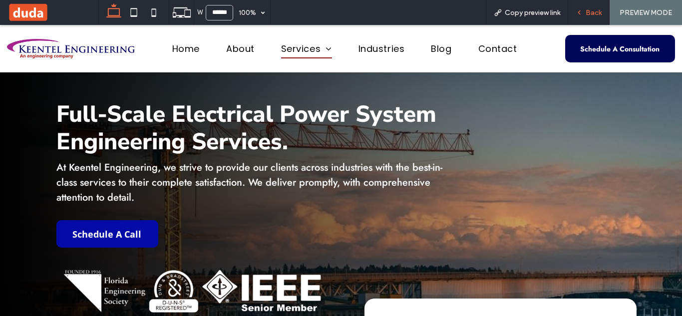
click at [585, 15] on div "Back" at bounding box center [588, 12] width 41 height 8
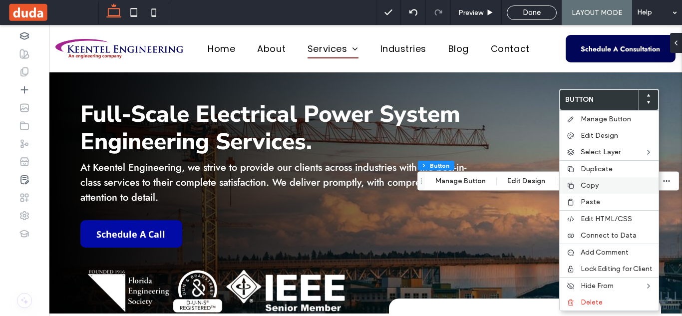
click at [582, 183] on span "Copy" at bounding box center [590, 185] width 18 height 8
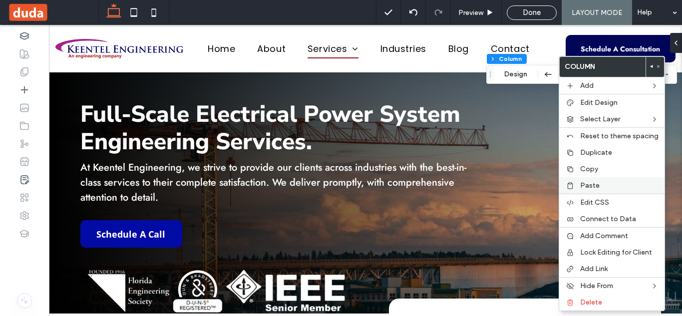
click at [586, 181] on div "Paste" at bounding box center [611, 185] width 105 height 16
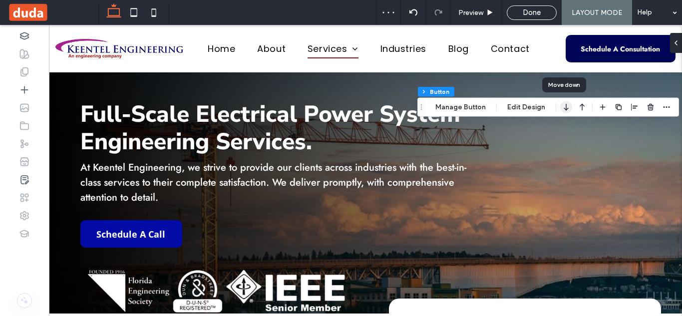
click at [567, 112] on icon "button" at bounding box center [566, 107] width 12 height 18
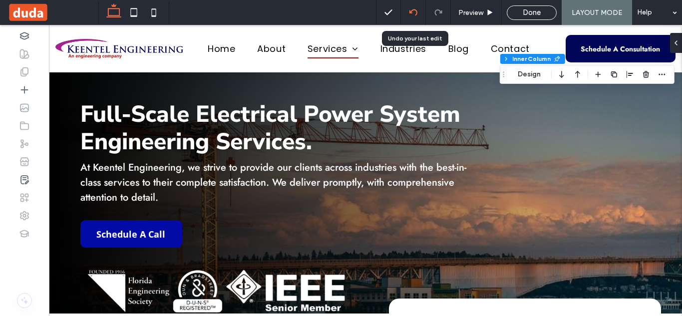
click at [417, 13] on use at bounding box center [413, 12] width 8 height 6
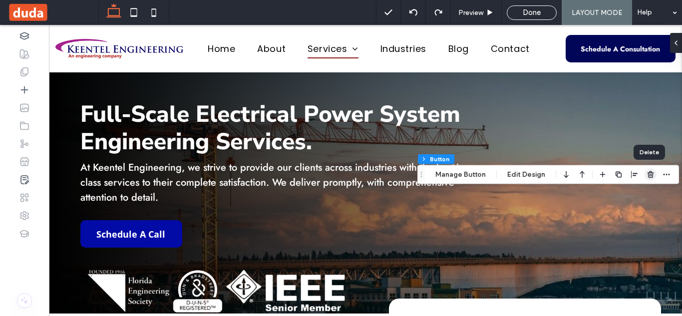
click at [646, 179] on span "button" at bounding box center [651, 175] width 12 height 12
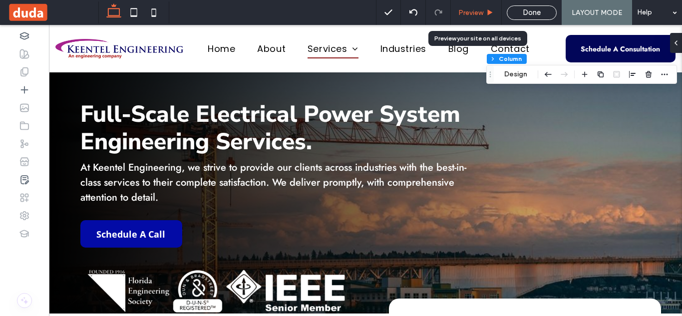
click at [471, 14] on span "Preview" at bounding box center [471, 12] width 25 height 8
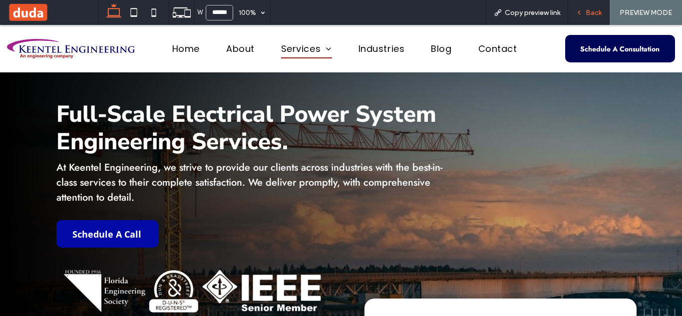
click at [589, 8] on span "Back" at bounding box center [594, 12] width 16 height 8
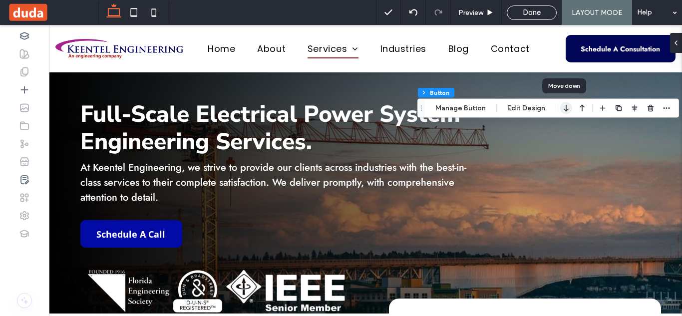
click at [562, 104] on icon "button" at bounding box center [566, 108] width 12 height 18
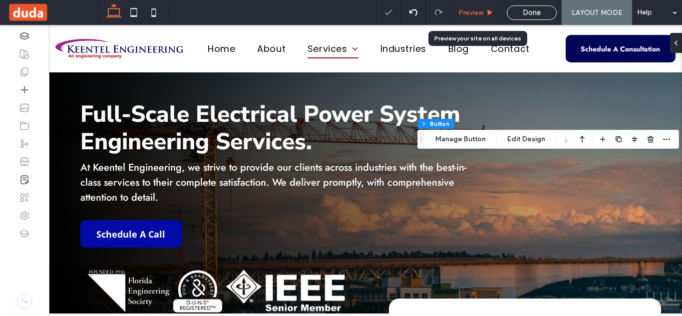
click at [480, 13] on span "Preview" at bounding box center [471, 12] width 25 height 8
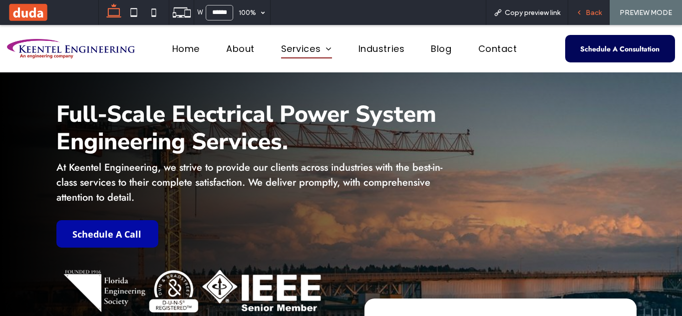
click at [588, 17] on div "Back" at bounding box center [588, 12] width 41 height 25
click at [591, 13] on span "Back" at bounding box center [594, 12] width 16 height 8
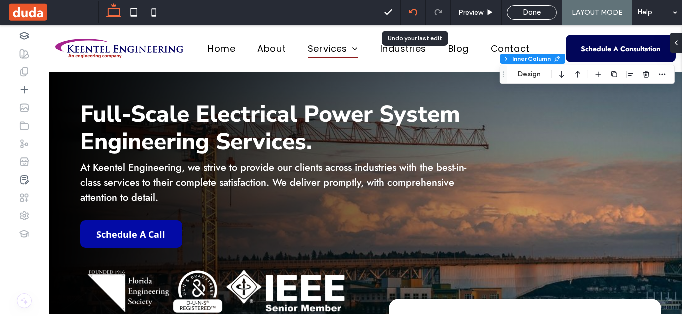
click at [412, 15] on icon at bounding box center [414, 12] width 8 height 8
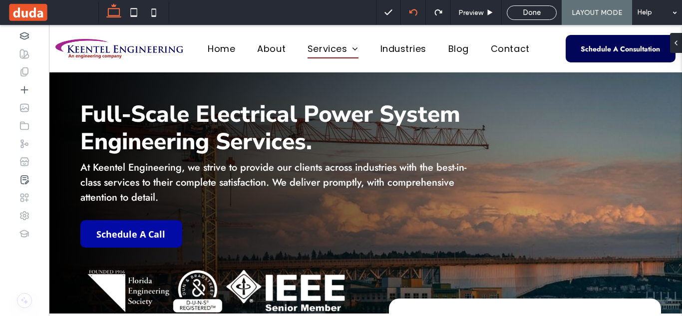
type input "****"
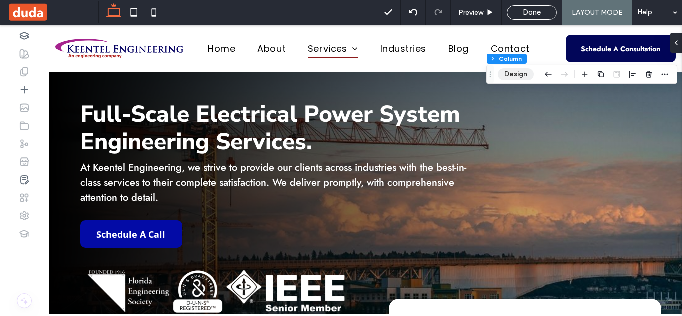
click at [516, 76] on button "Design" at bounding box center [516, 74] width 36 height 12
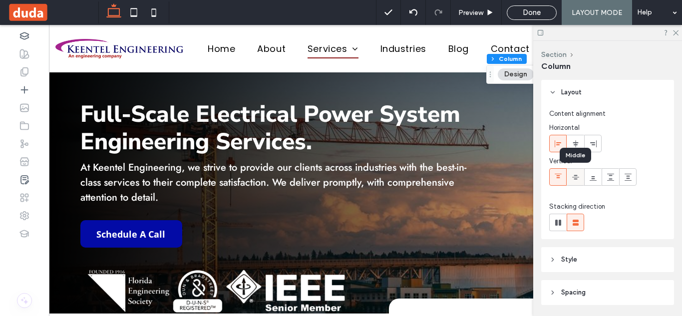
click at [570, 171] on div at bounding box center [575, 177] width 16 height 16
click at [560, 181] on icon at bounding box center [558, 177] width 8 height 8
click at [678, 30] on use at bounding box center [675, 32] width 5 height 5
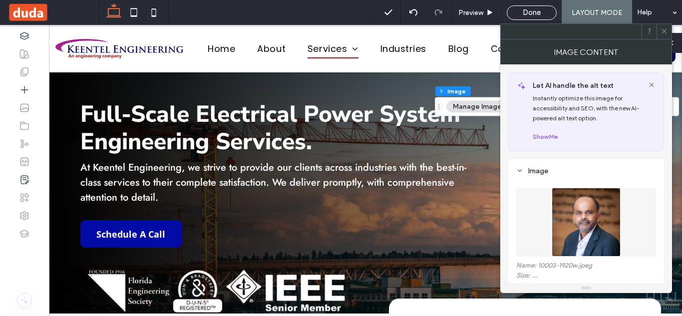
type input "**"
click at [663, 32] on icon at bounding box center [664, 30] width 7 height 7
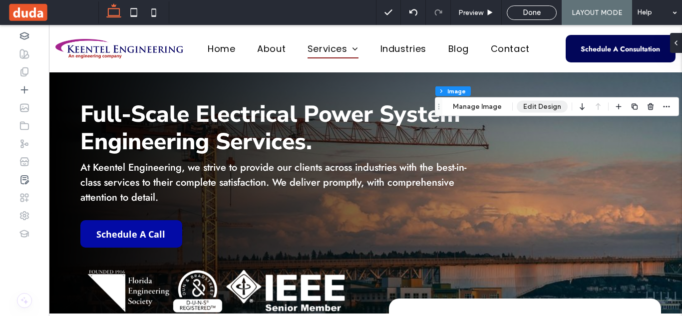
click at [541, 105] on button "Edit Design" at bounding box center [542, 107] width 51 height 12
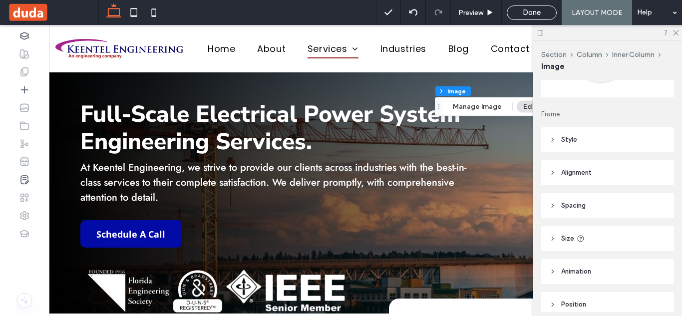
scroll to position [100, 0]
click at [572, 239] on header "Size" at bounding box center [607, 233] width 133 height 25
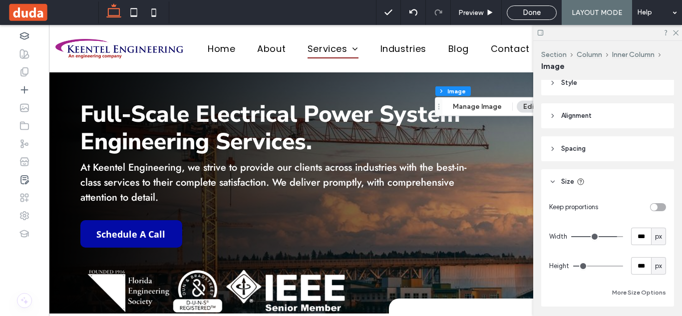
scroll to position [151, 0]
click at [638, 244] on input "***" at bounding box center [641, 237] width 20 height 17
type input "***"
click at [639, 269] on input "***" at bounding box center [641, 266] width 20 height 17
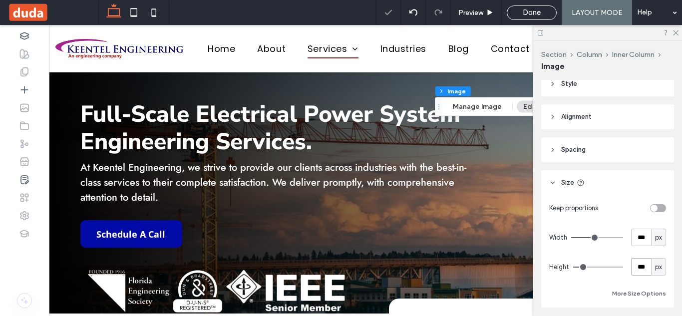
click at [639, 269] on input "***" at bounding box center [641, 266] width 20 height 17
type input "***"
click at [677, 34] on icon at bounding box center [675, 32] width 6 height 6
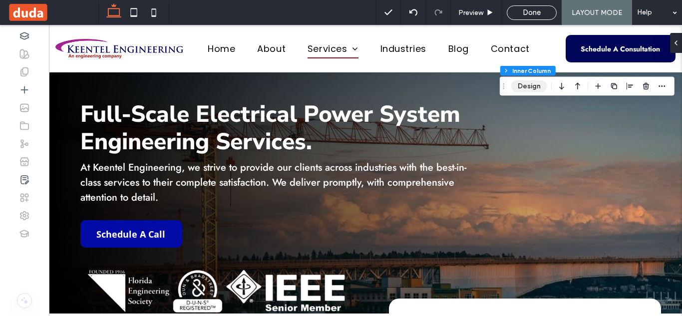
click at [530, 86] on button "Design" at bounding box center [530, 86] width 36 height 12
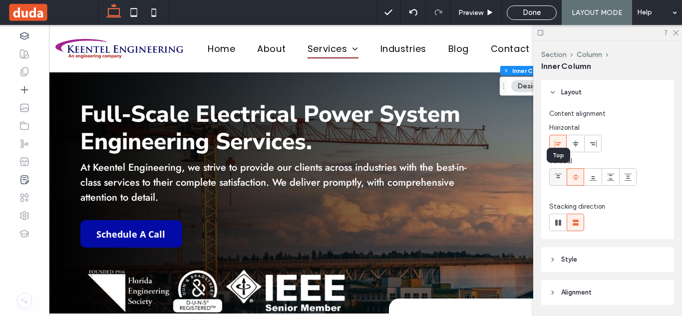
click at [558, 180] on icon at bounding box center [558, 177] width 8 height 8
click at [675, 30] on icon at bounding box center [675, 32] width 6 height 6
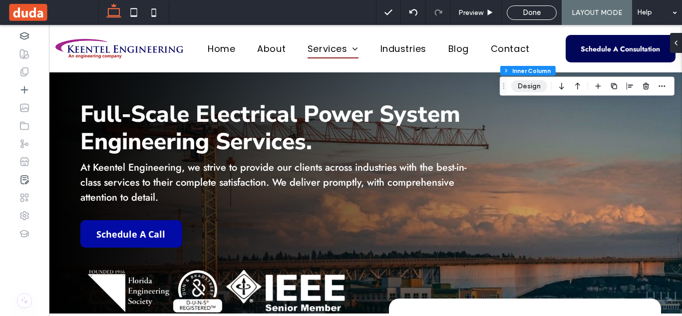
click at [536, 86] on button "Design" at bounding box center [530, 86] width 36 height 12
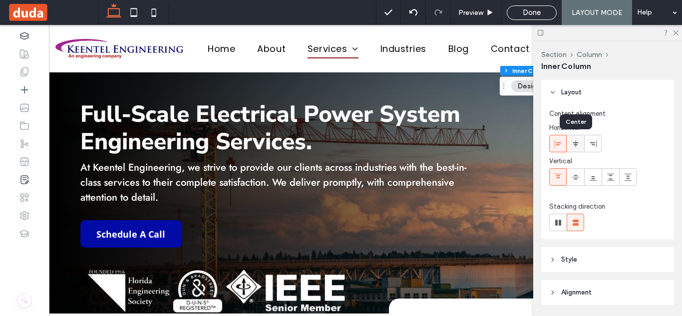
click at [578, 141] on icon at bounding box center [576, 144] width 8 height 8
click at [556, 142] on use at bounding box center [558, 143] width 6 height 7
click at [576, 141] on icon at bounding box center [576, 144] width 8 height 8
click at [556, 179] on icon at bounding box center [558, 177] width 8 height 8
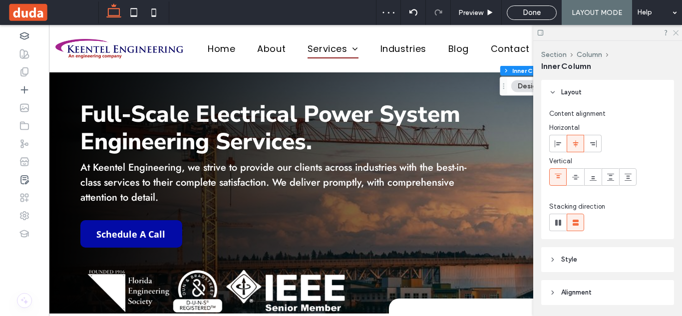
click at [676, 30] on icon at bounding box center [675, 32] width 6 height 6
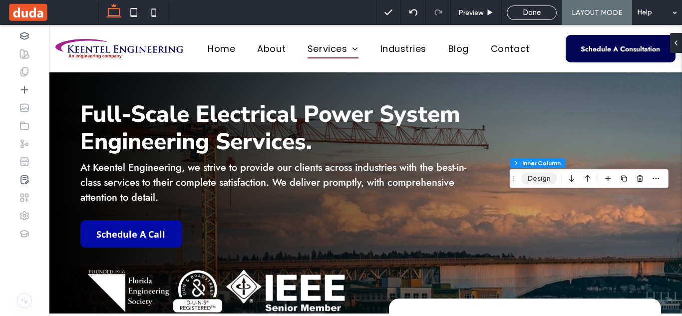
click at [546, 181] on button "Design" at bounding box center [539, 179] width 36 height 12
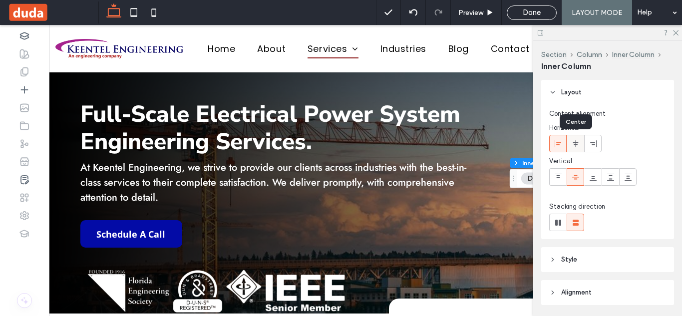
click at [577, 142] on icon at bounding box center [576, 144] width 8 height 8
click at [673, 33] on icon at bounding box center [675, 32] width 6 height 6
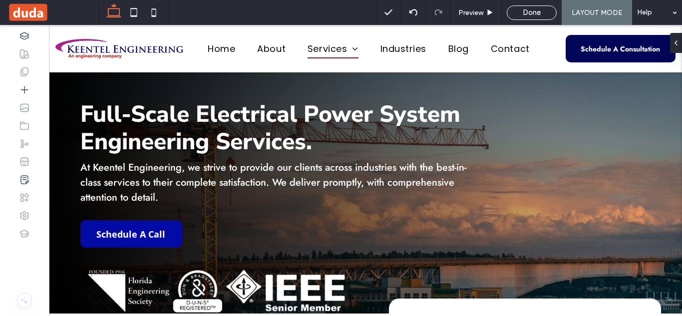
scroll to position [165, 0]
type input "***"
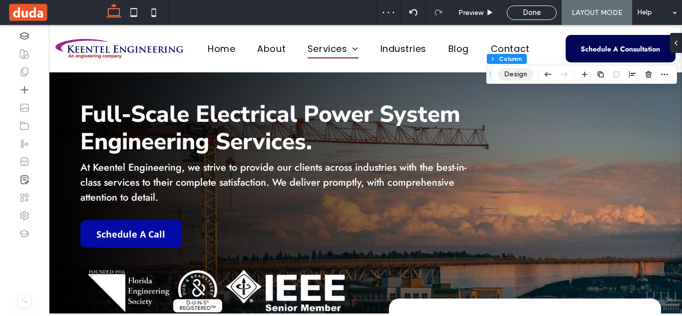
click at [517, 72] on button "Design" at bounding box center [516, 74] width 36 height 12
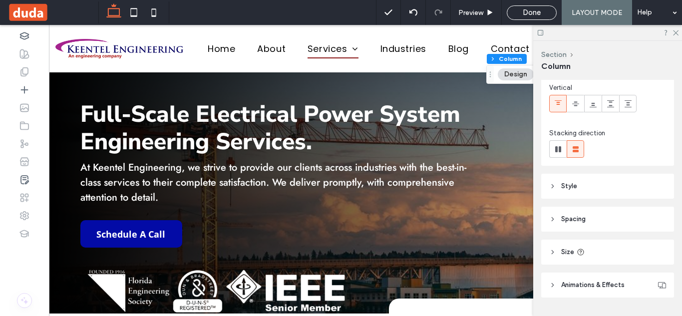
scroll to position [99, 0]
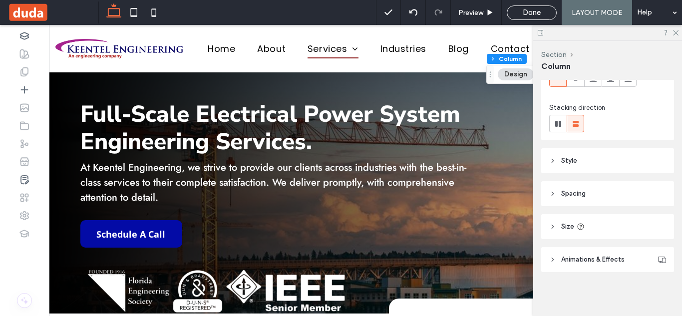
click at [570, 191] on span "Spacing" at bounding box center [573, 194] width 24 height 10
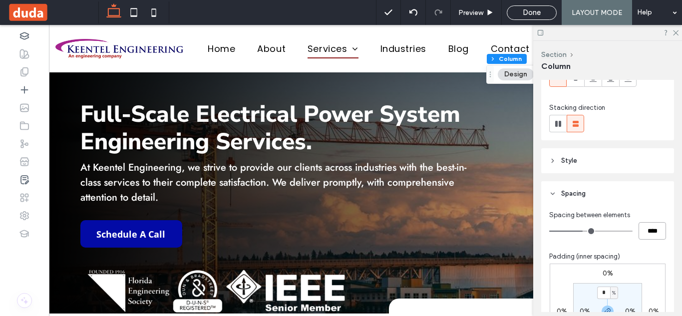
click at [655, 235] on input "****" at bounding box center [652, 230] width 27 height 17
type input "**"
type input "****"
click at [674, 34] on icon at bounding box center [675, 32] width 6 height 6
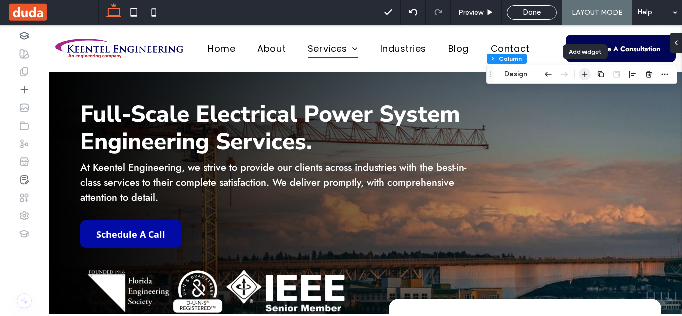
click at [587, 77] on icon "button" at bounding box center [585, 74] width 8 height 8
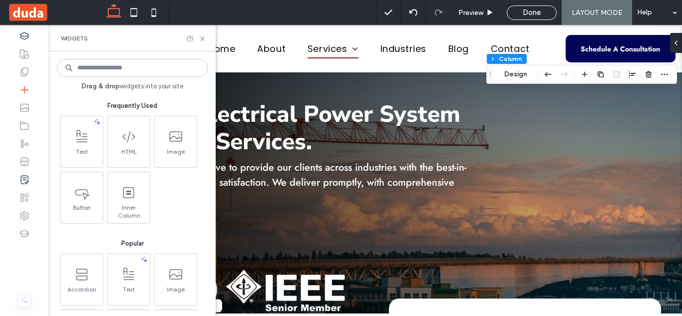
click at [183, 72] on input at bounding box center [132, 68] width 151 height 18
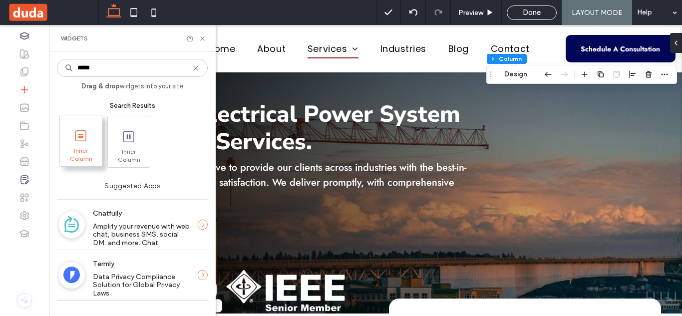
type input "*****"
click at [75, 144] on span at bounding box center [81, 135] width 42 height 22
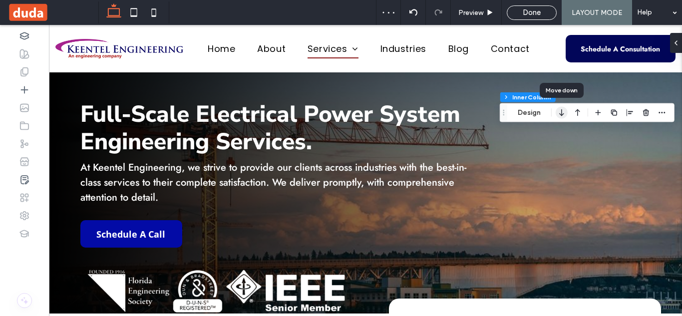
click at [558, 114] on icon "button" at bounding box center [562, 113] width 12 height 18
click at [561, 116] on icon "button" at bounding box center [562, 113] width 12 height 18
click at [562, 117] on icon "button" at bounding box center [562, 113] width 12 height 18
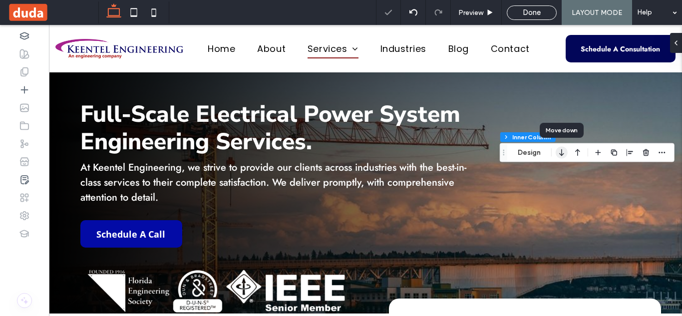
click at [560, 154] on use "button" at bounding box center [561, 152] width 4 height 7
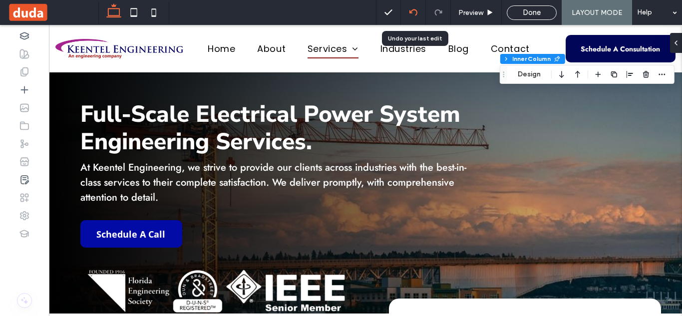
click at [413, 10] on use at bounding box center [413, 12] width 8 height 6
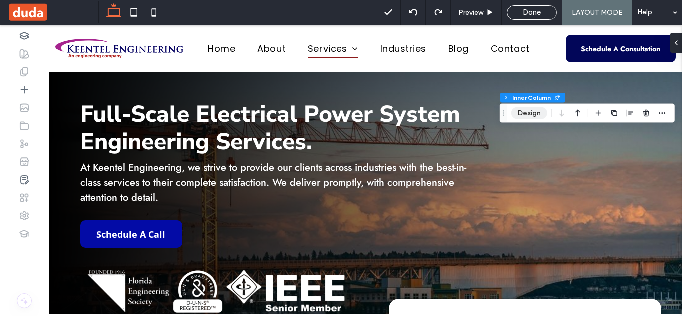
click at [531, 108] on button "Design" at bounding box center [530, 113] width 36 height 12
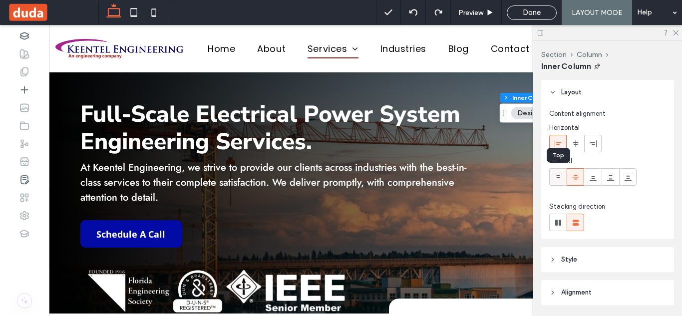
click at [560, 175] on icon at bounding box center [558, 177] width 8 height 8
click at [674, 34] on icon at bounding box center [675, 32] width 6 height 6
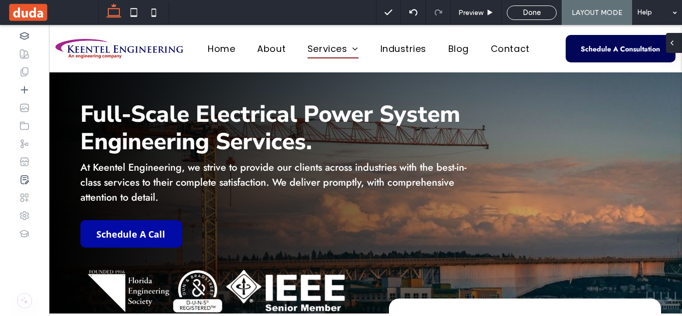
type input "****"
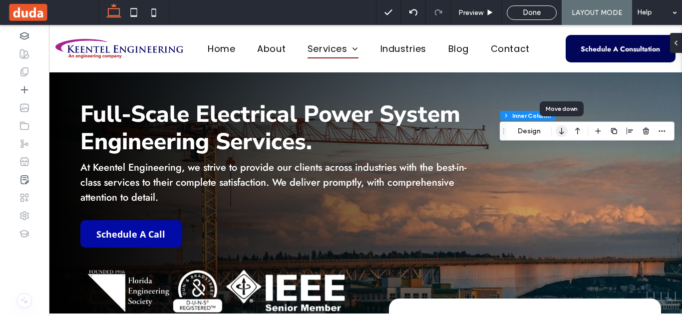
click at [559, 132] on icon "button" at bounding box center [562, 131] width 12 height 18
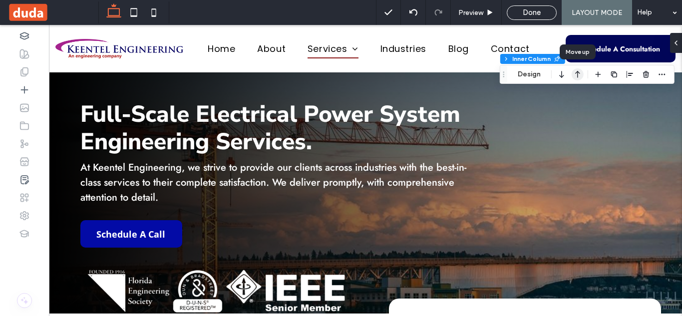
click at [580, 70] on icon "button" at bounding box center [578, 74] width 12 height 18
click at [412, 15] on icon at bounding box center [414, 12] width 8 height 8
click at [414, 11] on icon at bounding box center [414, 12] width 8 height 8
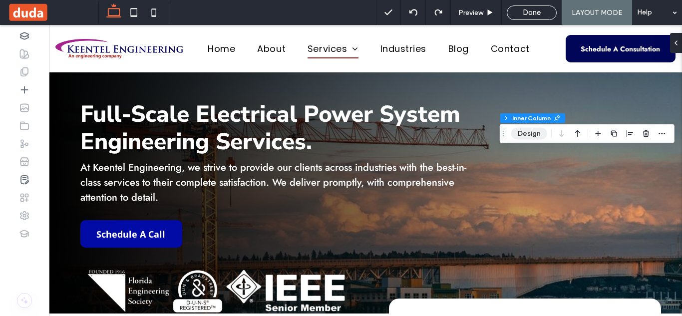
click at [526, 139] on button "Design" at bounding box center [530, 134] width 36 height 12
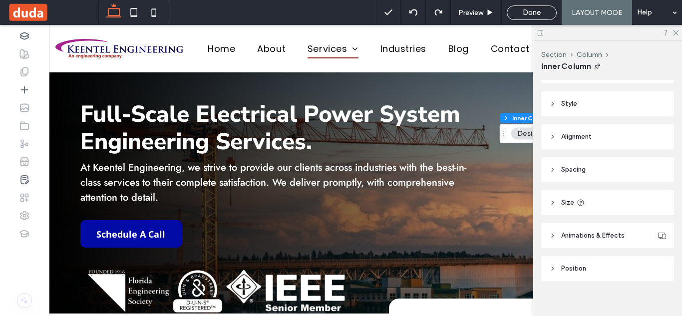
scroll to position [165, 0]
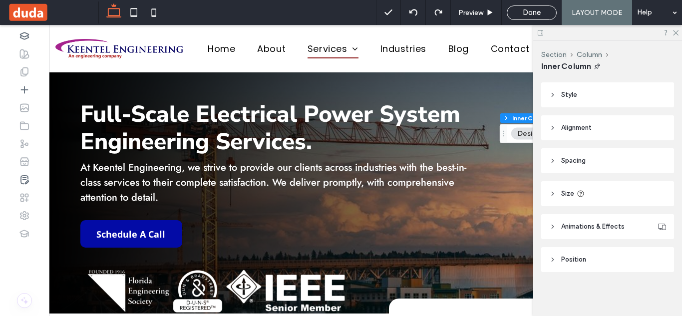
click at [574, 260] on span "Position" at bounding box center [573, 260] width 25 height 10
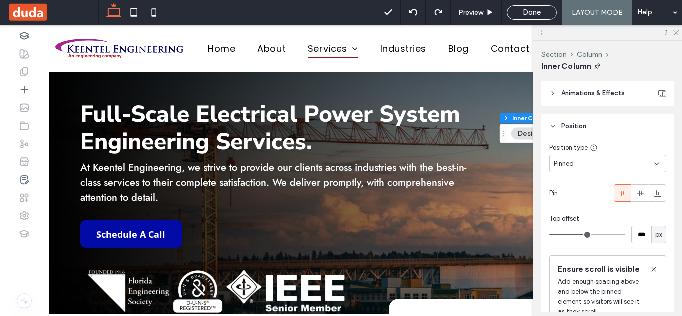
scroll to position [300, 0]
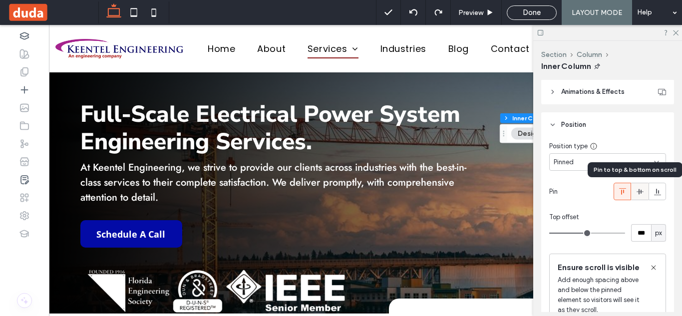
click at [638, 192] on icon at bounding box center [640, 192] width 8 height 8
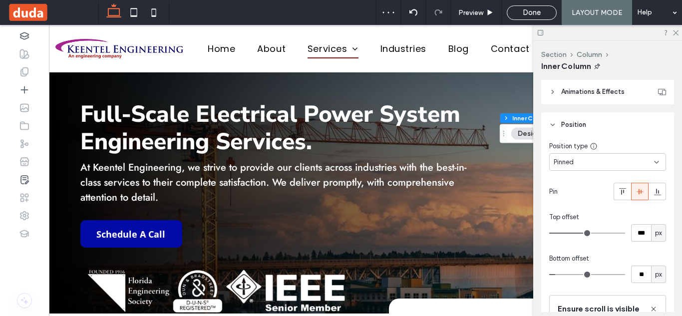
click at [632, 166] on div "Pinned" at bounding box center [604, 162] width 100 height 10
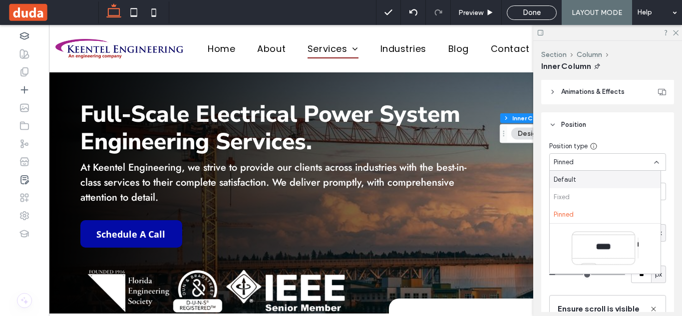
click at [574, 182] on span "Default" at bounding box center [565, 180] width 22 height 10
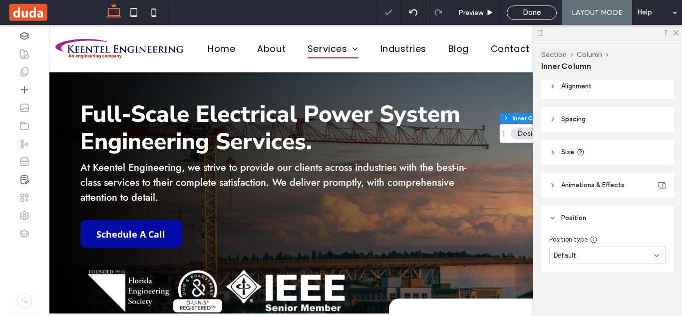
scroll to position [206, 0]
click at [473, 11] on span "Preview" at bounding box center [471, 12] width 25 height 8
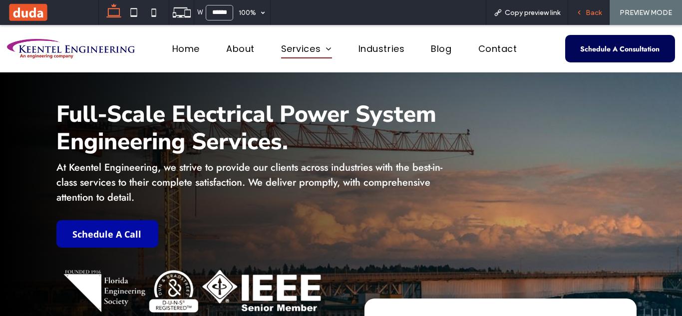
click at [582, 10] on icon at bounding box center [579, 12] width 7 height 7
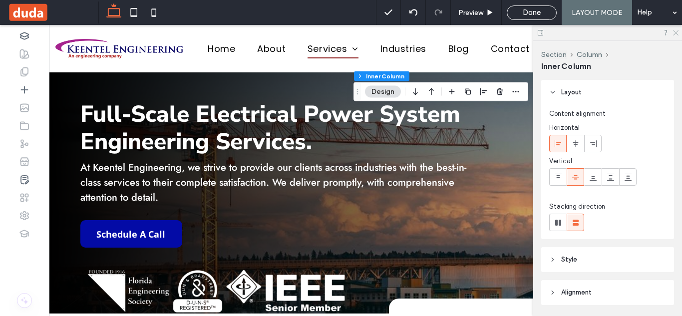
click at [676, 32] on use at bounding box center [675, 32] width 5 height 5
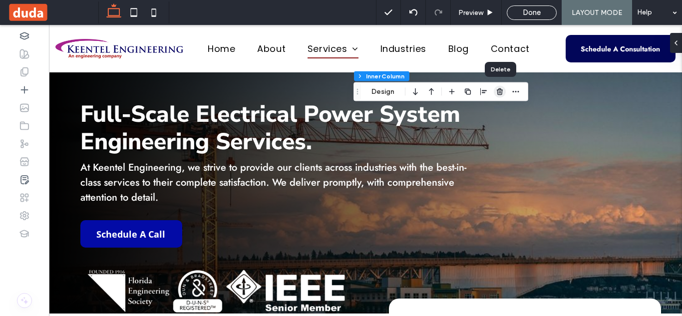
click at [501, 93] on use "button" at bounding box center [500, 91] width 6 height 6
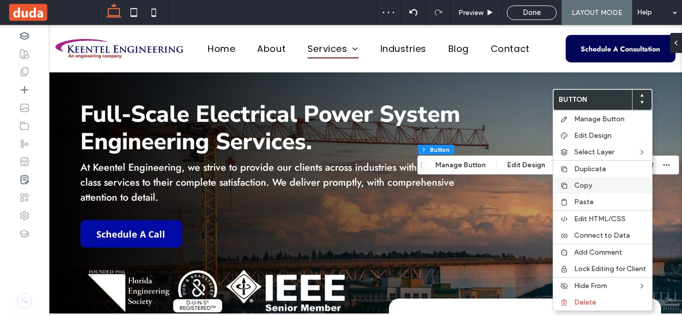
click at [583, 186] on span "Copy" at bounding box center [583, 185] width 18 height 8
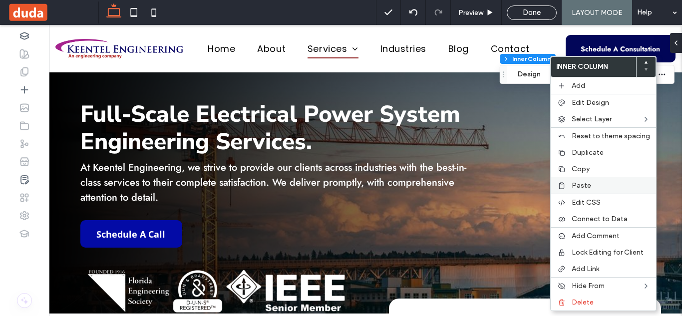
click at [619, 192] on div "Paste" at bounding box center [603, 185] width 105 height 16
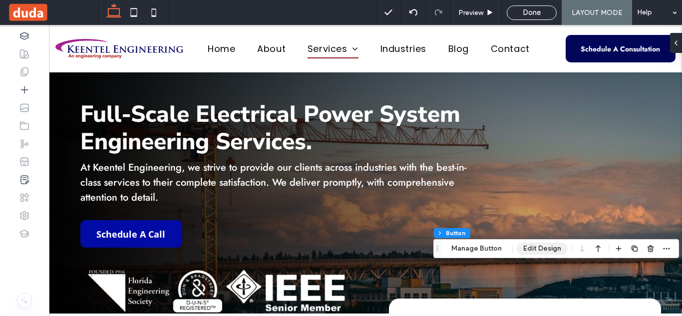
click at [551, 251] on button "Edit Design" at bounding box center [542, 249] width 51 height 12
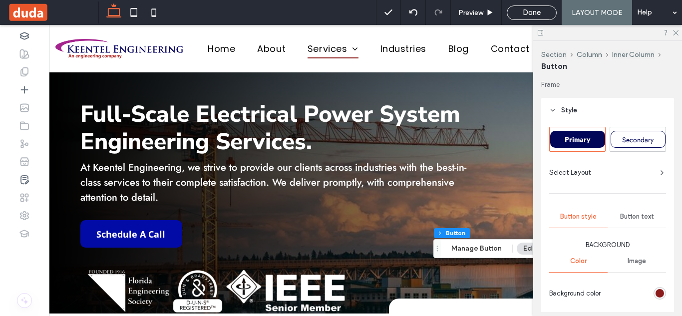
click at [639, 216] on span "Button text" at bounding box center [637, 217] width 34 height 8
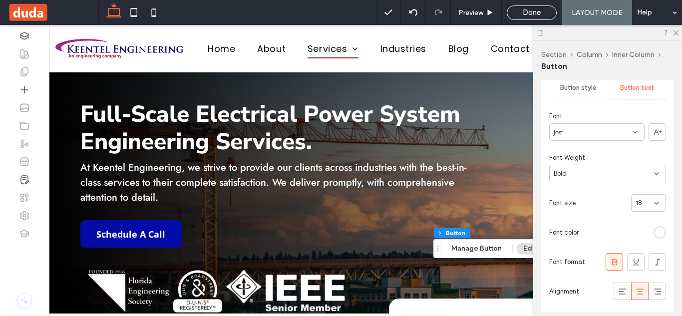
scroll to position [132, 0]
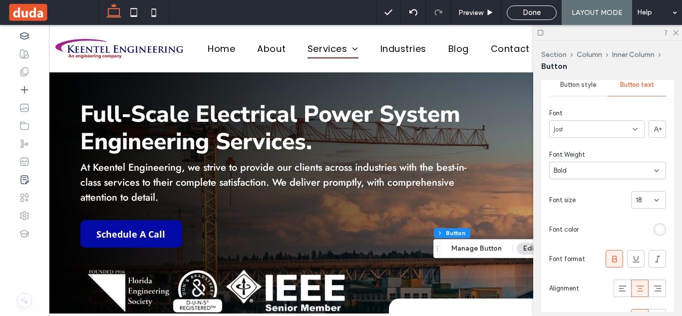
click at [645, 203] on input at bounding box center [645, 200] width 18 height 8
type input "**"
click at [676, 31] on icon at bounding box center [675, 32] width 6 height 6
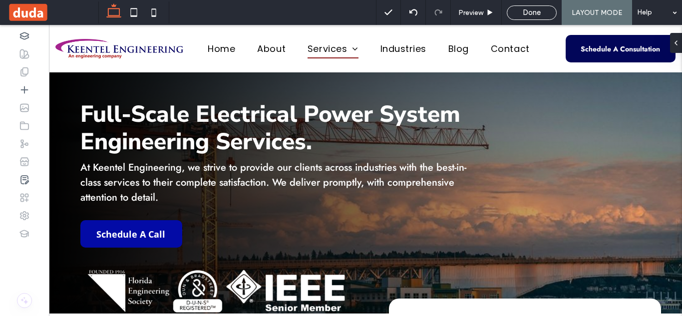
type input "****"
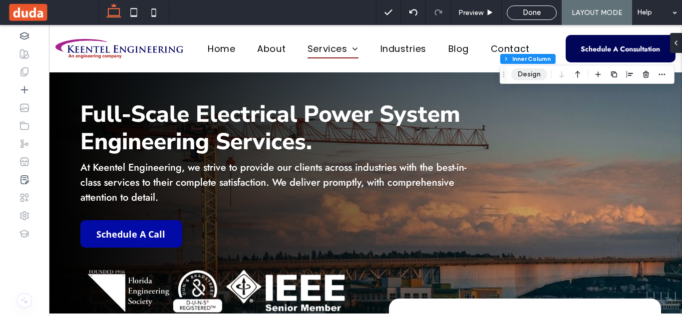
click at [521, 77] on button "Design" at bounding box center [530, 74] width 36 height 12
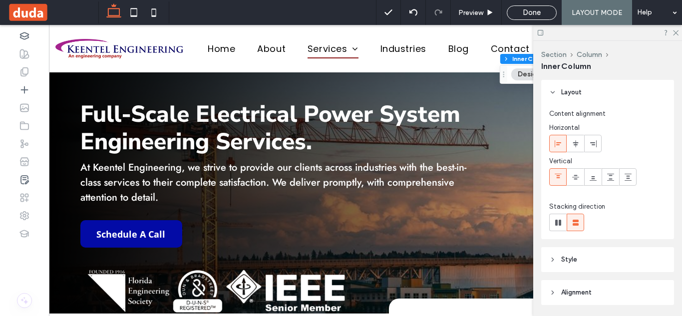
scroll to position [206, 0]
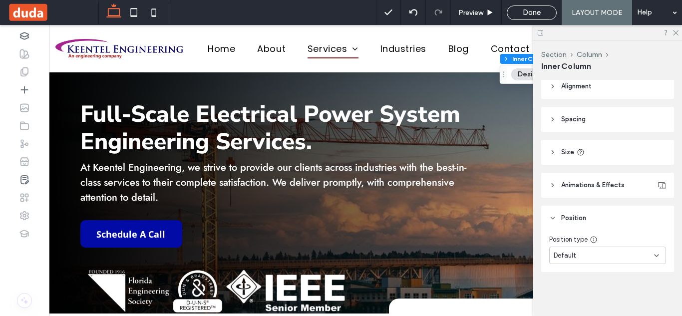
click at [653, 252] on icon at bounding box center [657, 256] width 8 height 8
click at [615, 185] on div "Pinned" at bounding box center [605, 187] width 111 height 17
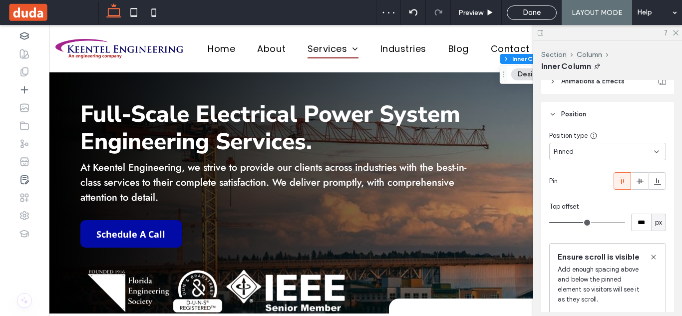
scroll to position [312, 0]
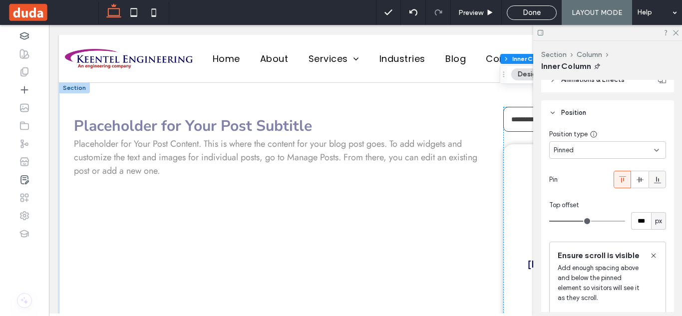
scroll to position [1021, 0]
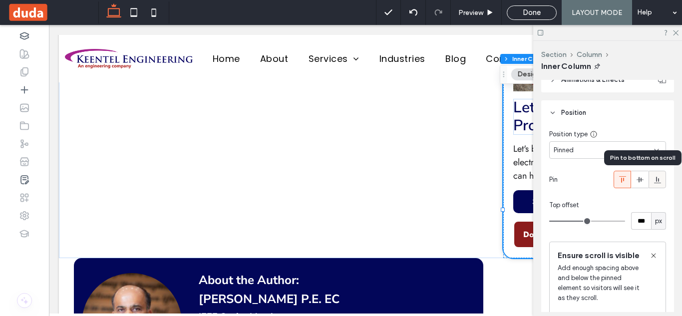
click at [654, 184] on span at bounding box center [658, 179] width 8 height 16
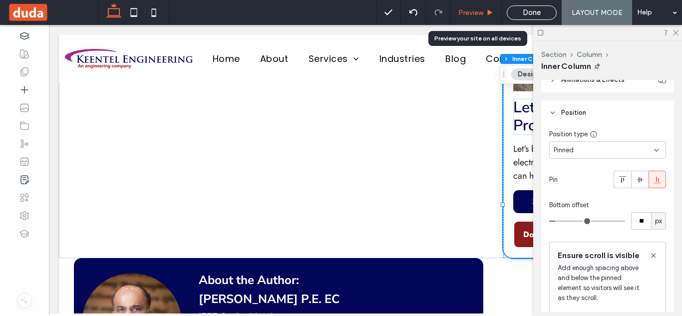
click at [479, 12] on span "Preview" at bounding box center [471, 12] width 25 height 8
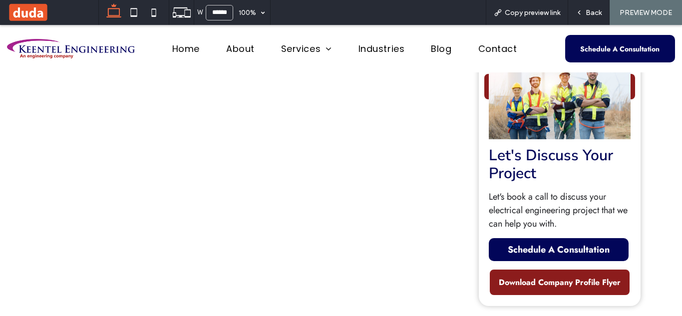
scroll to position [908, 0]
click at [589, 12] on span "Back" at bounding box center [594, 12] width 16 height 8
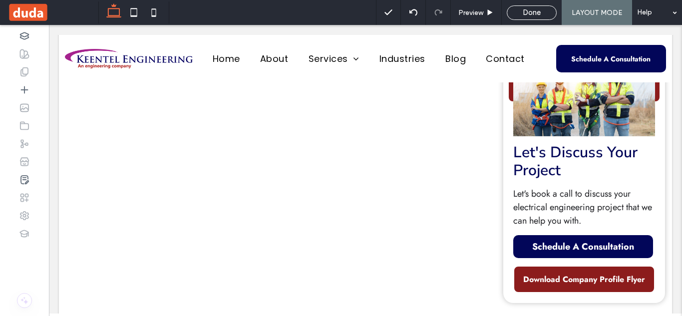
scroll to position [915, 0]
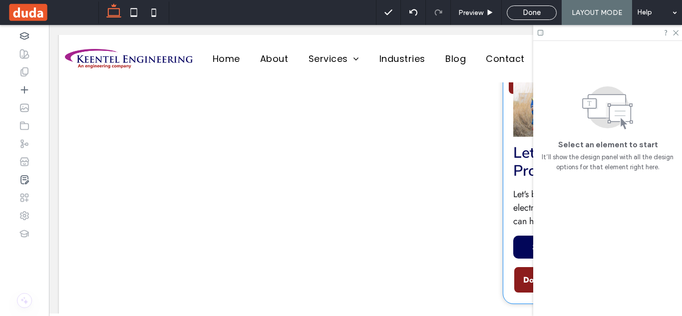
click at [514, 143] on span "Let's Discuss Your Project" at bounding box center [576, 162] width 124 height 38
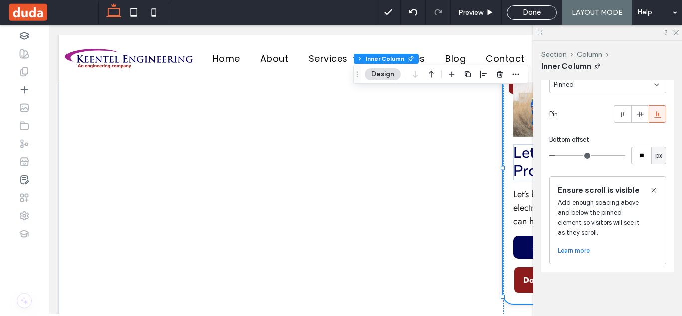
scroll to position [339, 0]
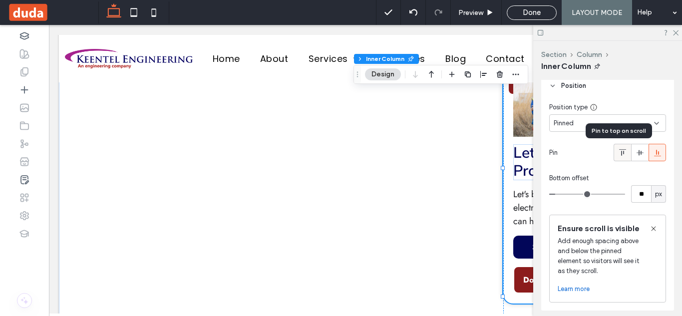
click at [621, 155] on icon at bounding box center [623, 153] width 8 height 8
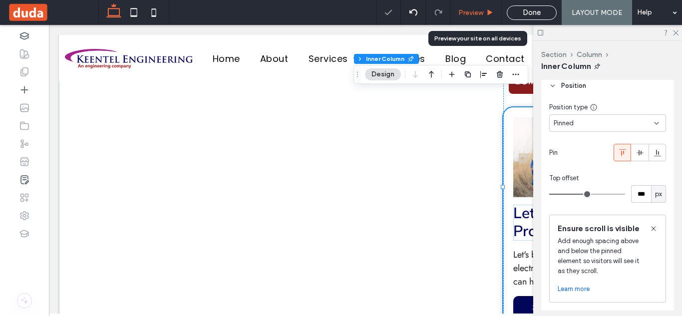
click at [484, 12] on span "Preview" at bounding box center [471, 12] width 25 height 8
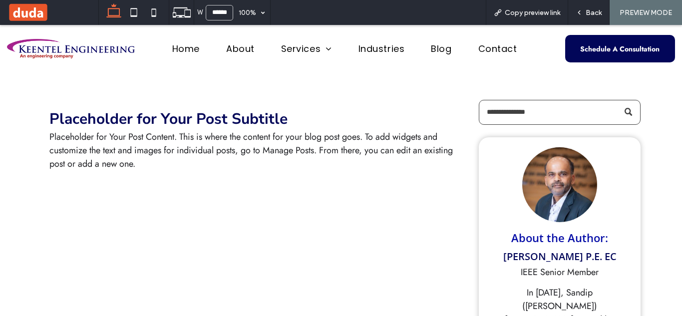
drag, startPoint x: 682, startPoint y: 124, endPoint x: 650, endPoint y: 34, distance: 95.9
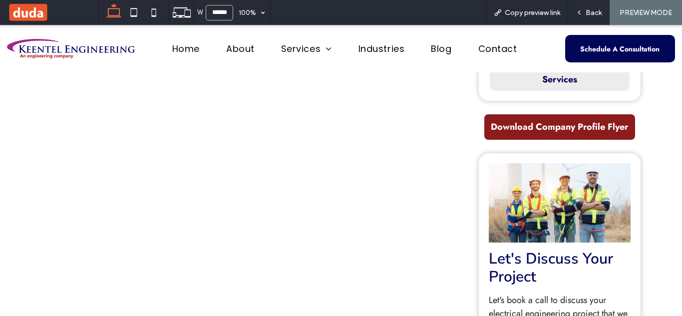
scroll to position [873, 0]
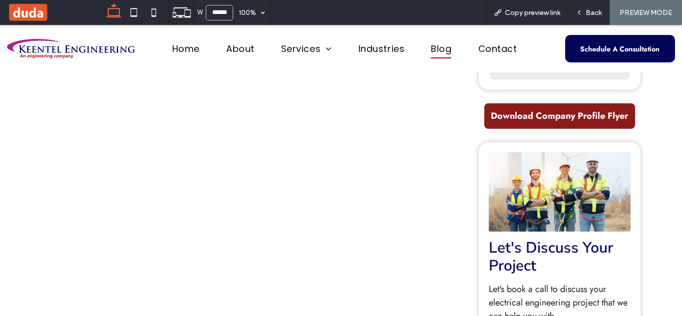
click at [445, 46] on span "Blog" at bounding box center [441, 48] width 20 height 19
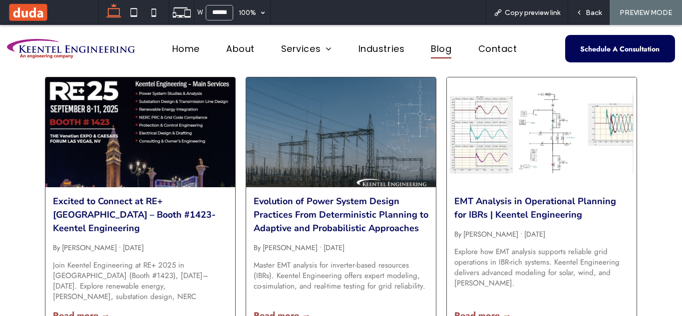
scroll to position [344, 0]
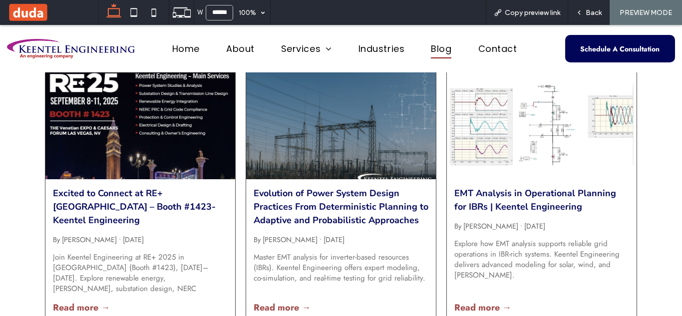
click at [341, 121] on div at bounding box center [341, 124] width 201 height 116
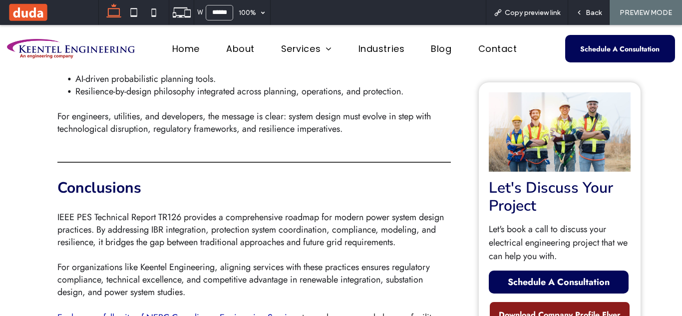
scroll to position [2705, 0]
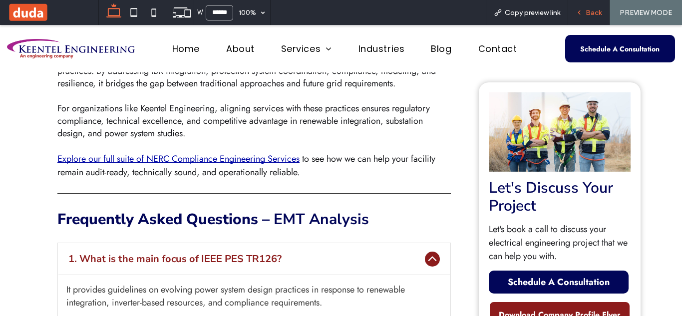
click at [589, 11] on span "Back" at bounding box center [594, 12] width 16 height 8
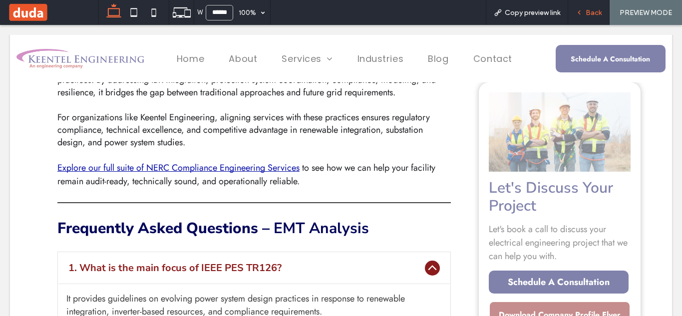
scroll to position [2713, 0]
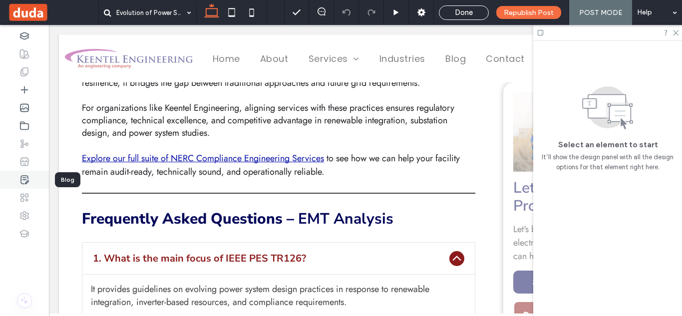
click at [28, 181] on use at bounding box center [24, 180] width 7 height 8
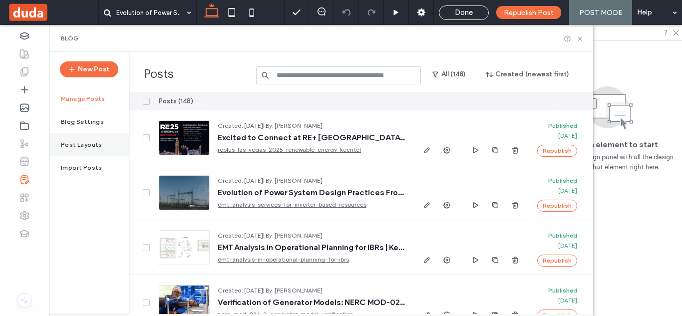
click at [88, 140] on div "Post Layouts" at bounding box center [89, 144] width 80 height 23
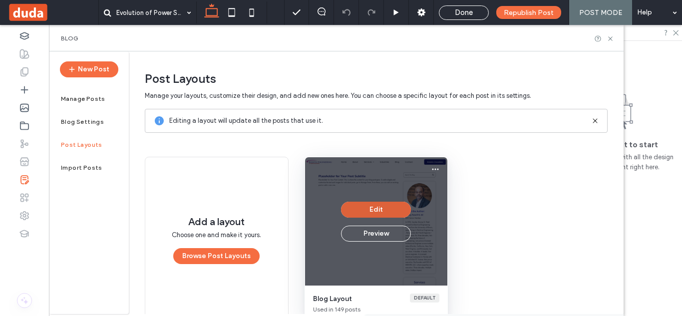
click at [360, 207] on button "Edit" at bounding box center [376, 210] width 70 height 16
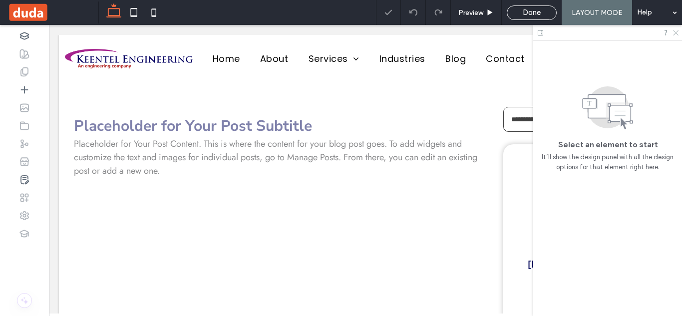
click at [678, 33] on icon at bounding box center [675, 32] width 6 height 6
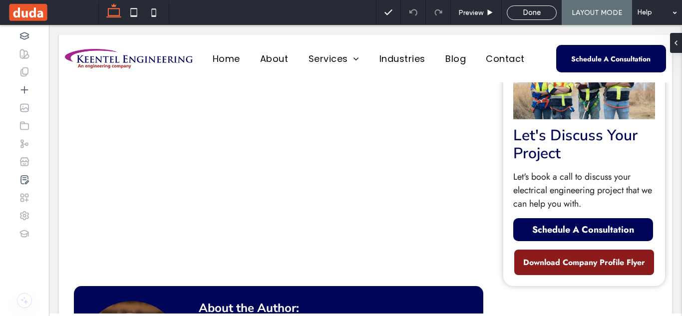
scroll to position [999, 0]
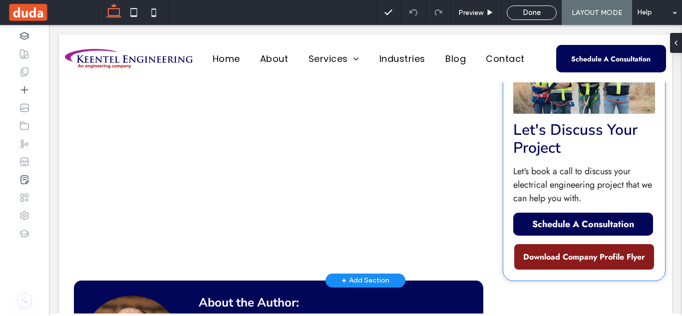
click at [555, 190] on div "Let's Discuss Your Project Let's book a call to discuss your electrical enginee…" at bounding box center [584, 152] width 161 height 256
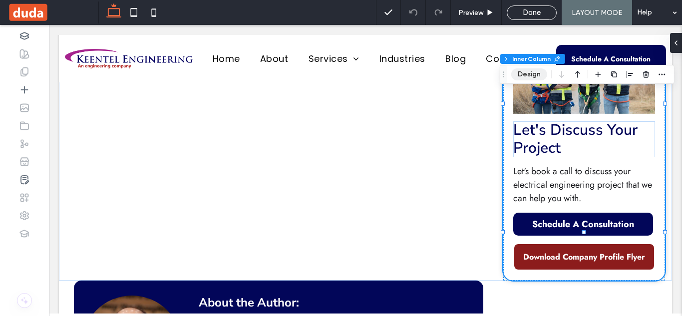
click at [534, 73] on button "Design" at bounding box center [530, 74] width 36 height 12
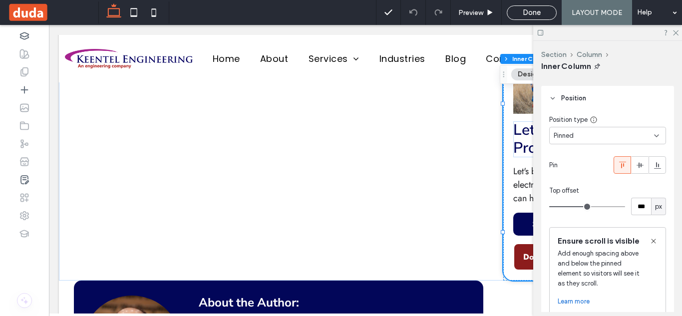
scroll to position [326, 0]
click at [650, 243] on icon at bounding box center [654, 241] width 8 height 8
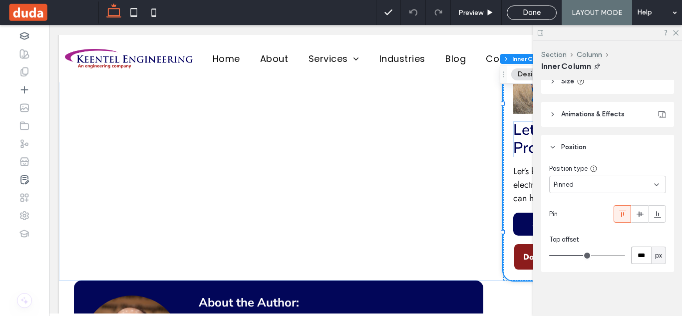
click at [640, 256] on input "***" at bounding box center [641, 255] width 20 height 17
type input "***"
click at [475, 6] on div "Preview" at bounding box center [476, 12] width 51 height 25
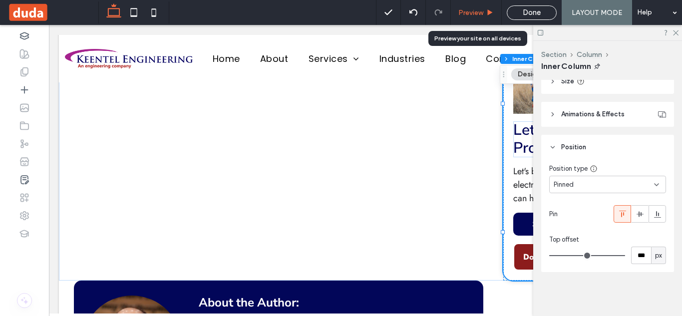
click at [476, 13] on span "Preview" at bounding box center [471, 12] width 25 height 8
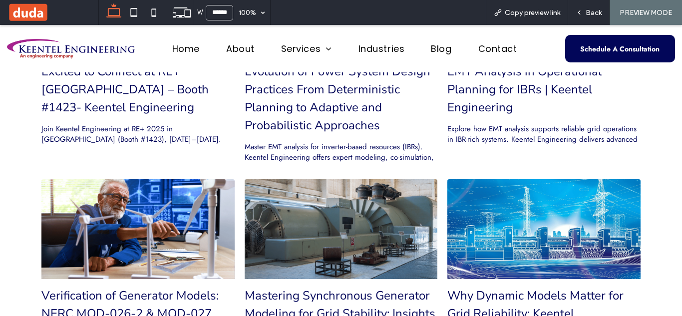
scroll to position [1921, 0]
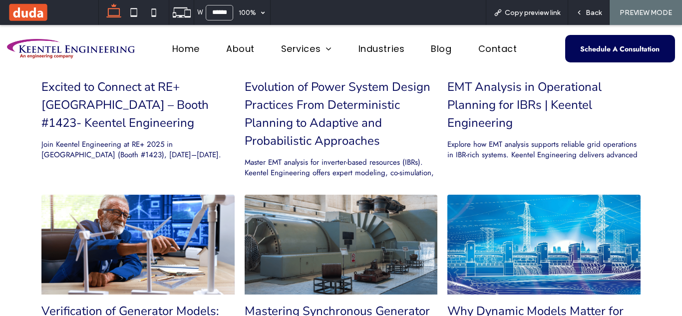
click at [327, 222] on div at bounding box center [341, 245] width 205 height 106
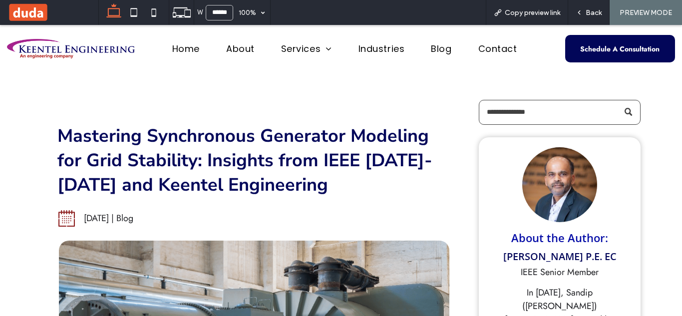
drag, startPoint x: 680, startPoint y: 41, endPoint x: 668, endPoint y: 38, distance: 12.5
click at [591, 15] on span "Back" at bounding box center [594, 12] width 16 height 8
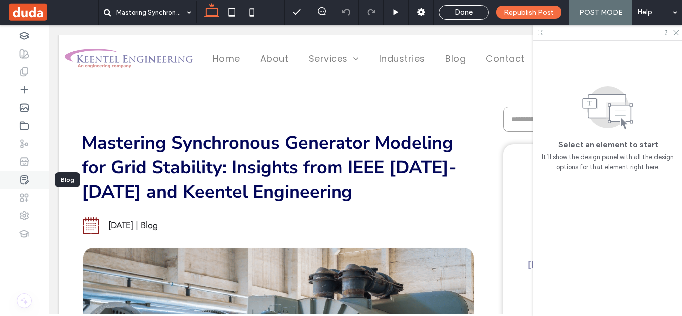
click at [34, 187] on div at bounding box center [24, 180] width 49 height 18
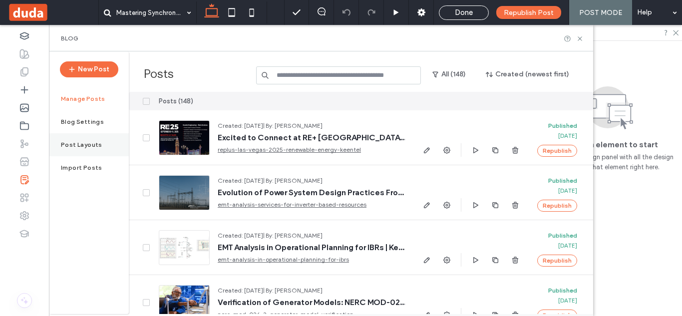
click at [74, 141] on label "Post Layouts" at bounding box center [81, 144] width 41 height 7
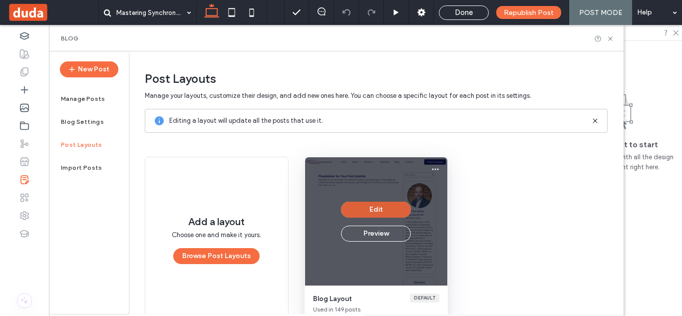
click at [377, 209] on button "Edit" at bounding box center [376, 210] width 70 height 16
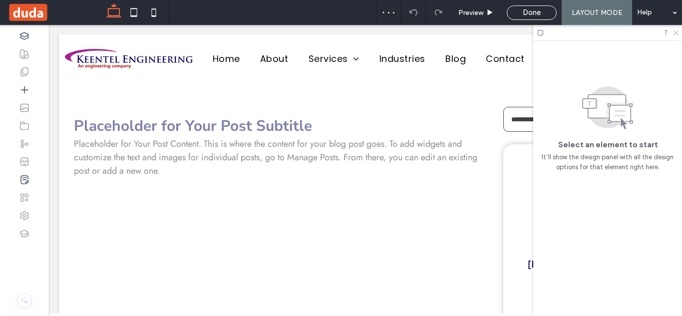
click at [675, 33] on icon at bounding box center [675, 32] width 6 height 6
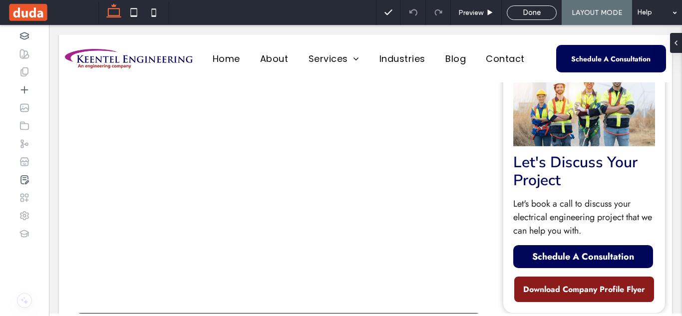
scroll to position [956, 0]
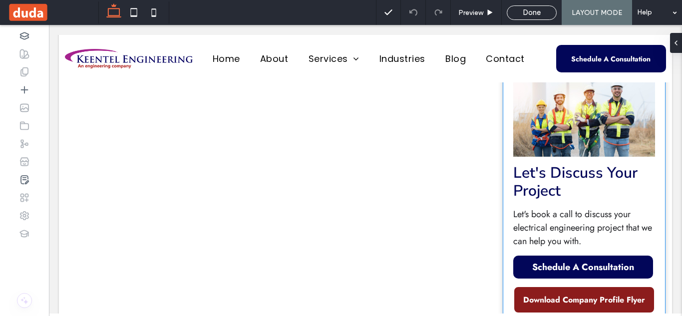
click at [583, 163] on span "Let's Discuss Your Project" at bounding box center [576, 182] width 124 height 38
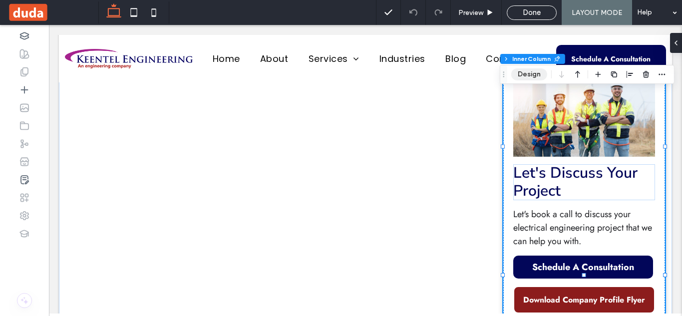
click at [536, 77] on button "Design" at bounding box center [530, 74] width 36 height 12
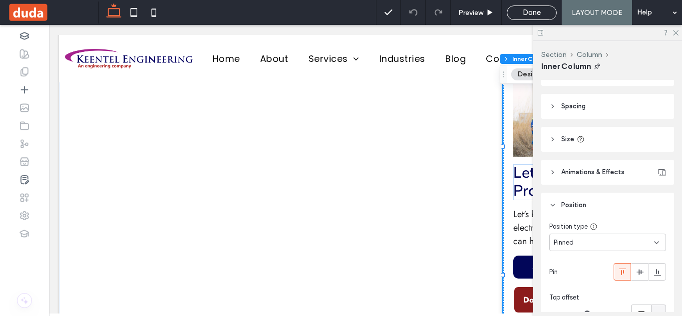
scroll to position [277, 0]
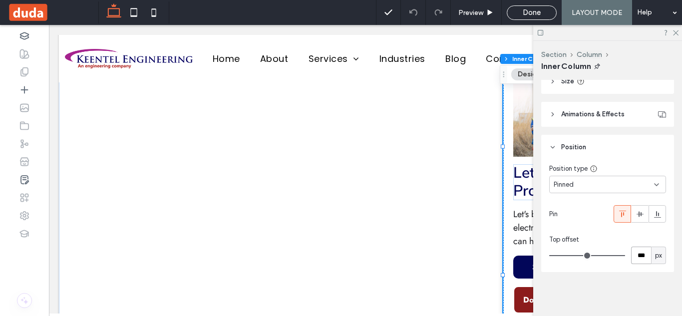
click at [645, 253] on input "***" at bounding box center [641, 255] width 20 height 17
type input "**"
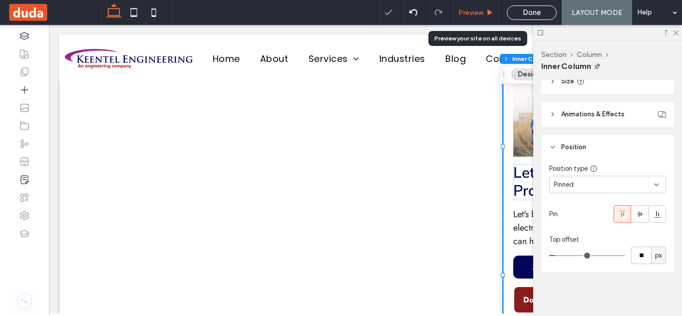
click at [476, 13] on span "Preview" at bounding box center [471, 12] width 25 height 8
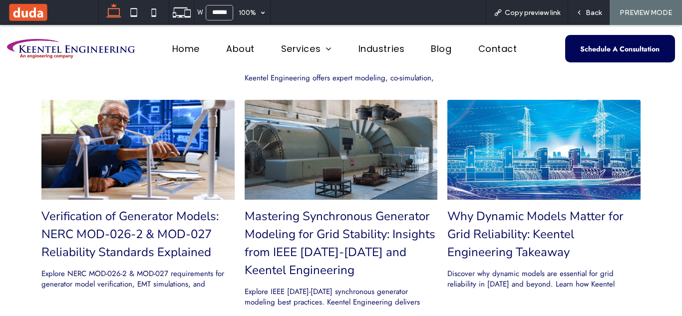
scroll to position [2011, 0]
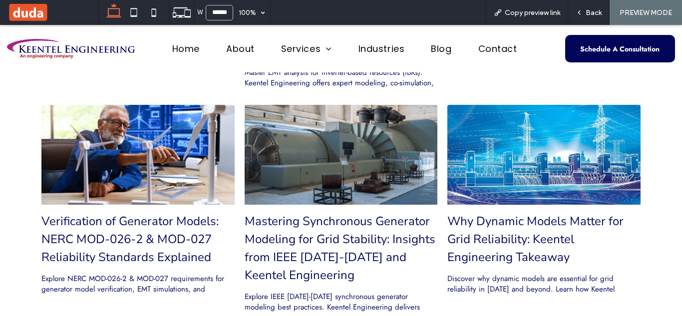
click at [372, 139] on div at bounding box center [341, 155] width 205 height 106
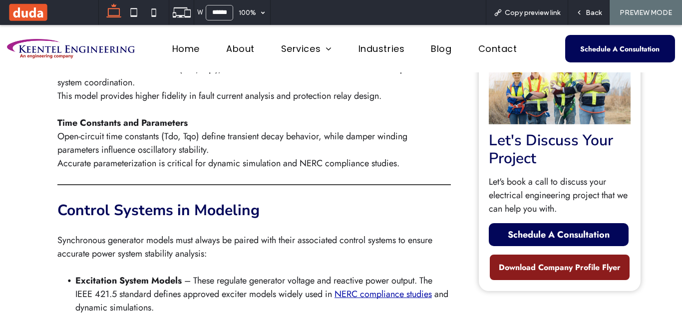
scroll to position [1466, 0]
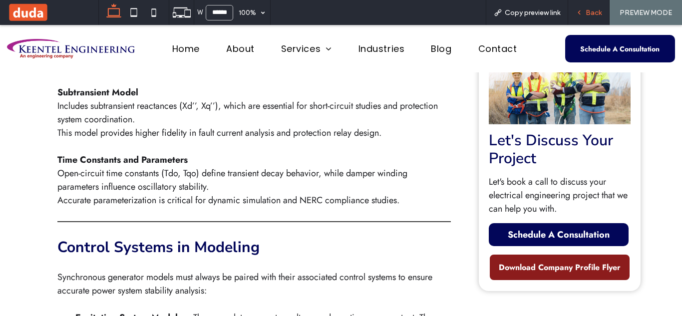
click at [587, 14] on span "Back" at bounding box center [594, 12] width 16 height 8
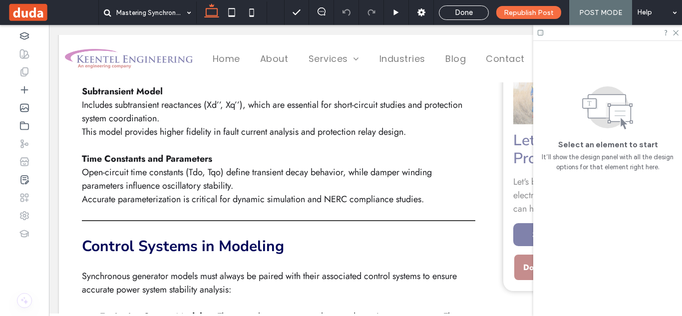
scroll to position [1474, 0]
click at [22, 177] on icon at bounding box center [24, 180] width 10 height 10
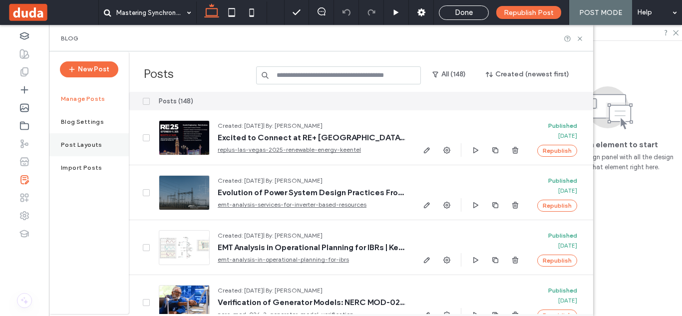
click at [84, 144] on label "Post Layouts" at bounding box center [81, 144] width 41 height 7
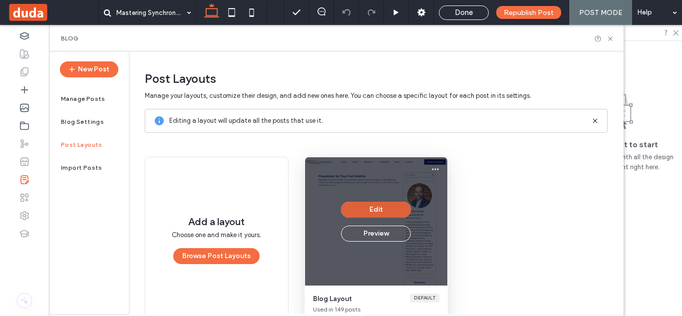
click at [375, 215] on button "Edit" at bounding box center [376, 210] width 70 height 16
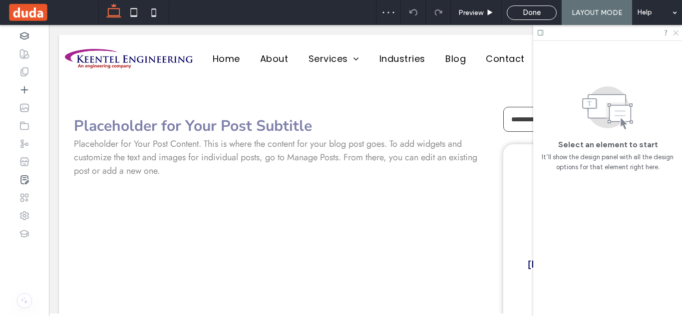
click at [677, 31] on icon at bounding box center [675, 32] width 6 height 6
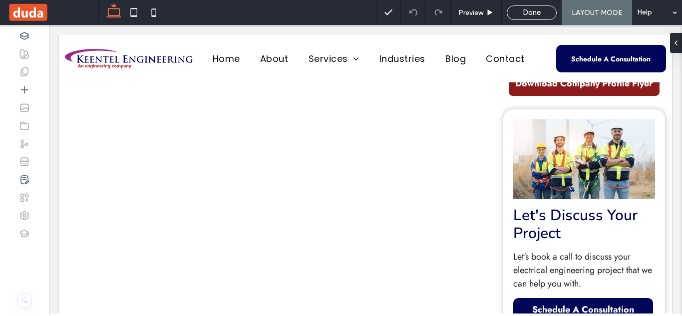
scroll to position [935, 0]
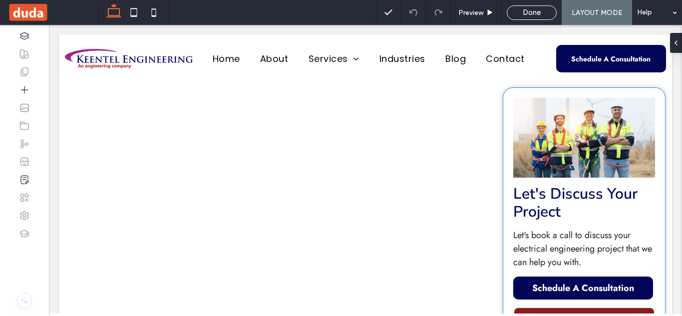
click at [570, 130] on div "Let's Discuss Your Project Let's book a call to discuss your electrical enginee…" at bounding box center [584, 216] width 161 height 256
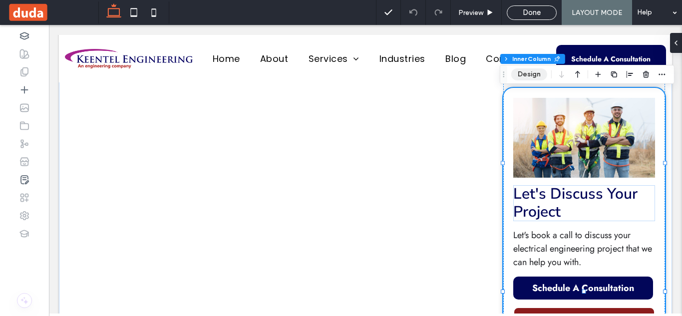
click at [537, 80] on button "Design" at bounding box center [530, 74] width 36 height 12
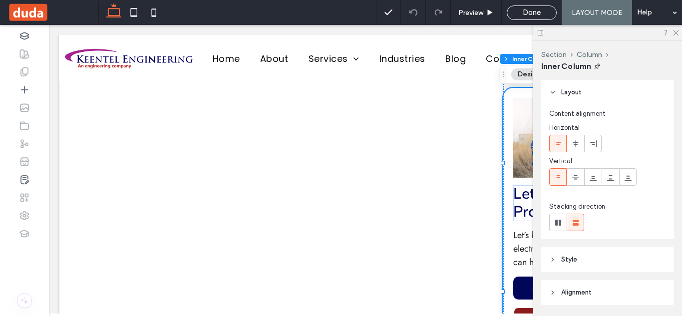
click at [682, 80] on div "Section Column Inner Column Design Section Column Inner Column Layout Content a…" at bounding box center [682, 170] width 0 height 291
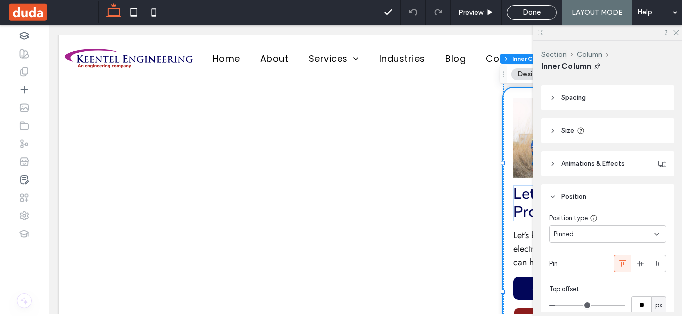
scroll to position [277, 0]
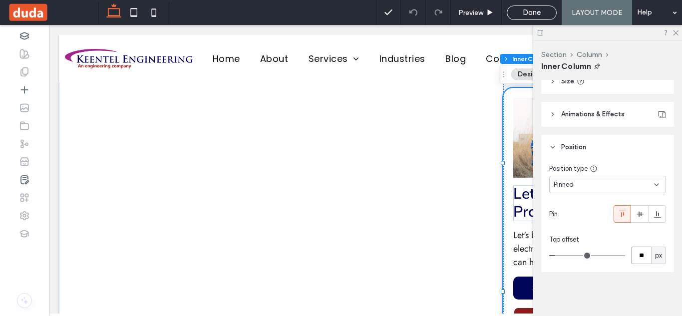
click at [639, 262] on input "**" at bounding box center [641, 255] width 20 height 17
type input "**"
click at [474, 13] on span "Preview" at bounding box center [471, 12] width 25 height 8
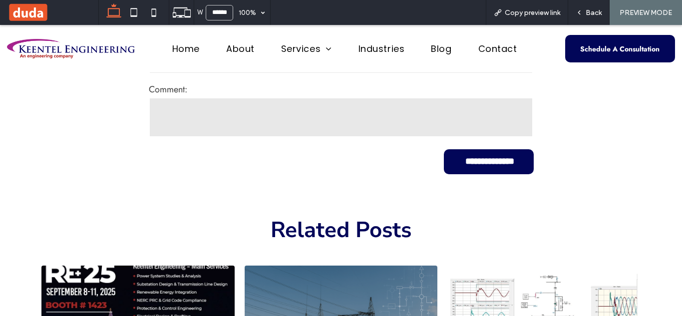
scroll to position [1631, 0]
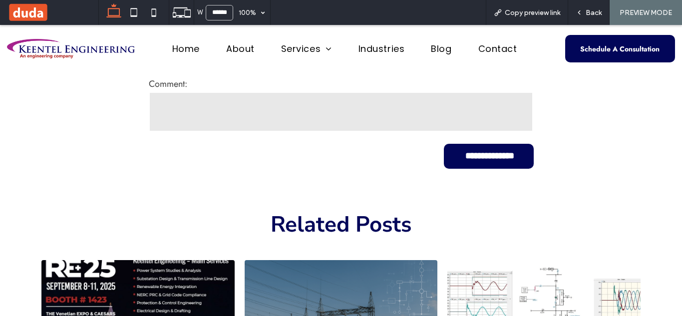
click at [549, 257] on div at bounding box center [544, 310] width 205 height 106
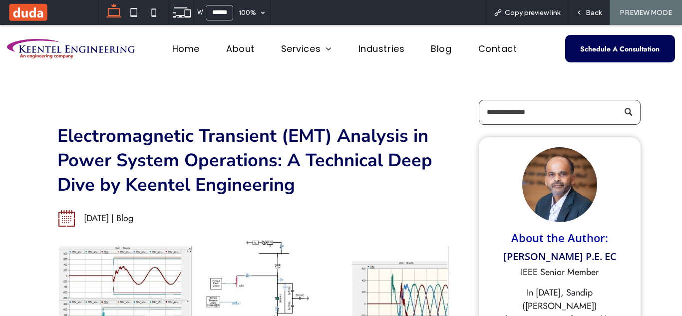
scroll to position [5543, 0]
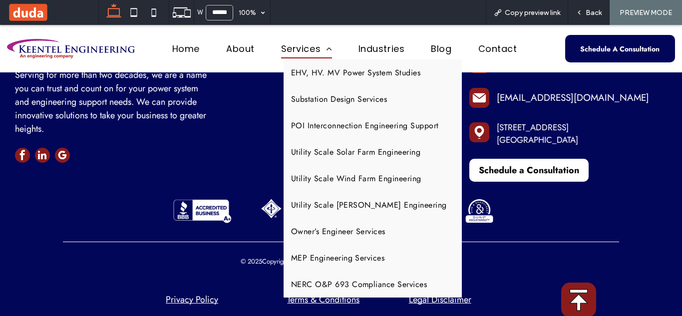
click at [310, 53] on span "Services" at bounding box center [306, 48] width 51 height 19
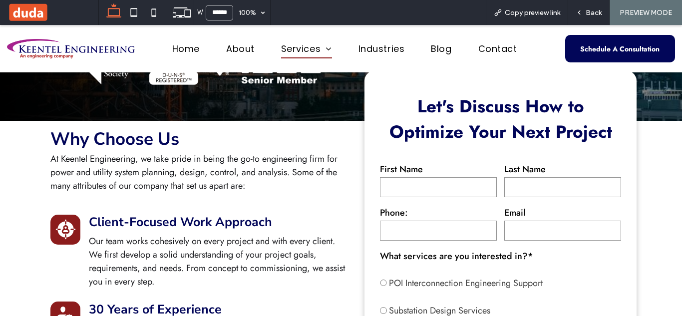
scroll to position [181, 0]
